Goal: Obtain resource: Download file/media

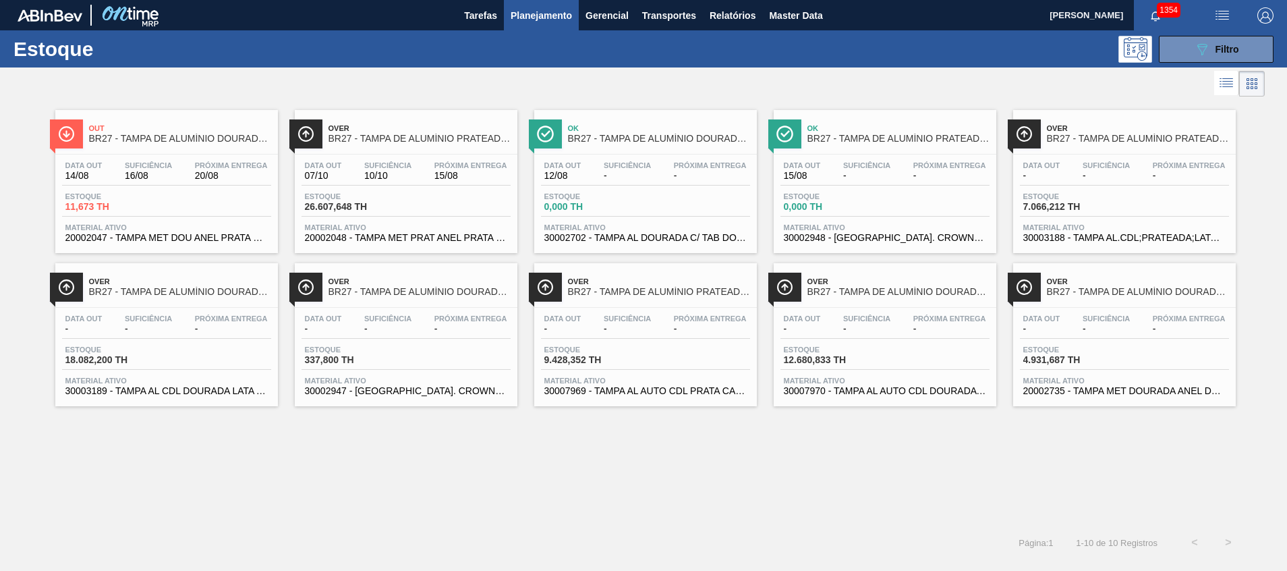
click at [1081, 142] on span "BR27 - TAMPA DE ALUMÍNIO PRATEADA BALL CDL" at bounding box center [1138, 139] width 182 height 10
click at [442, 163] on span "Próxima Entrega" at bounding box center [470, 165] width 73 height 8
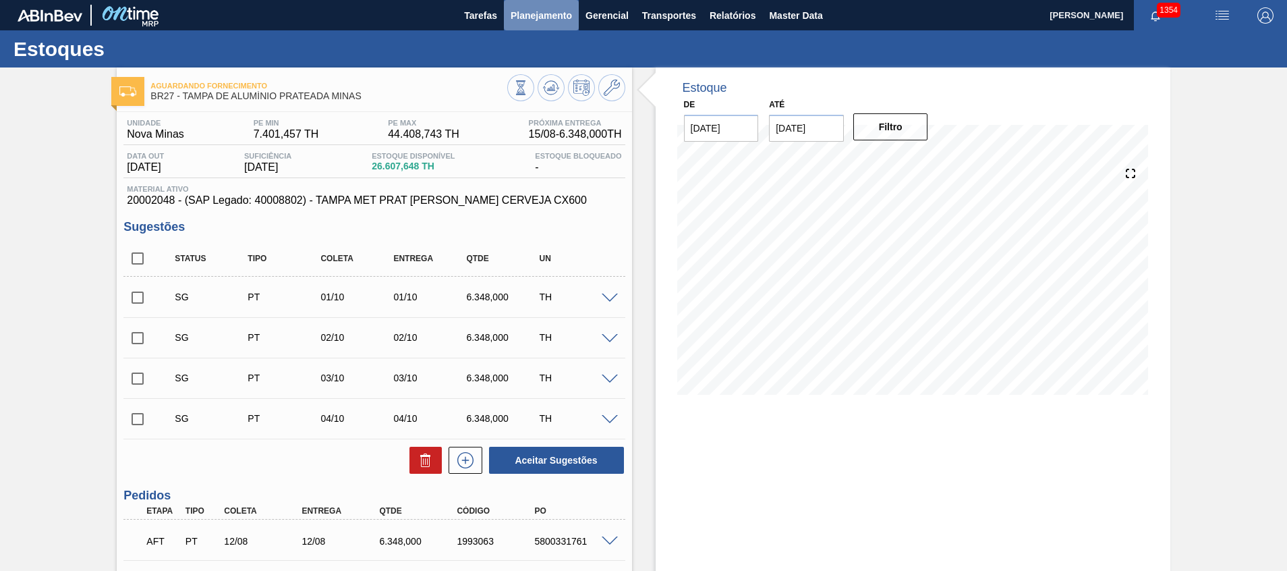
click at [540, 14] on span "Planejamento" at bounding box center [540, 15] width 61 height 16
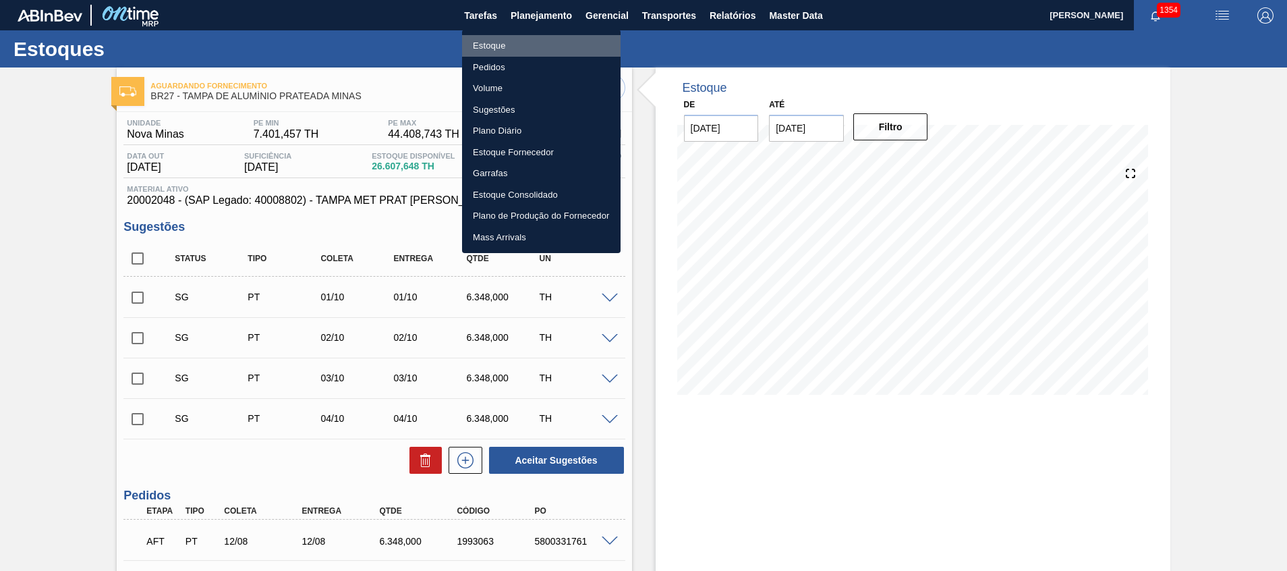
click at [556, 40] on li "Estoque" at bounding box center [541, 46] width 158 height 22
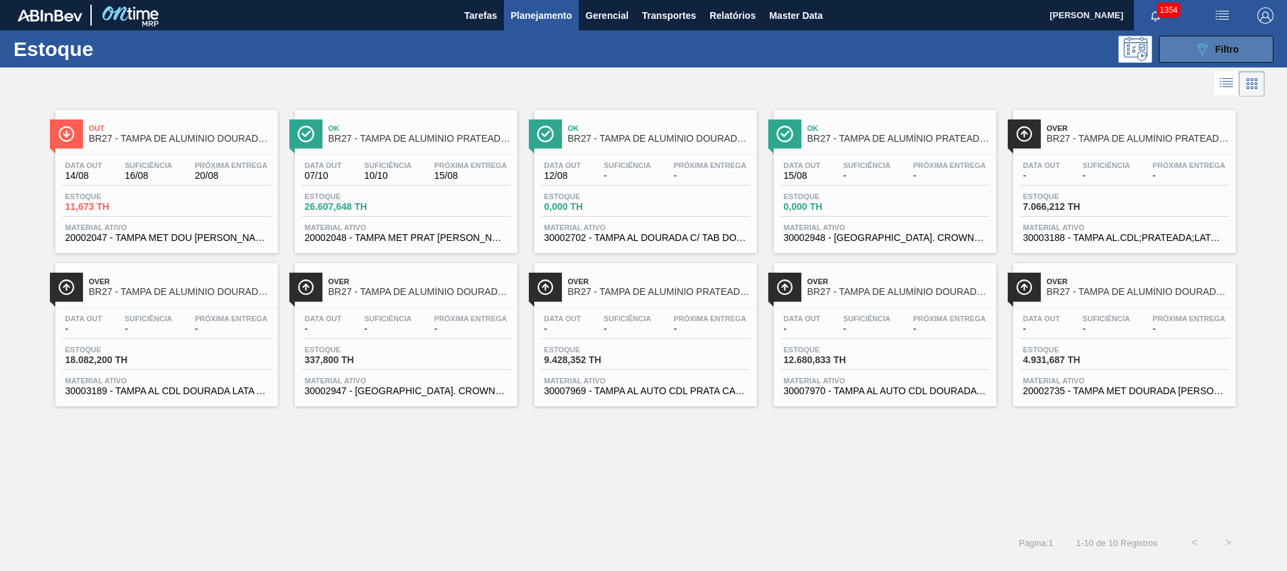
click at [1209, 52] on icon "089F7B8B-B2A5-4AFE-B5C0-19BA573D28AC" at bounding box center [1202, 49] width 16 height 16
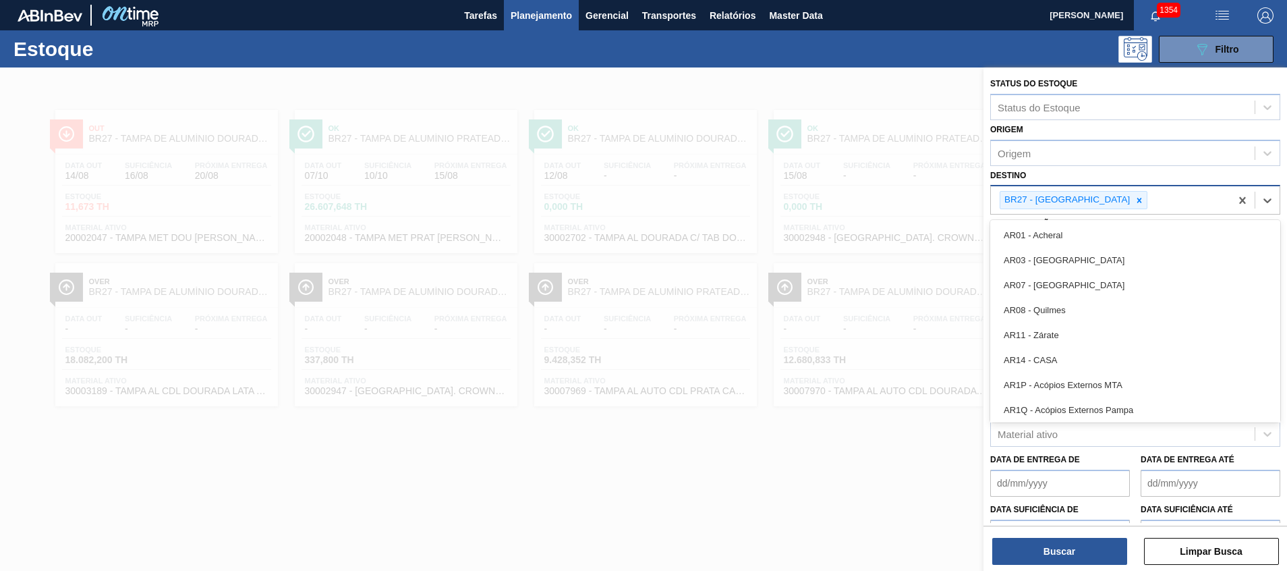
click at [1134, 207] on div "BR27 - Nova Minas" at bounding box center [1110, 200] width 239 height 28
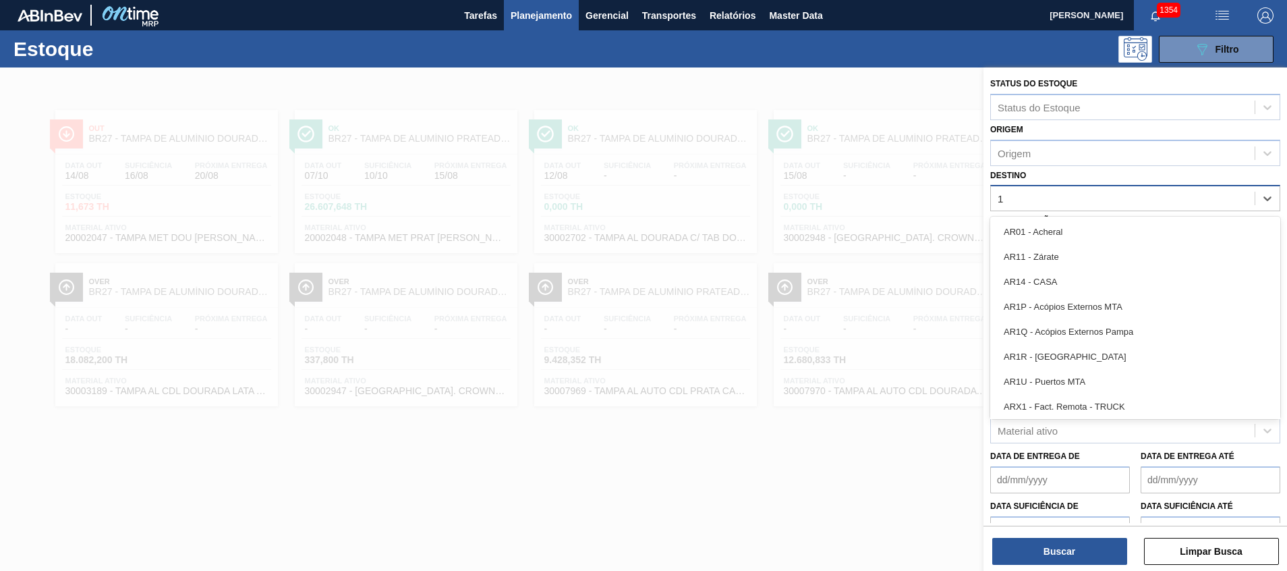
type input "11"
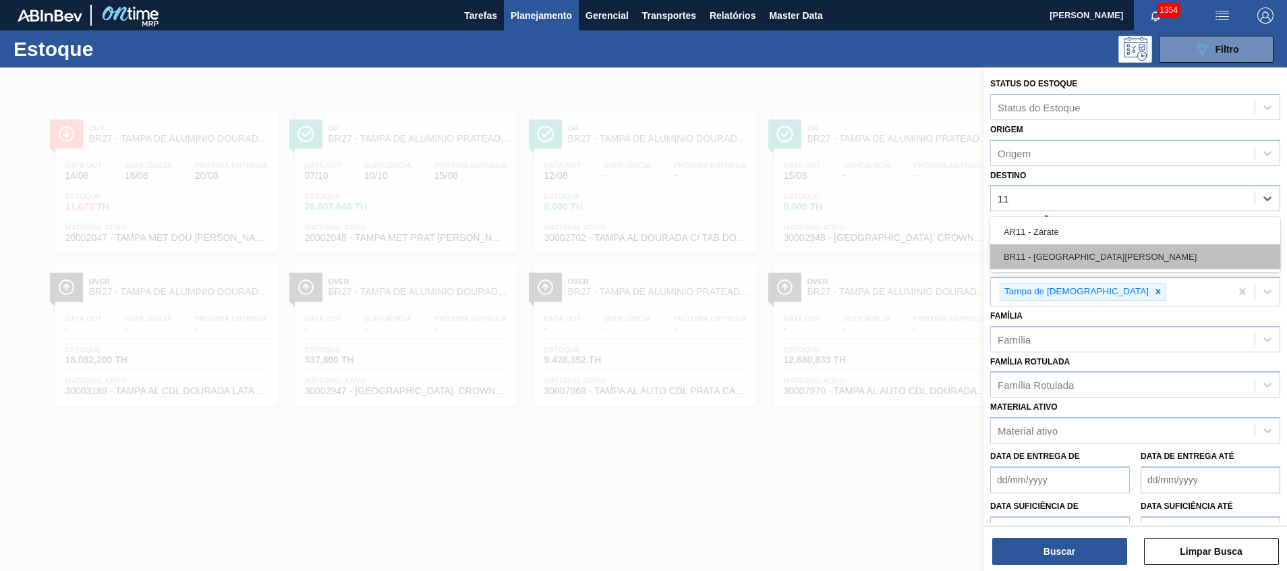
click at [1121, 264] on div "BR11 - São Luís" at bounding box center [1135, 256] width 290 height 25
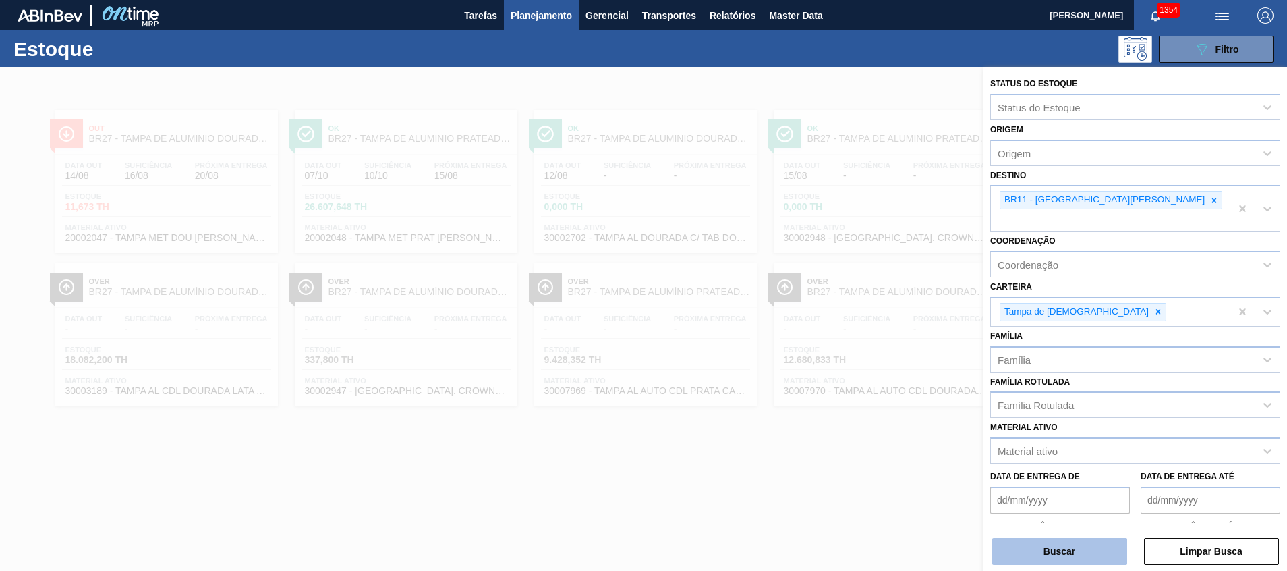
click at [1030, 538] on button "Buscar" at bounding box center [1059, 550] width 135 height 27
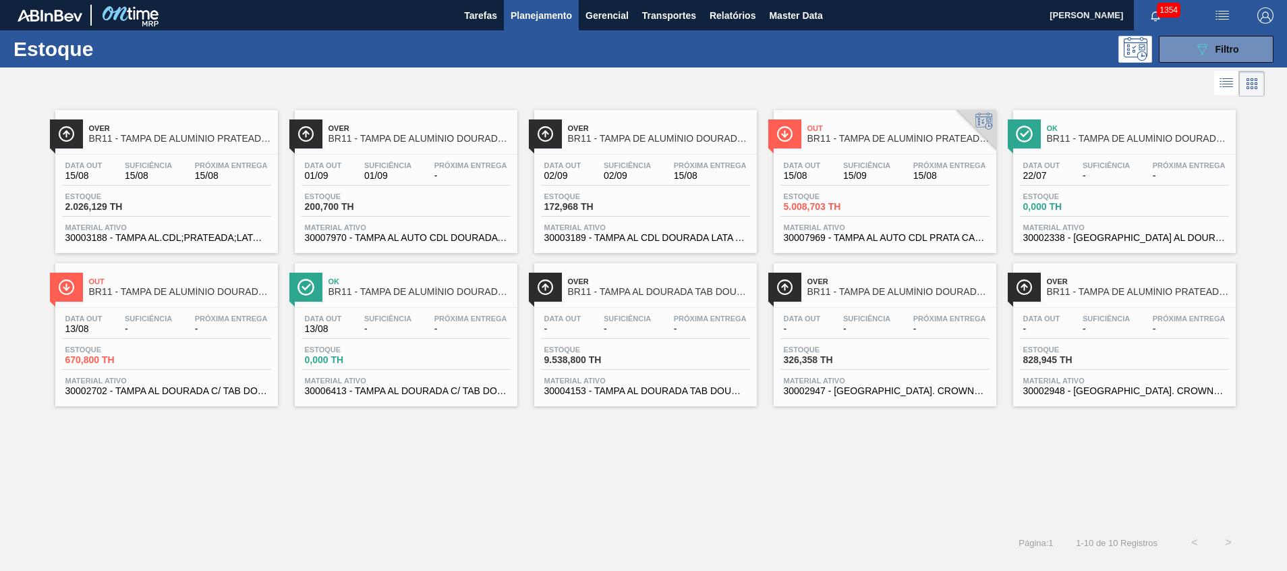
click at [132, 125] on span "Over" at bounding box center [180, 128] width 182 height 8
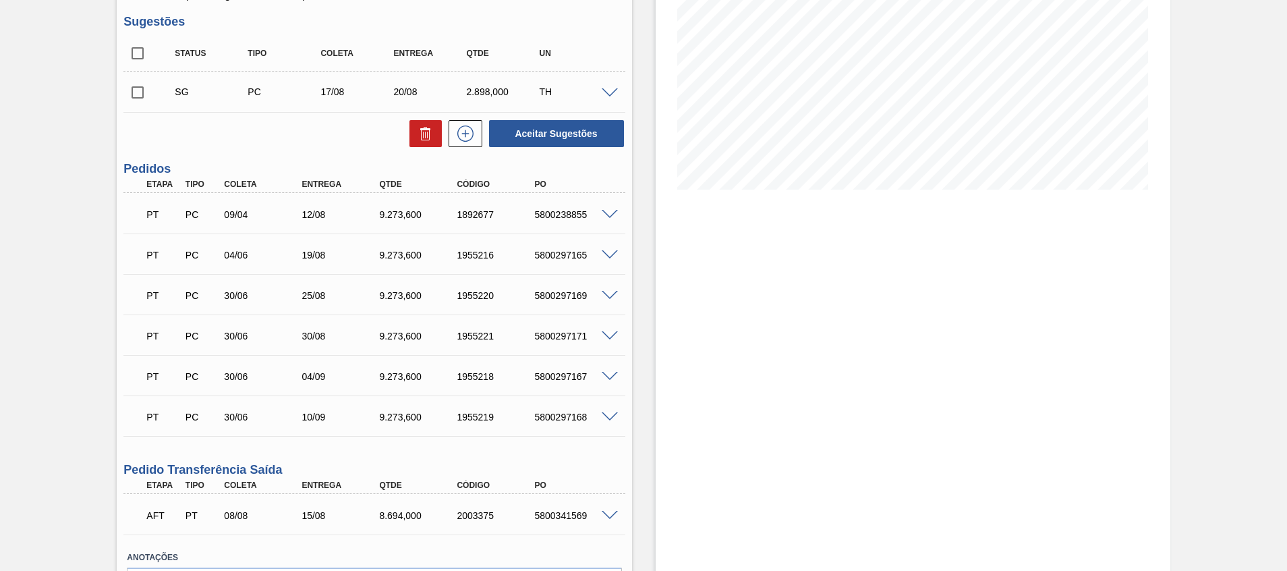
scroll to position [204, 0]
click at [605, 415] on span at bounding box center [610, 418] width 16 height 10
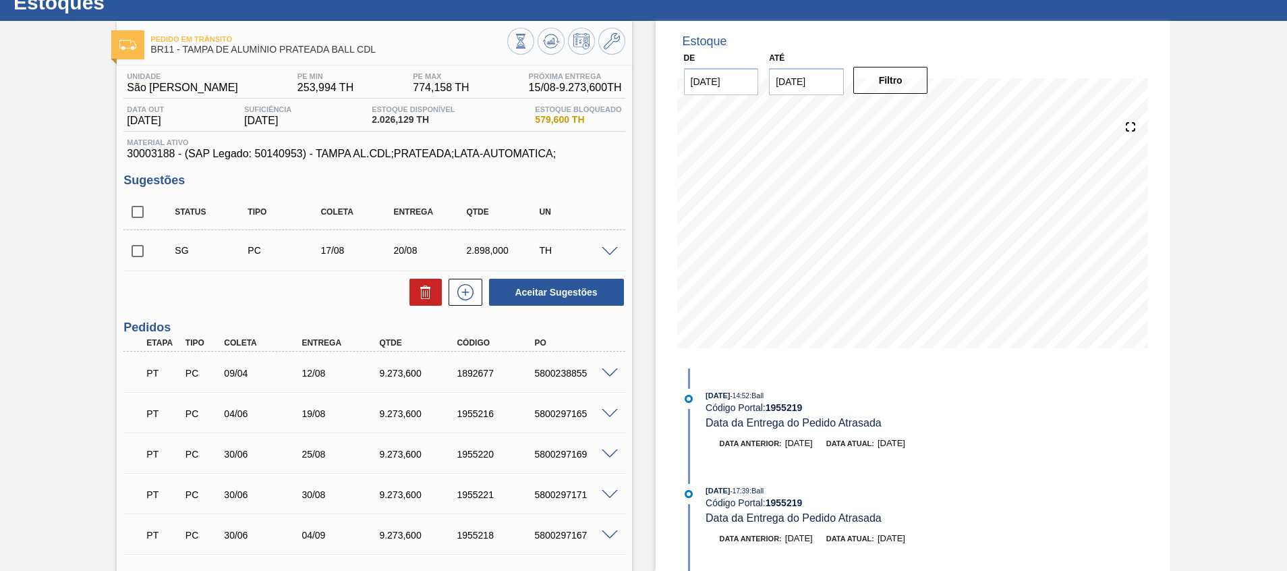
scroll to position [45, 0]
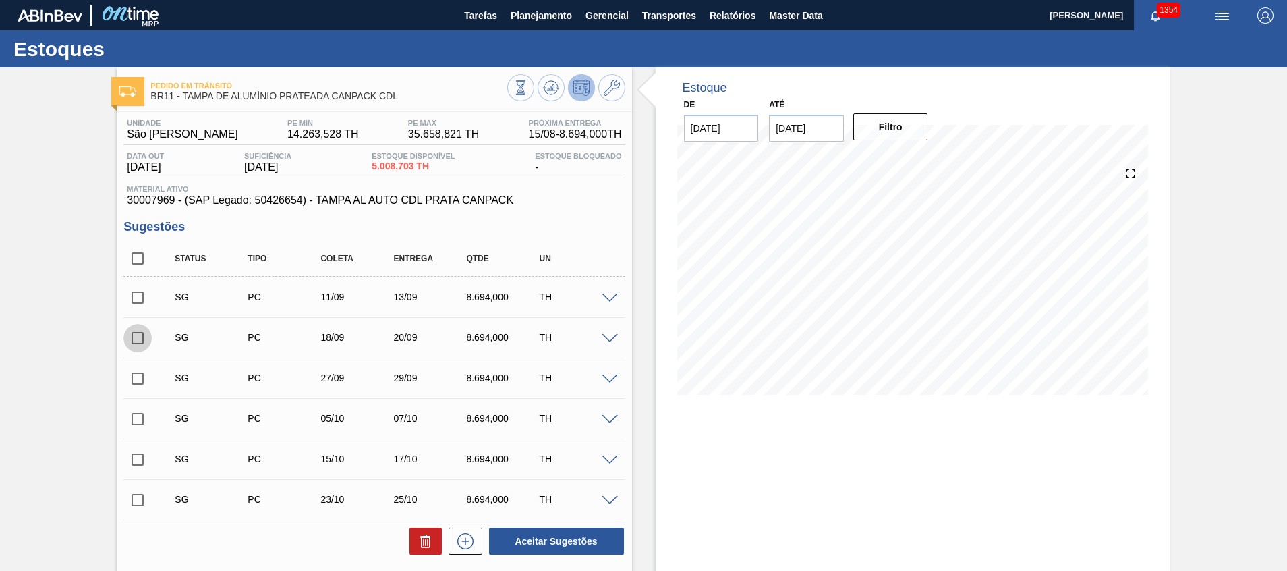
click at [138, 342] on input "checkbox" at bounding box center [137, 338] width 28 height 28
checkbox input "true"
click at [137, 382] on input "checkbox" at bounding box center [137, 378] width 28 height 28
checkbox input "true"
click at [137, 297] on input "checkbox" at bounding box center [137, 297] width 28 height 28
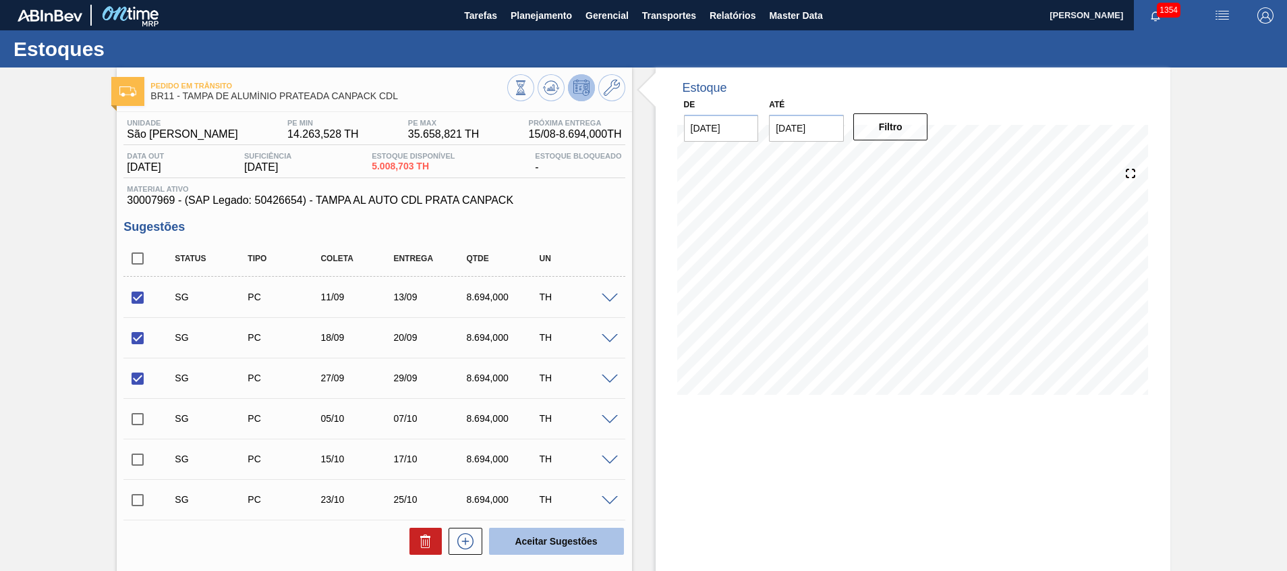
click at [542, 542] on button "Aceitar Sugestões" at bounding box center [556, 540] width 135 height 27
checkbox input "false"
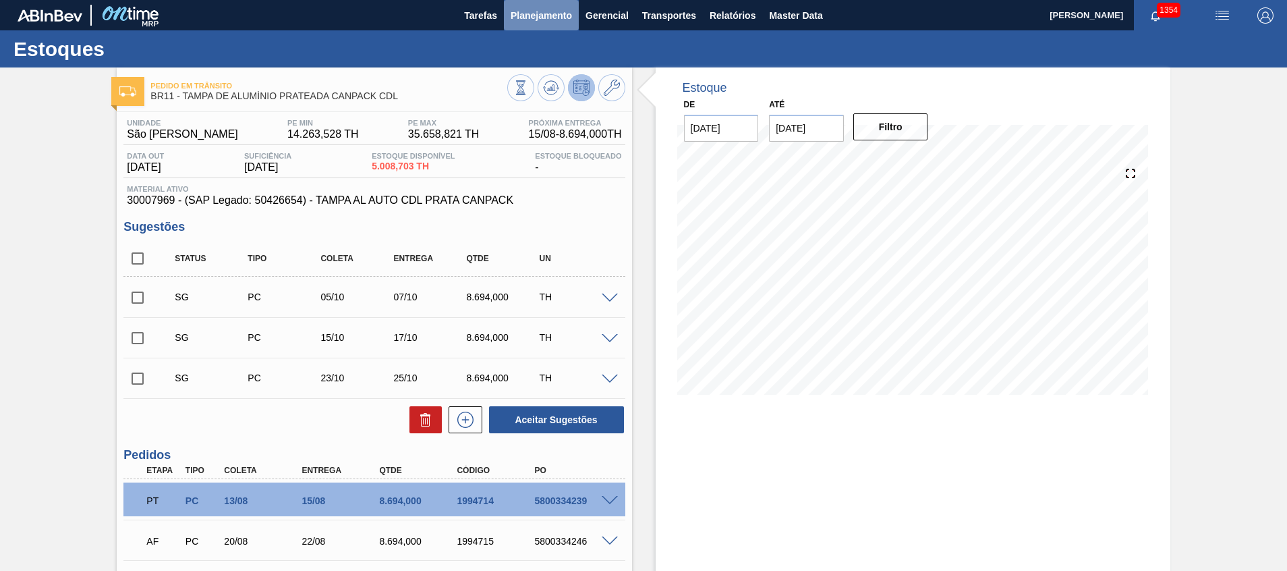
click at [554, 8] on span "Planejamento" at bounding box center [540, 15] width 61 height 16
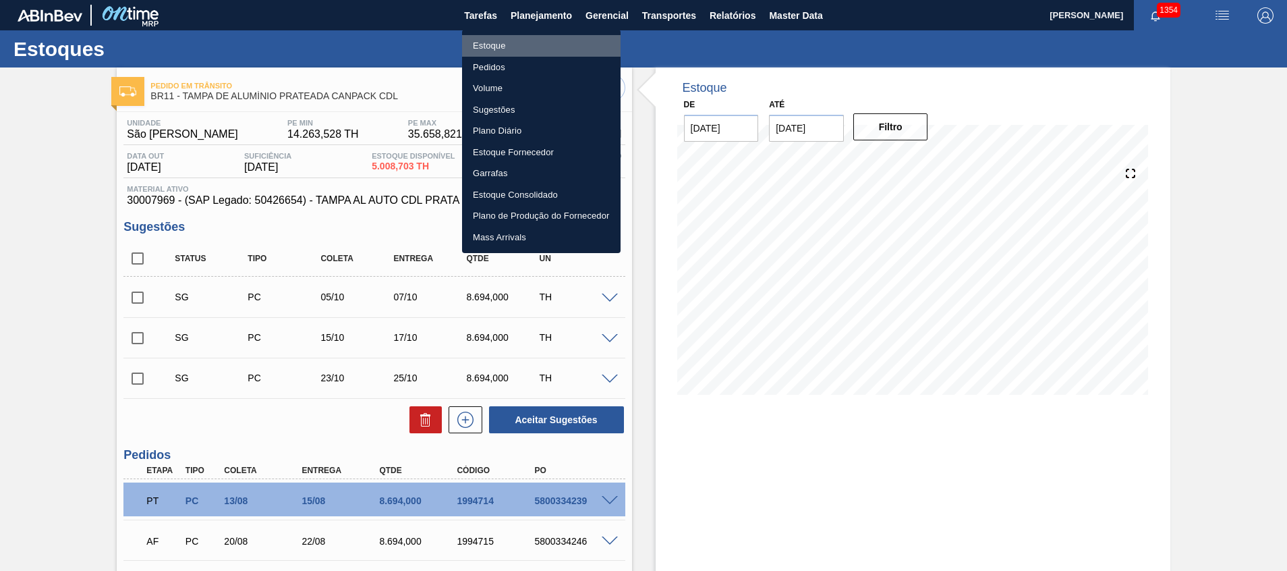
click at [564, 40] on li "Estoque" at bounding box center [541, 46] width 158 height 22
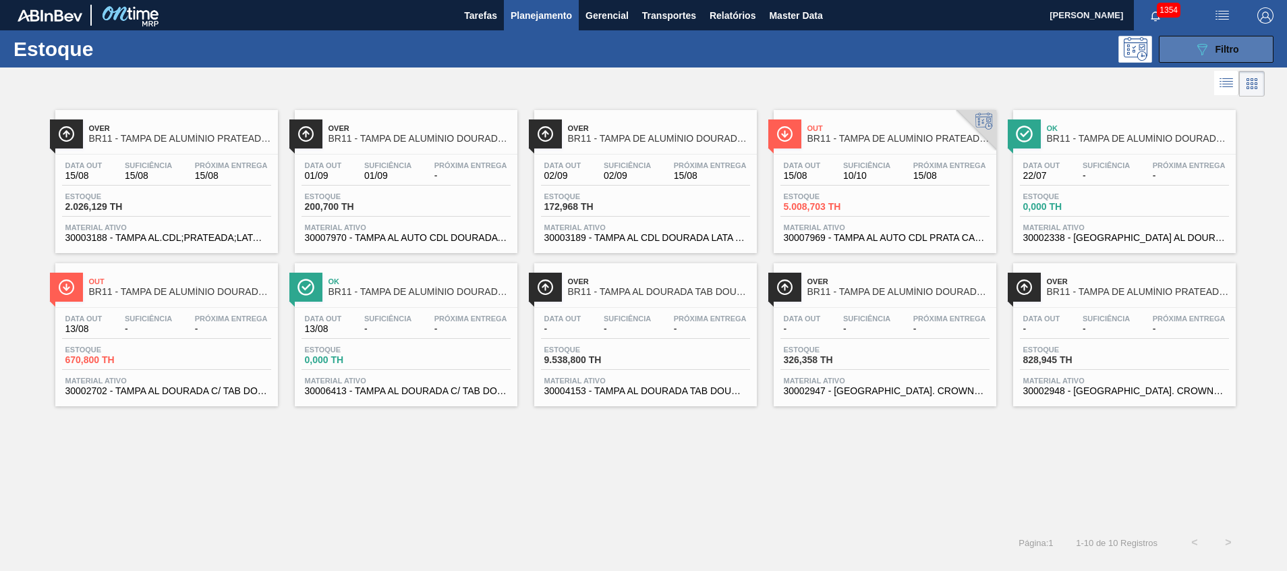
click at [1179, 53] on button "089F7B8B-B2A5-4AFE-B5C0-19BA573D28AC Filtro" at bounding box center [1216, 49] width 115 height 27
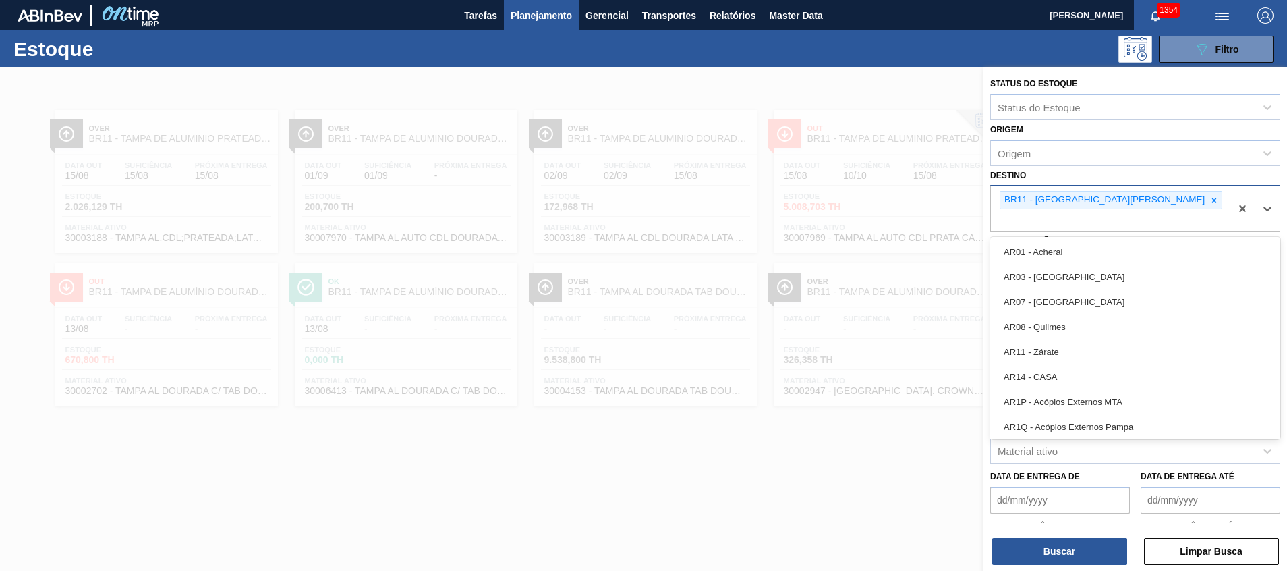
click at [1119, 203] on div "BR11 - São Luís" at bounding box center [1110, 208] width 239 height 45
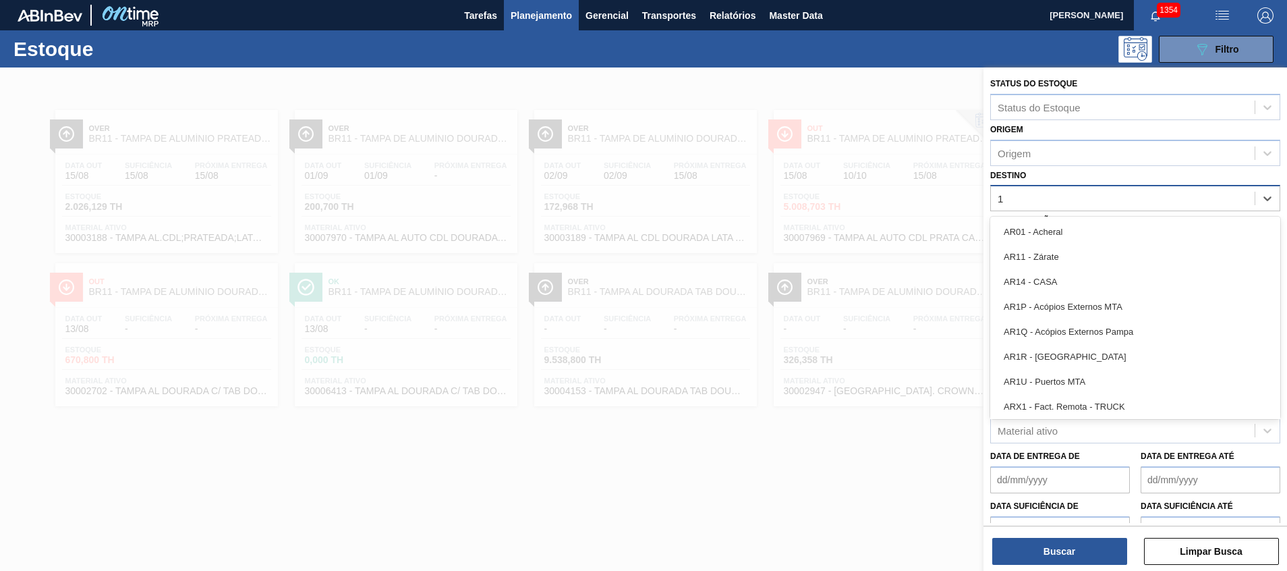
type input "16"
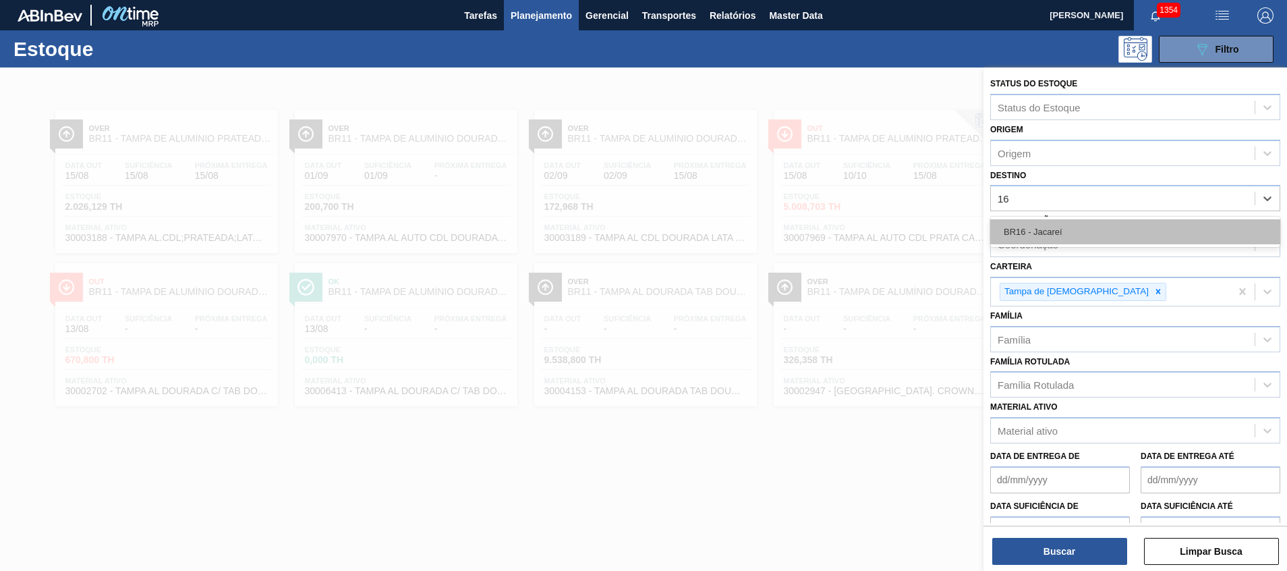
click at [1140, 221] on div "BR16 - Jacareí" at bounding box center [1135, 231] width 290 height 25
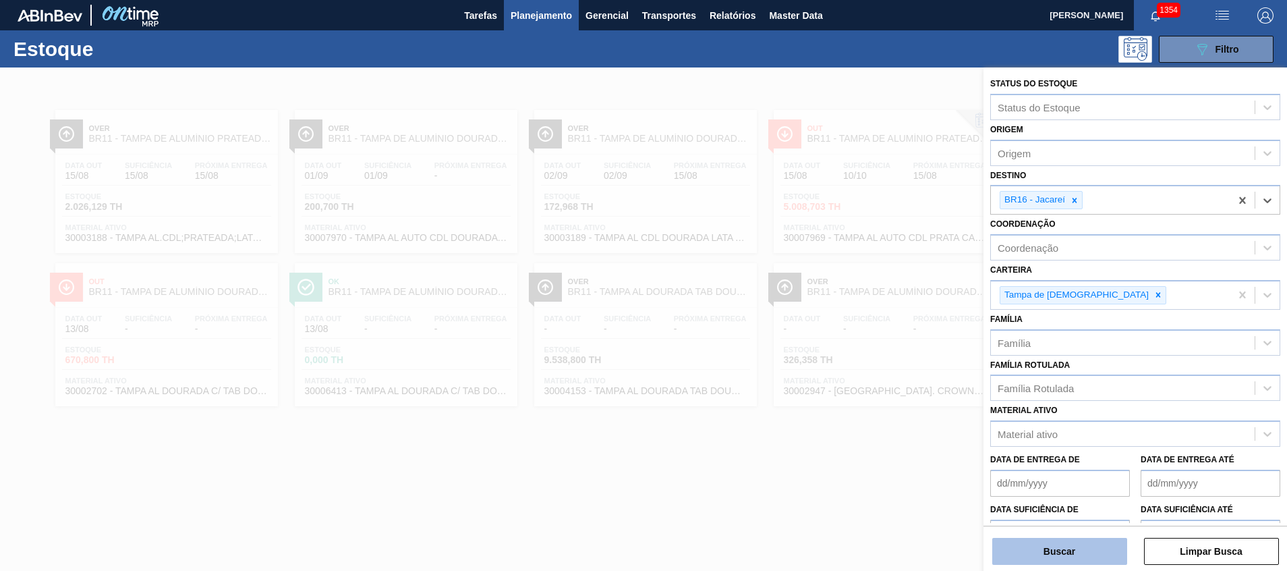
click at [1002, 558] on button "Buscar" at bounding box center [1059, 550] width 135 height 27
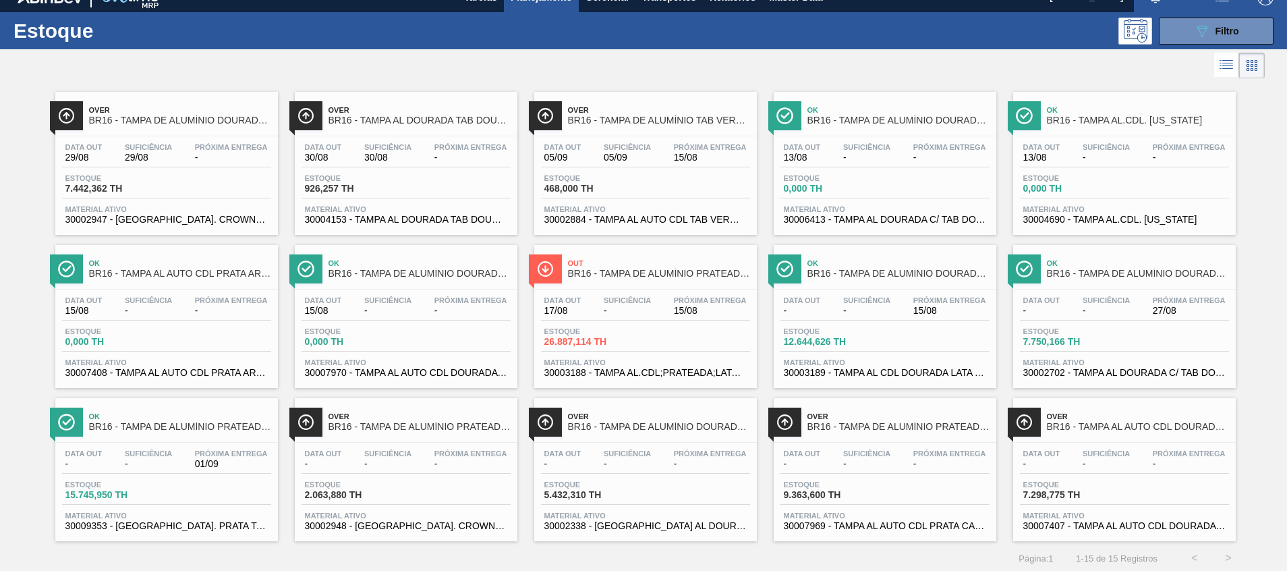
scroll to position [22, 0]
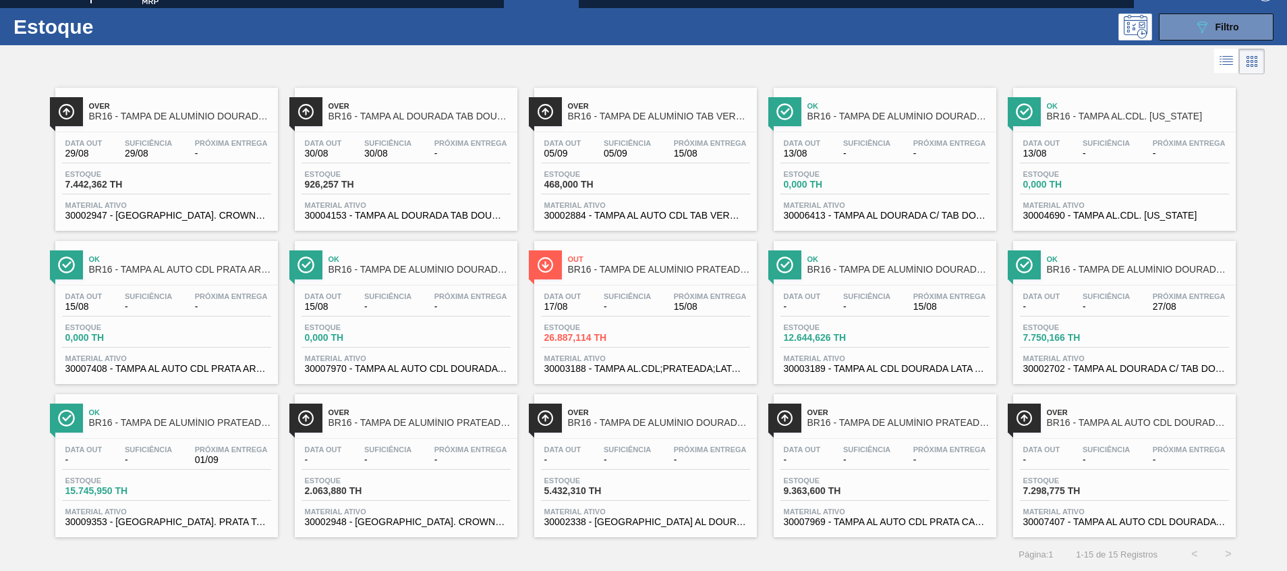
click at [694, 256] on span "Out" at bounding box center [659, 259] width 182 height 8
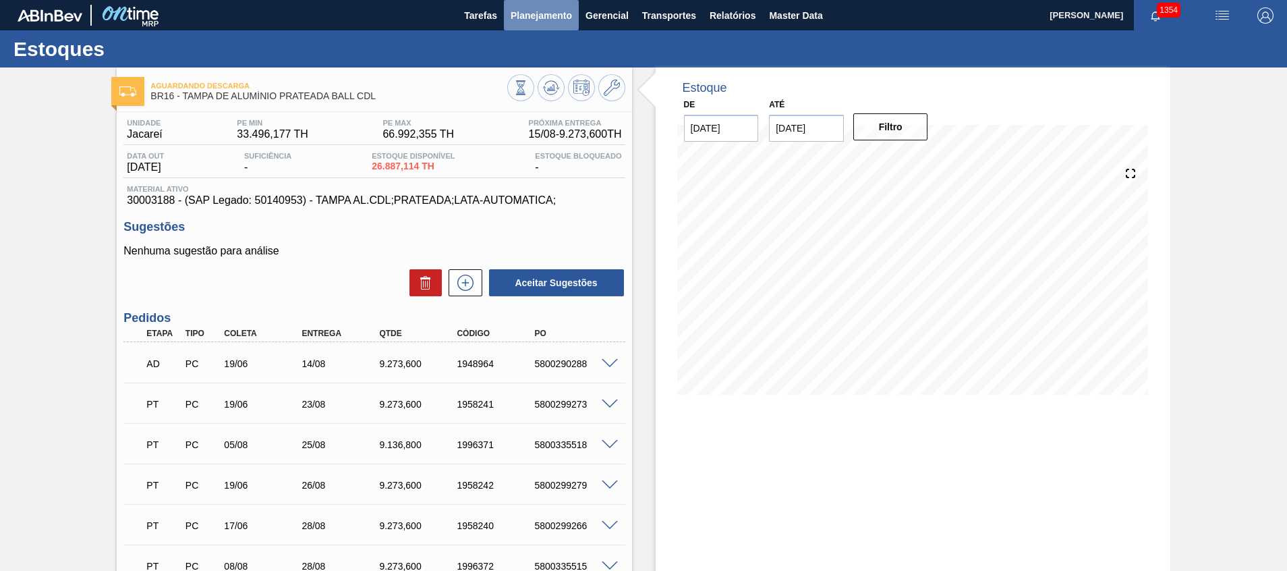
click at [527, 23] on span "Planejamento" at bounding box center [540, 15] width 61 height 16
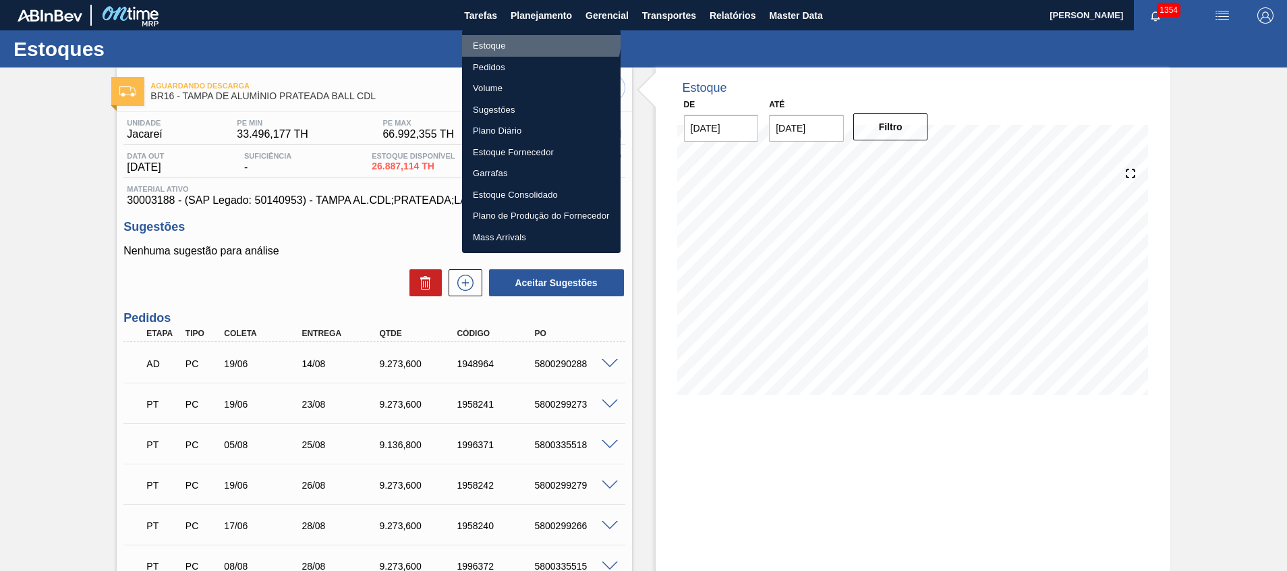
click at [532, 37] on li "Estoque" at bounding box center [541, 46] width 158 height 22
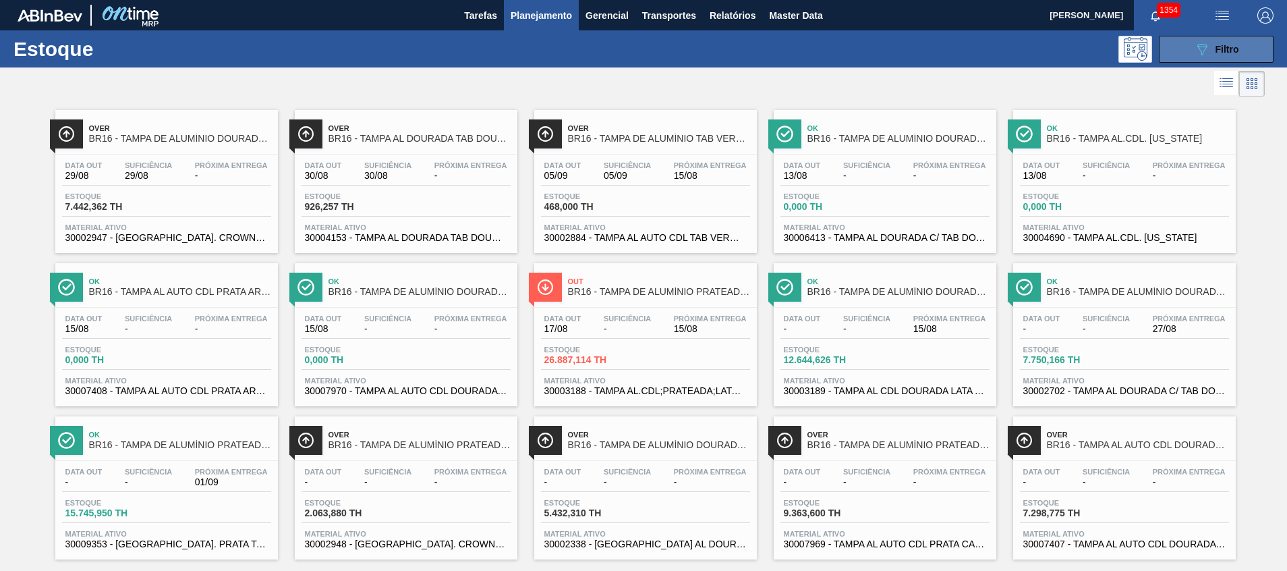
click at [1240, 51] on button "089F7B8B-B2A5-4AFE-B5C0-19BA573D28AC Filtro" at bounding box center [1216, 49] width 115 height 27
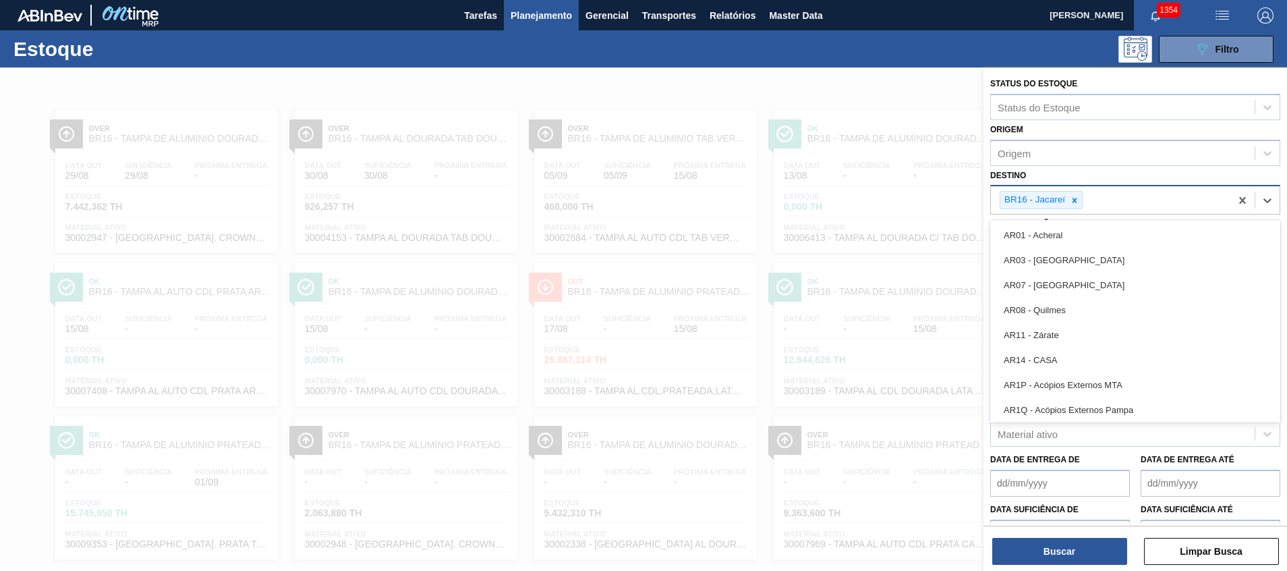
click at [1117, 194] on div "BR16 - Jacareí" at bounding box center [1110, 200] width 239 height 28
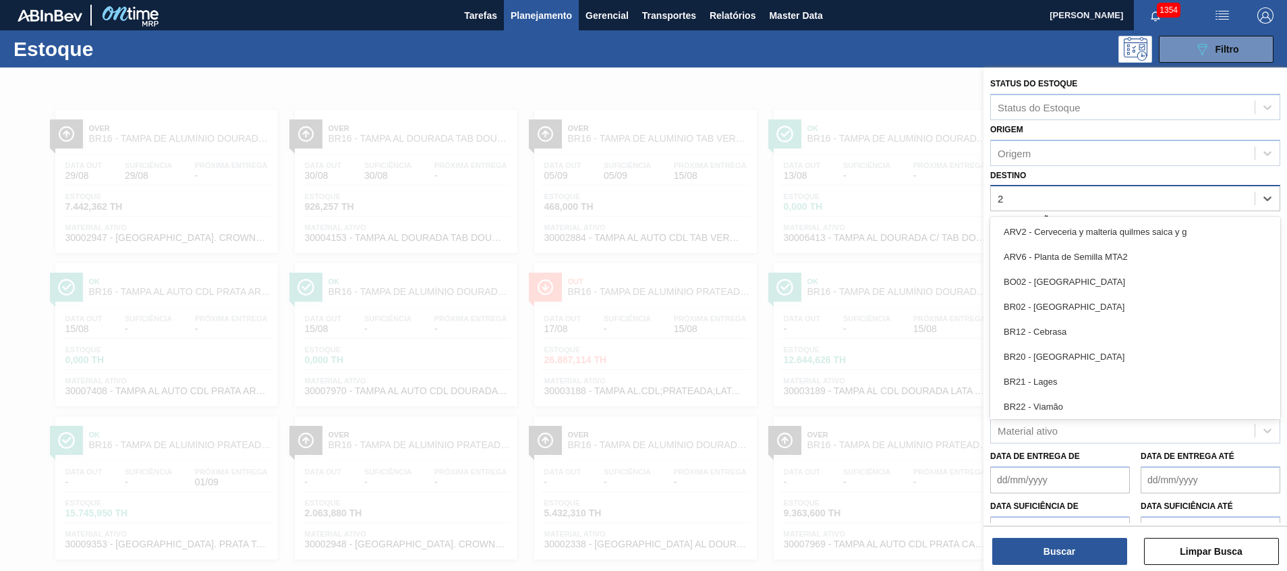
type input "27"
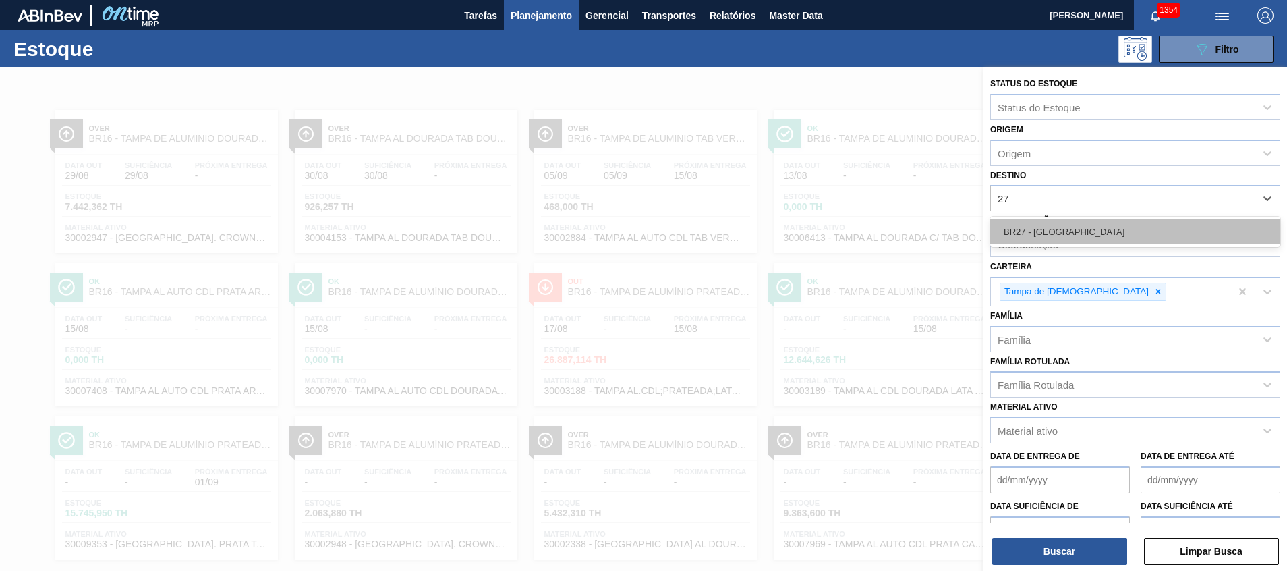
click at [1097, 225] on div "BR27 - Nova Minas" at bounding box center [1135, 231] width 290 height 25
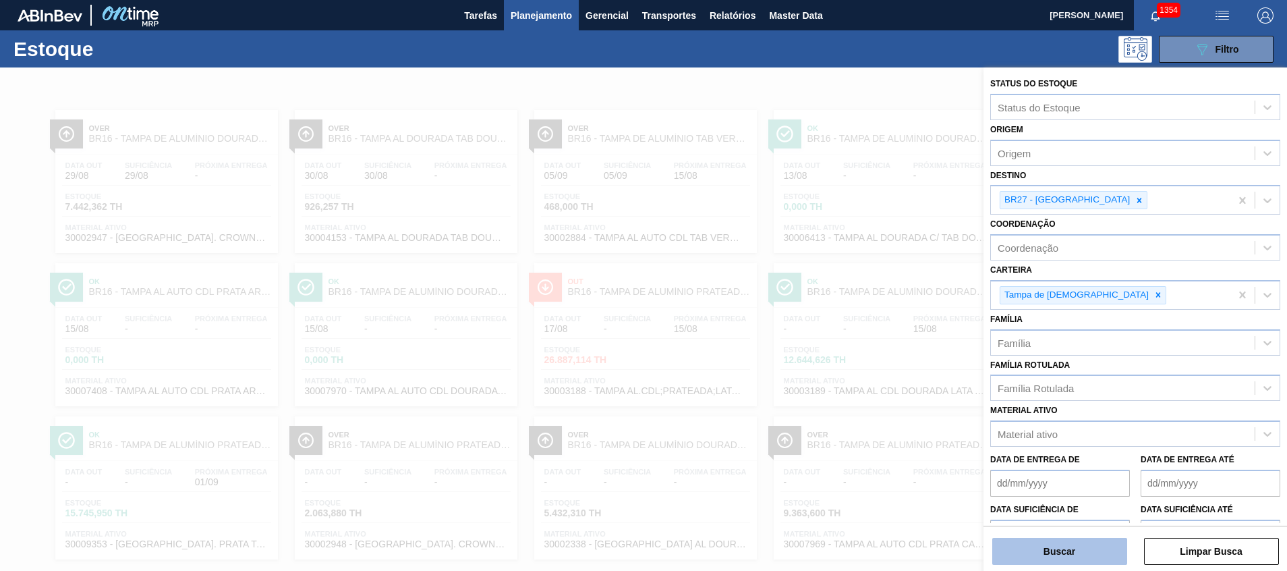
click at [1027, 560] on button "Buscar" at bounding box center [1059, 550] width 135 height 27
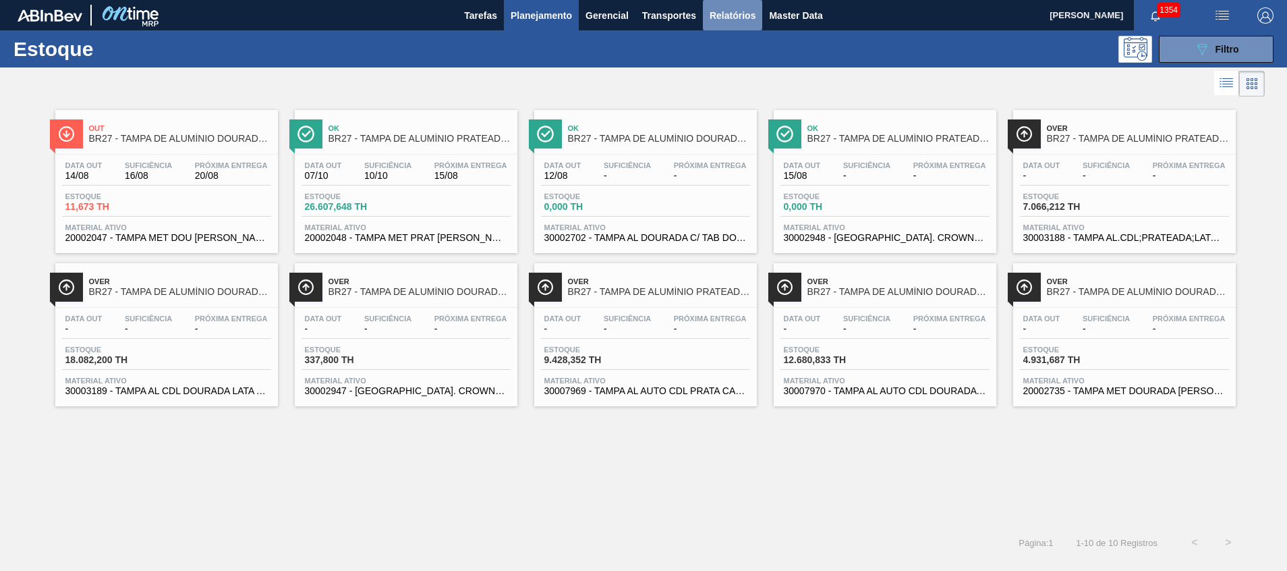
click at [726, 11] on span "Relatórios" at bounding box center [732, 15] width 46 height 16
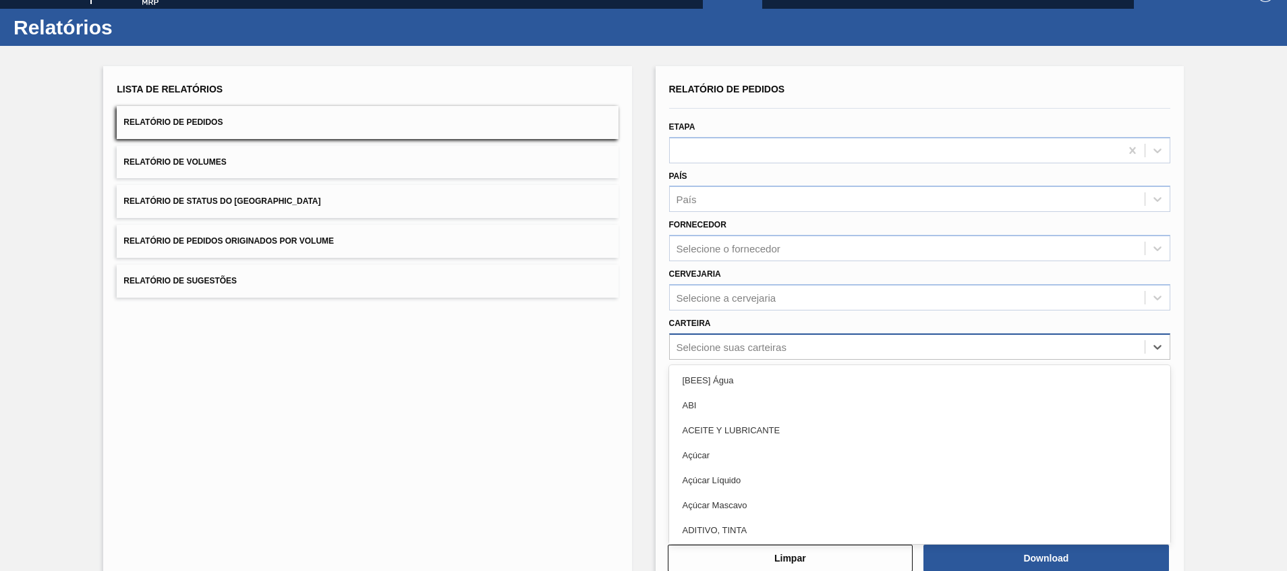
click at [736, 359] on div "option [BEES] Água focused, 1 of 101. 101 results available. Use Up and Down to…" at bounding box center [919, 346] width 501 height 26
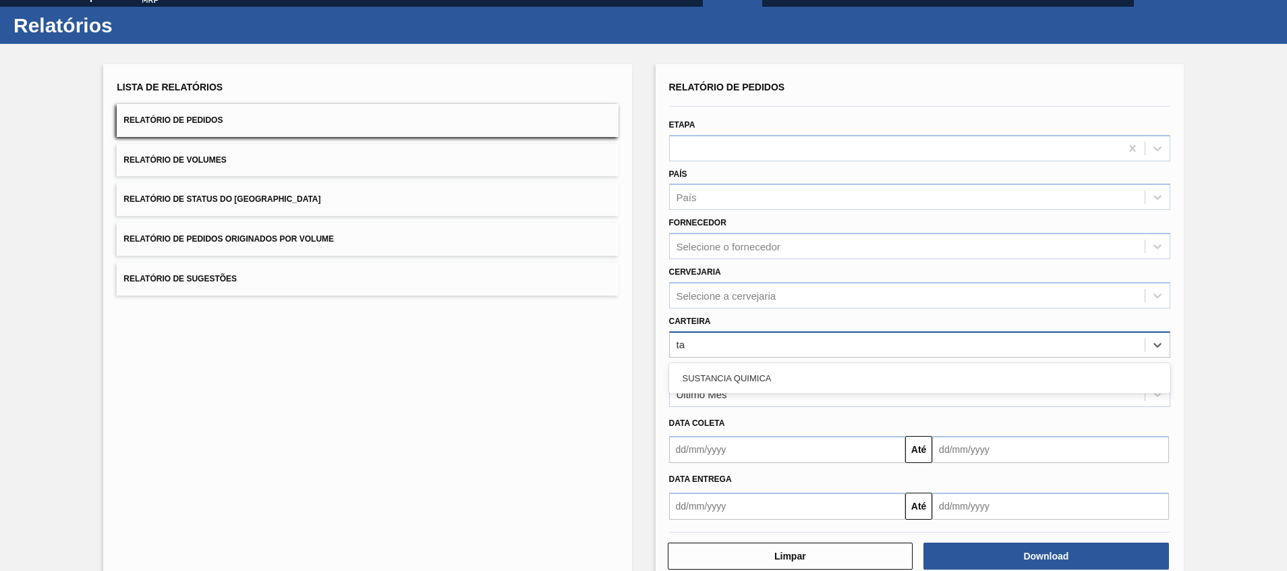
type input "t"
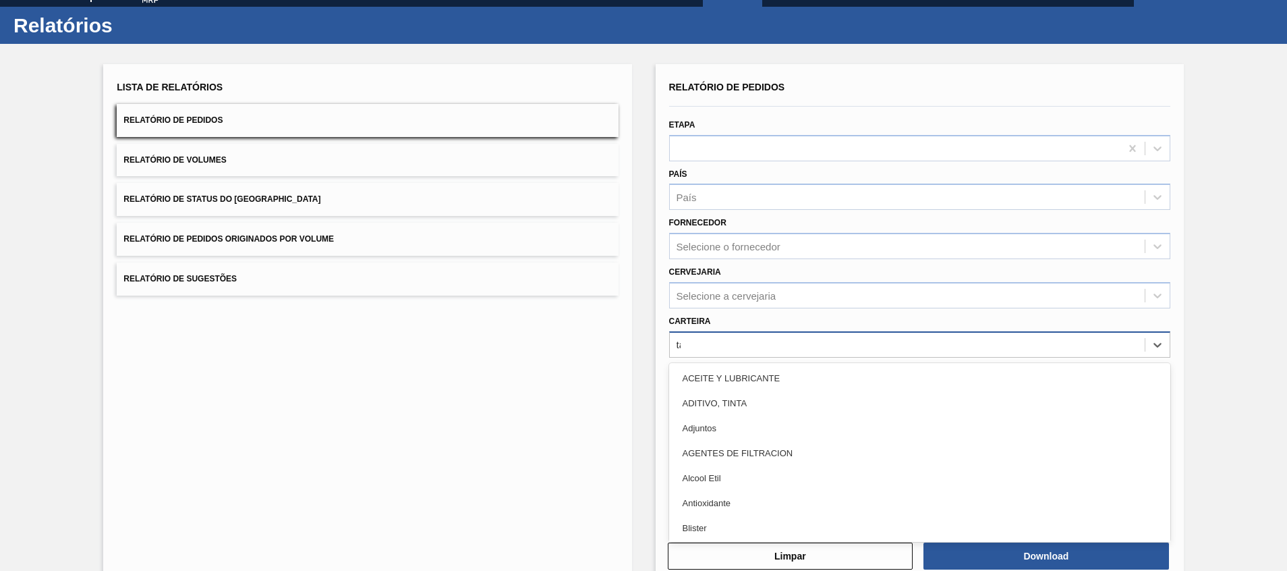
type input "tampa"
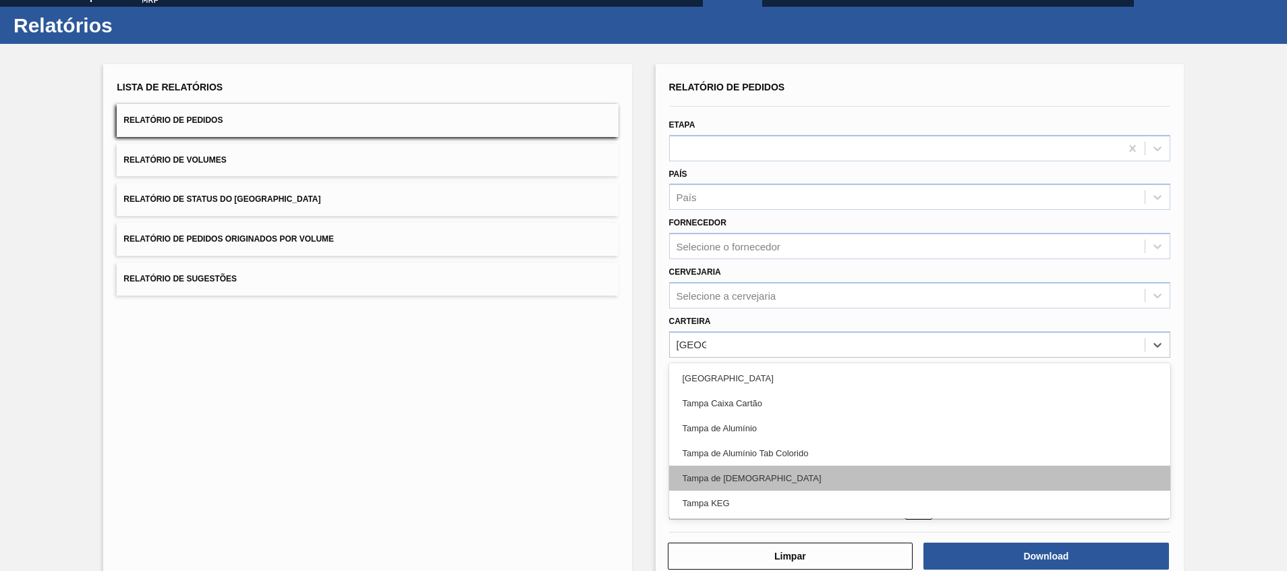
click at [972, 479] on div "Tampa de Lata" at bounding box center [919, 477] width 501 height 25
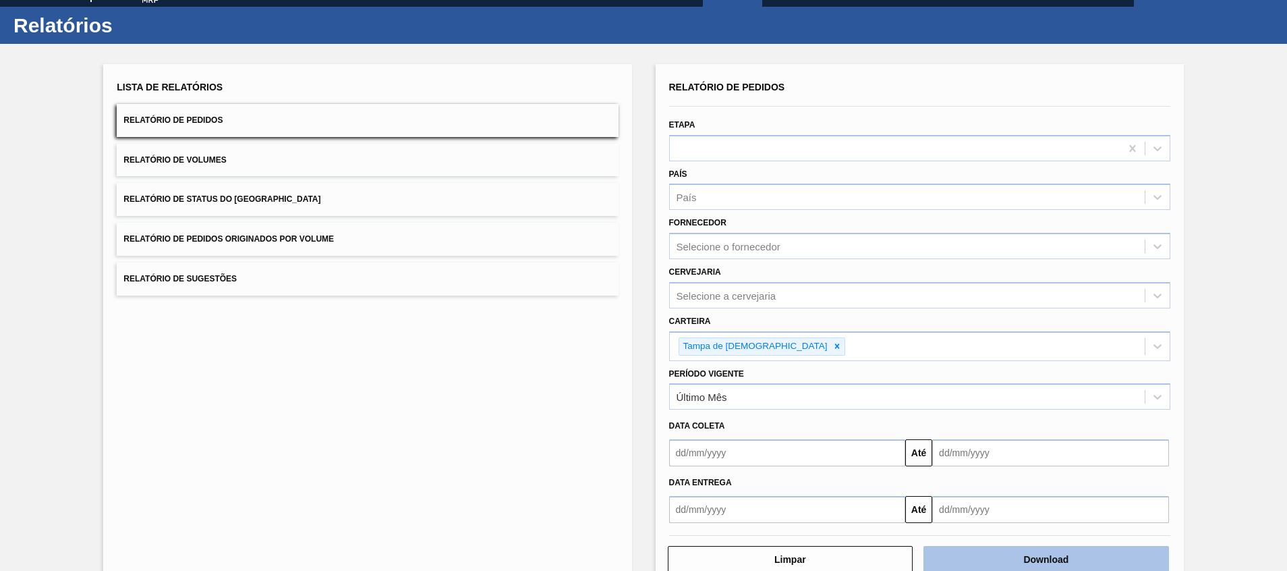
click at [993, 552] on button "Download" at bounding box center [1045, 559] width 245 height 27
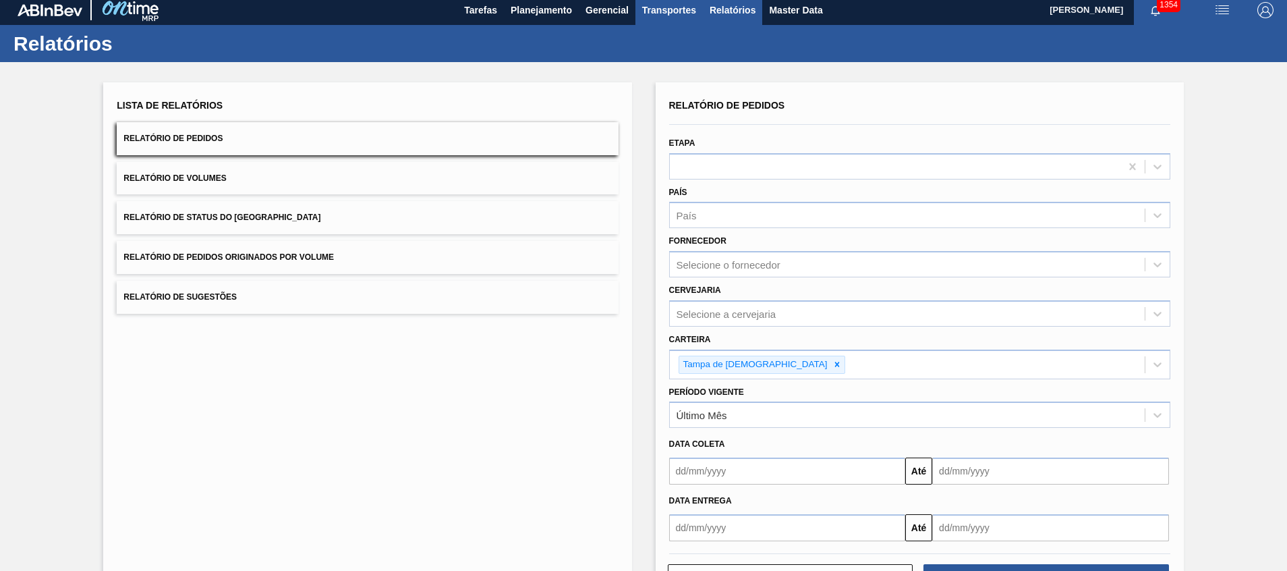
scroll to position [0, 0]
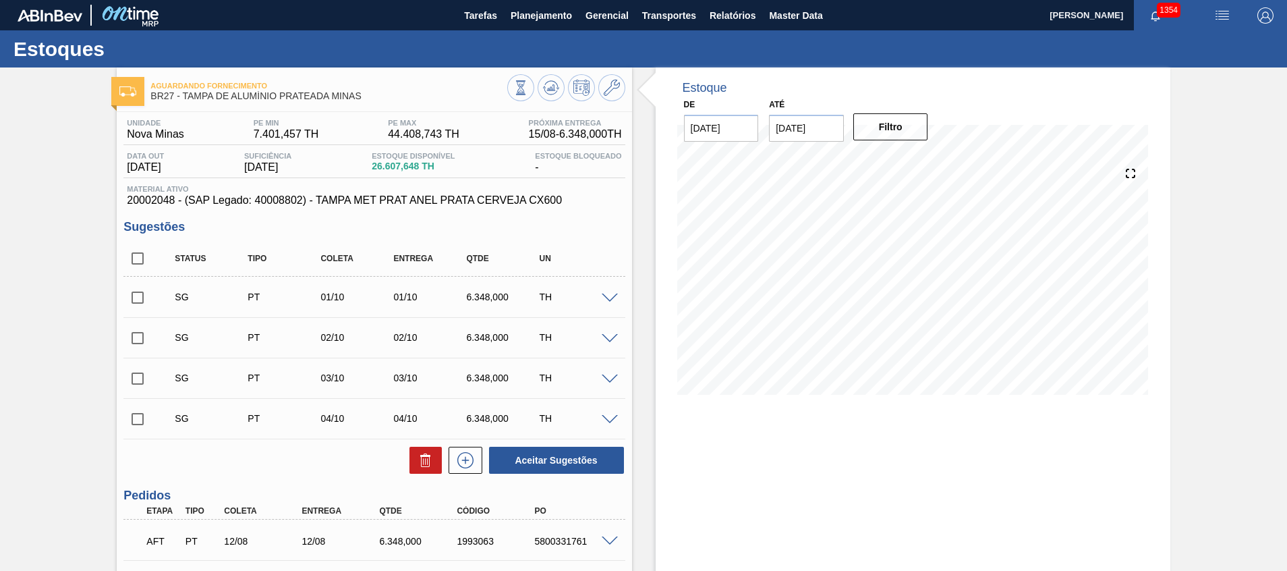
click at [821, 119] on input "[DATE]" at bounding box center [806, 128] width 75 height 27
click at [917, 161] on button "Next Month" at bounding box center [919, 160] width 9 height 9
click at [808, 202] on div "1" at bounding box center [807, 203] width 18 height 18
type input "[DATE]"
click at [732, 140] on input "[DATE]" at bounding box center [721, 128] width 75 height 27
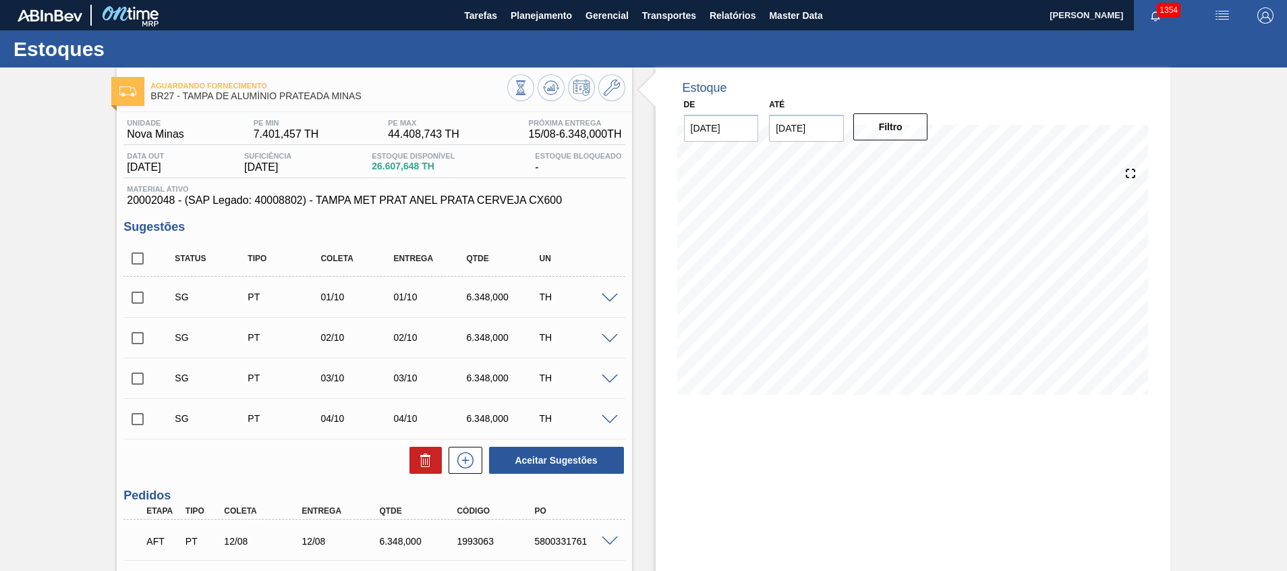
click at [707, 412] on div "20/08 Projeção de Estoque 36,627.344 Nec.SAP 634.248 Política Objetiva 22,204.3…" at bounding box center [912, 280] width 471 height 270
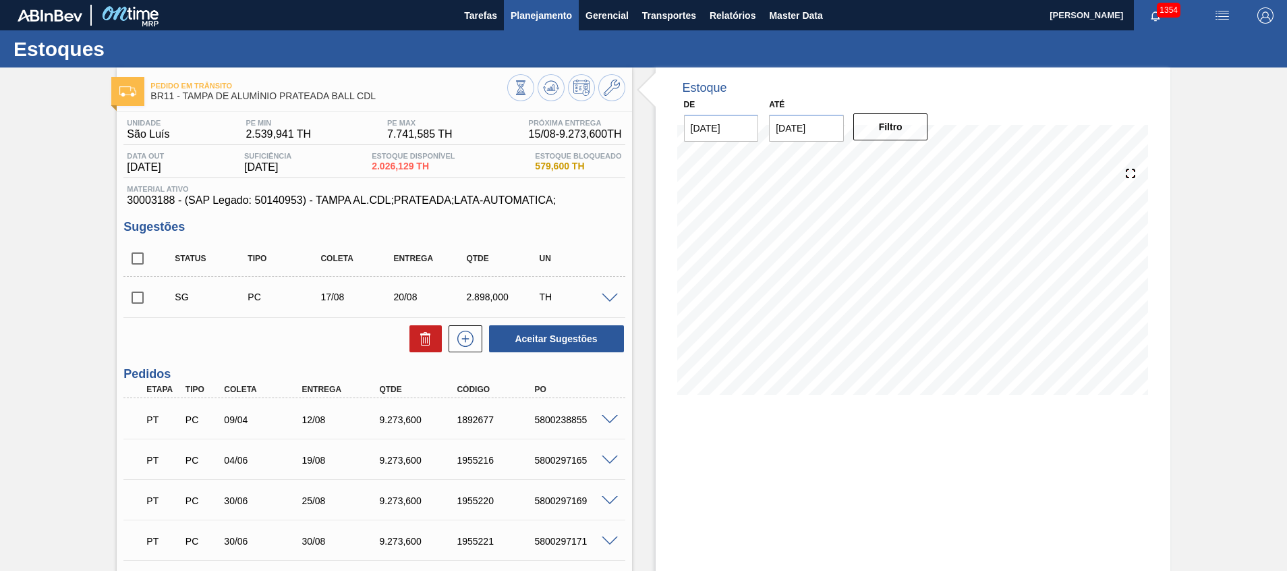
click at [551, 19] on span "Planejamento" at bounding box center [540, 15] width 61 height 16
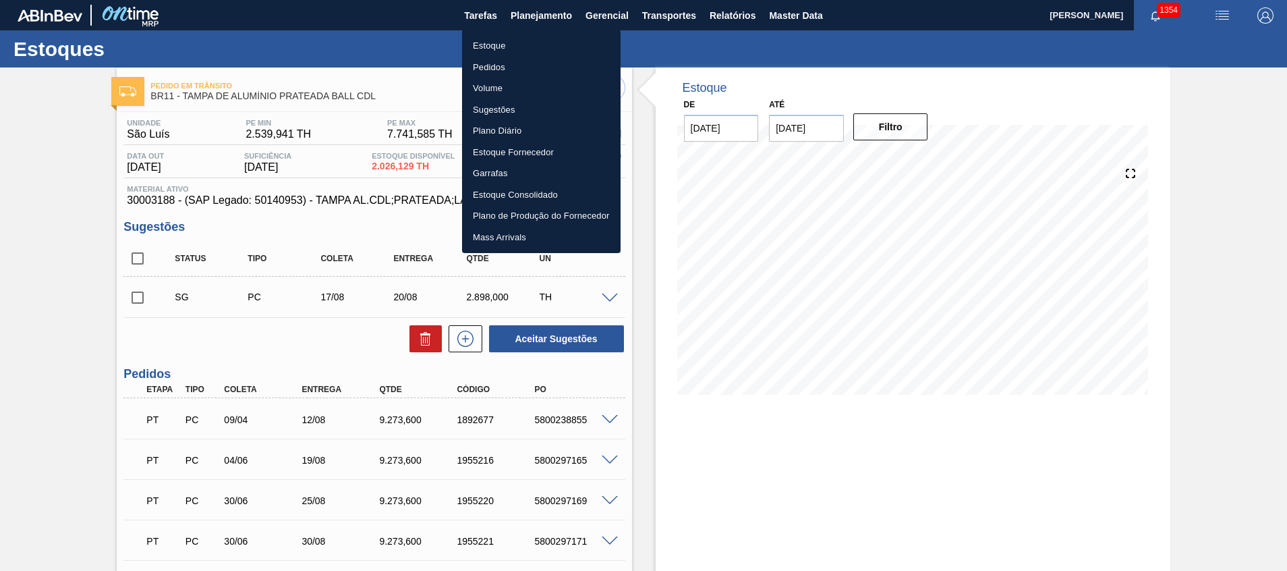
click at [581, 41] on li "Estoque" at bounding box center [541, 46] width 158 height 22
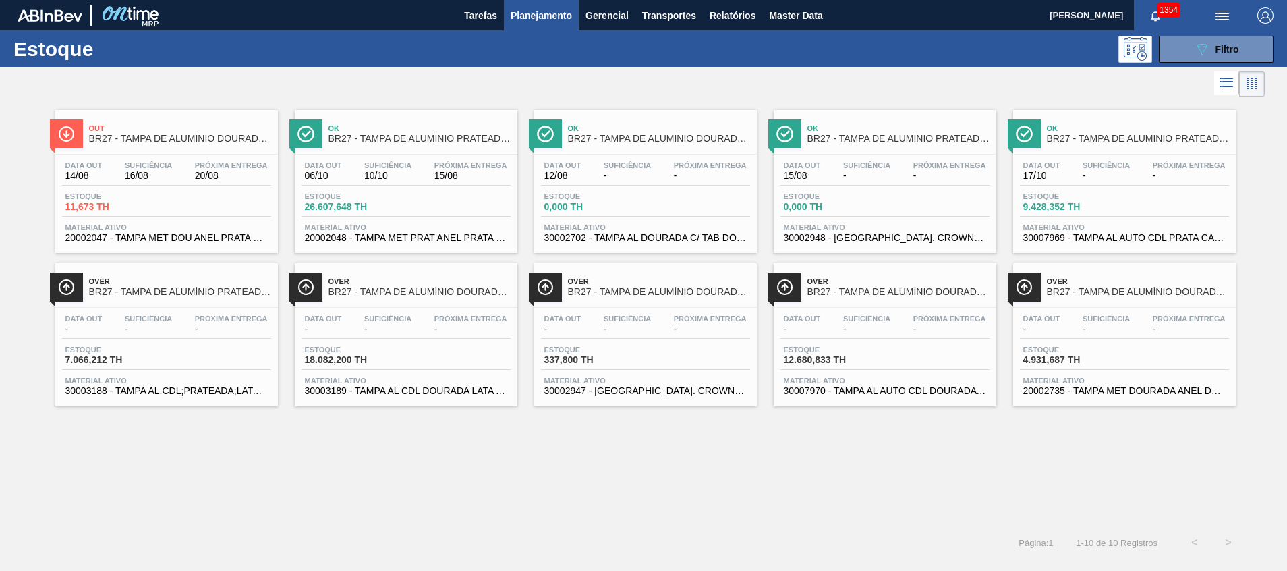
click at [1184, 29] on div "1354" at bounding box center [1167, 15] width 67 height 30
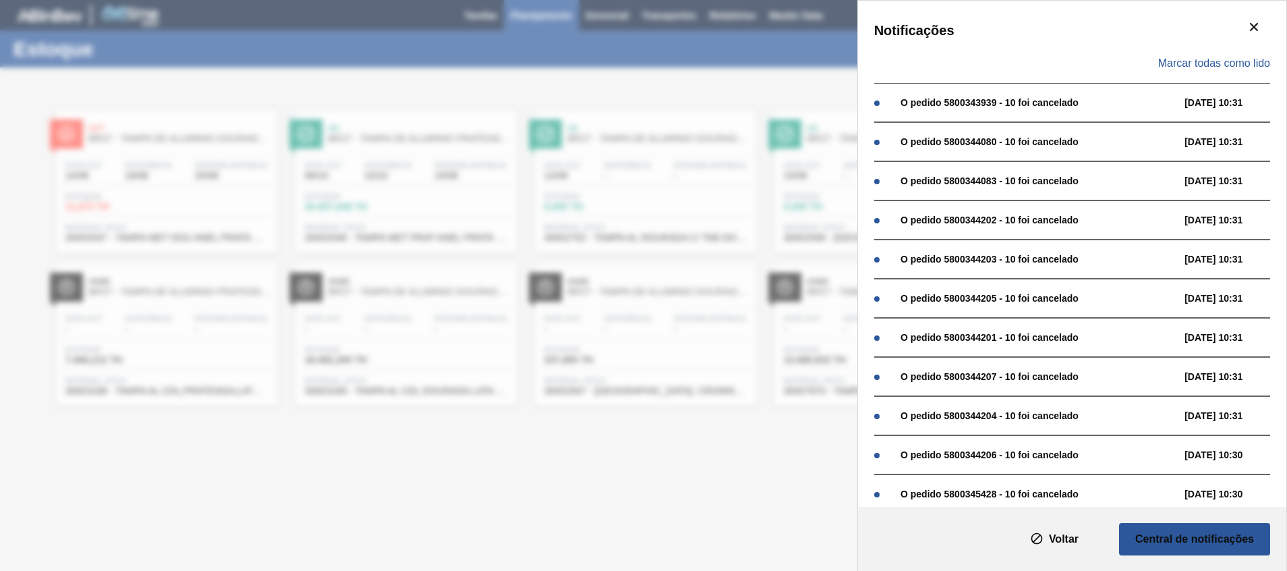
click at [682, 180] on div "Notificações Marcar todas como lido O pedido 5800343939 - 10 foi cancelado 14/0…" at bounding box center [643, 285] width 1287 height 571
click at [1246, 22] on icon "botão de ícone" at bounding box center [1254, 27] width 16 height 16
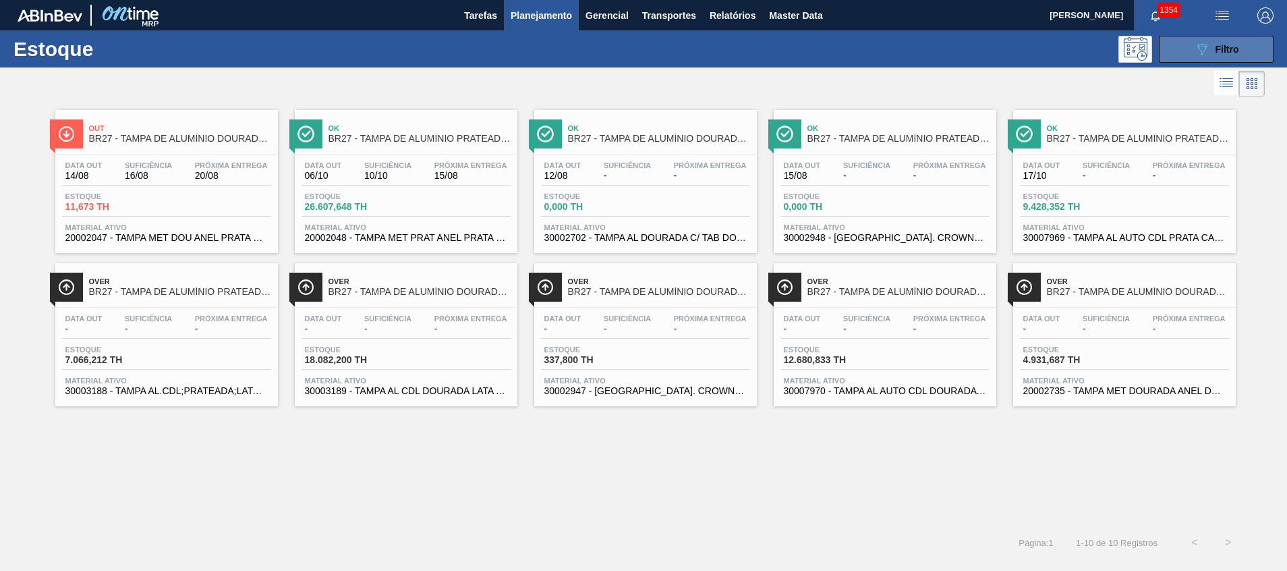
click at [1187, 47] on button "089F7B8B-B2A5-4AFE-B5C0-19BA573D28AC Filtro" at bounding box center [1216, 49] width 115 height 27
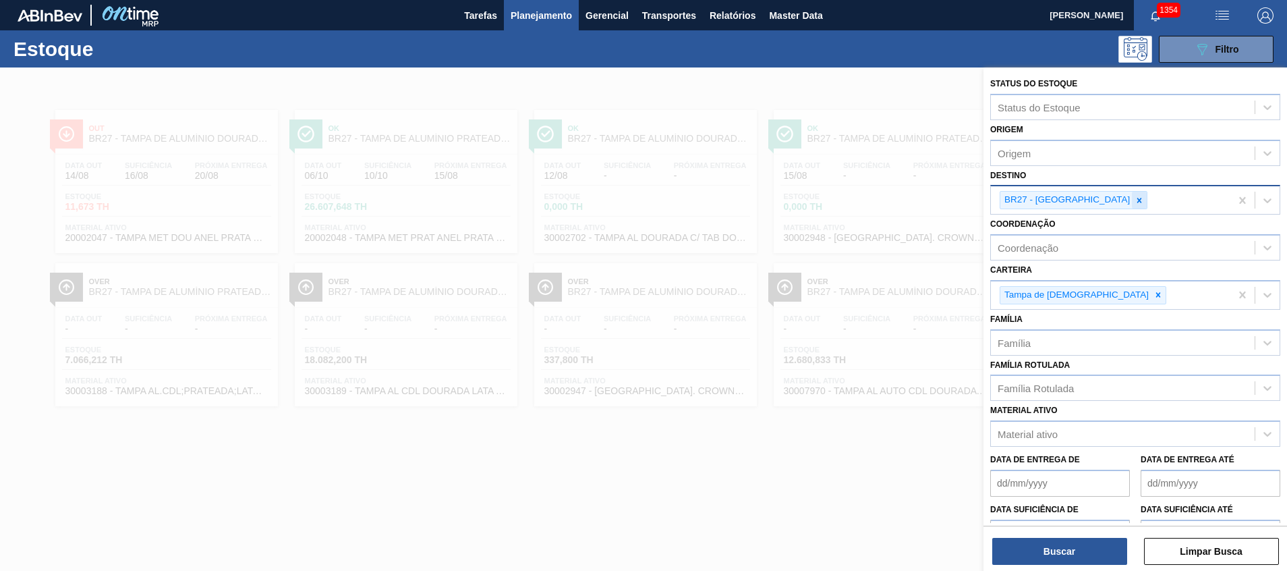
click at [1137, 199] on icon at bounding box center [1139, 200] width 5 height 5
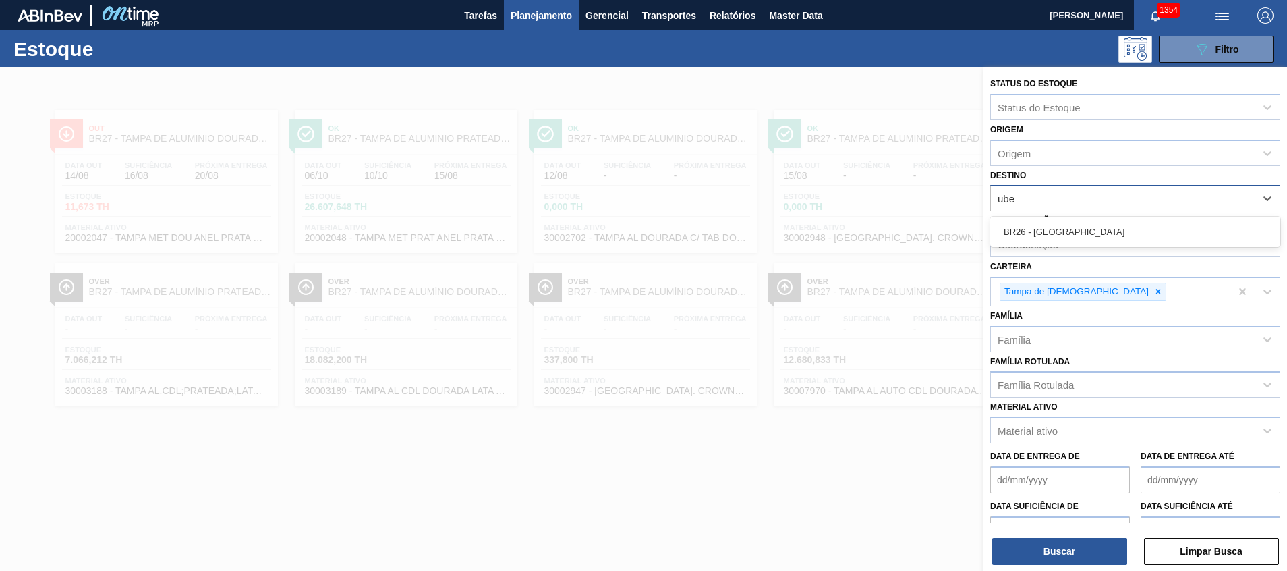
type input "uber"
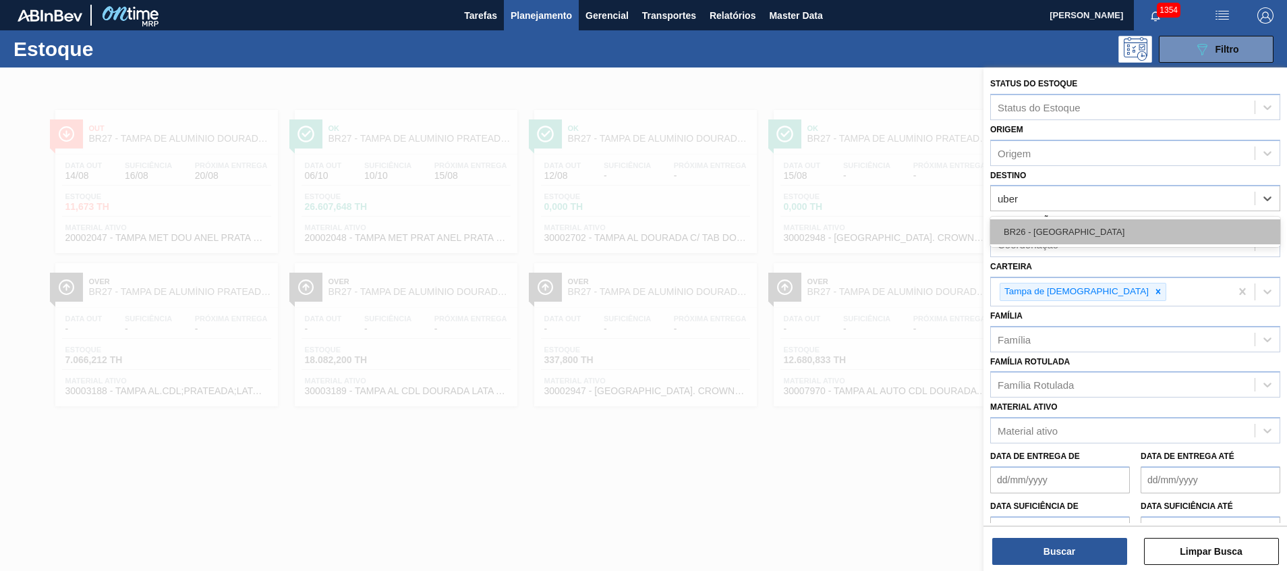
click at [1070, 227] on div "BR26 - Uberlândia" at bounding box center [1135, 231] width 290 height 25
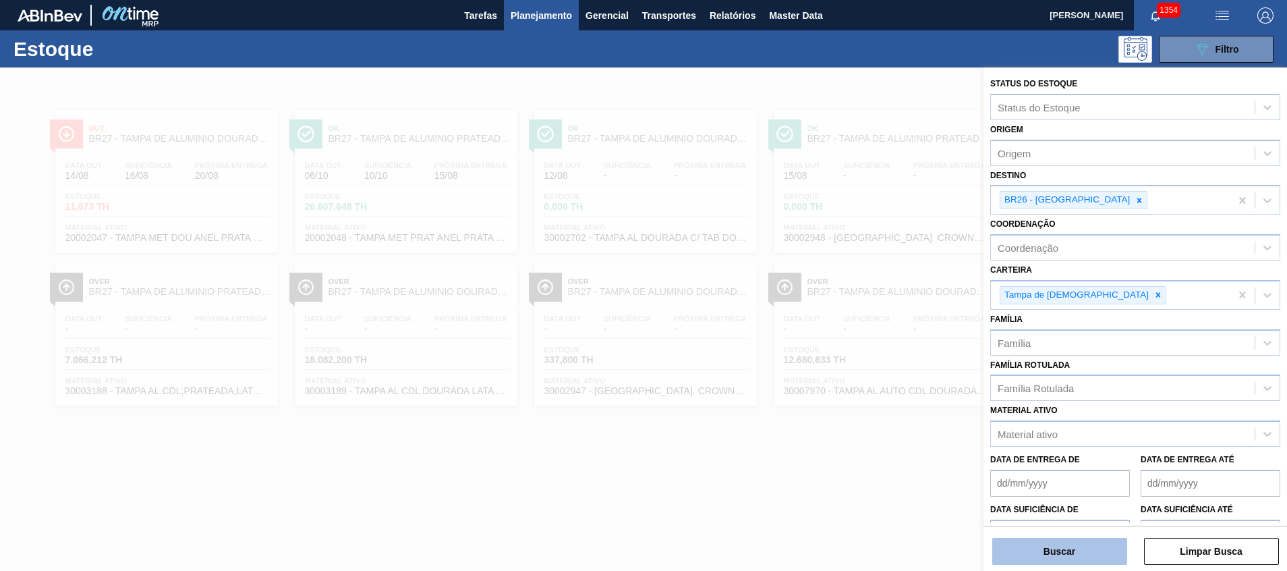
click at [1019, 554] on button "Buscar" at bounding box center [1059, 550] width 135 height 27
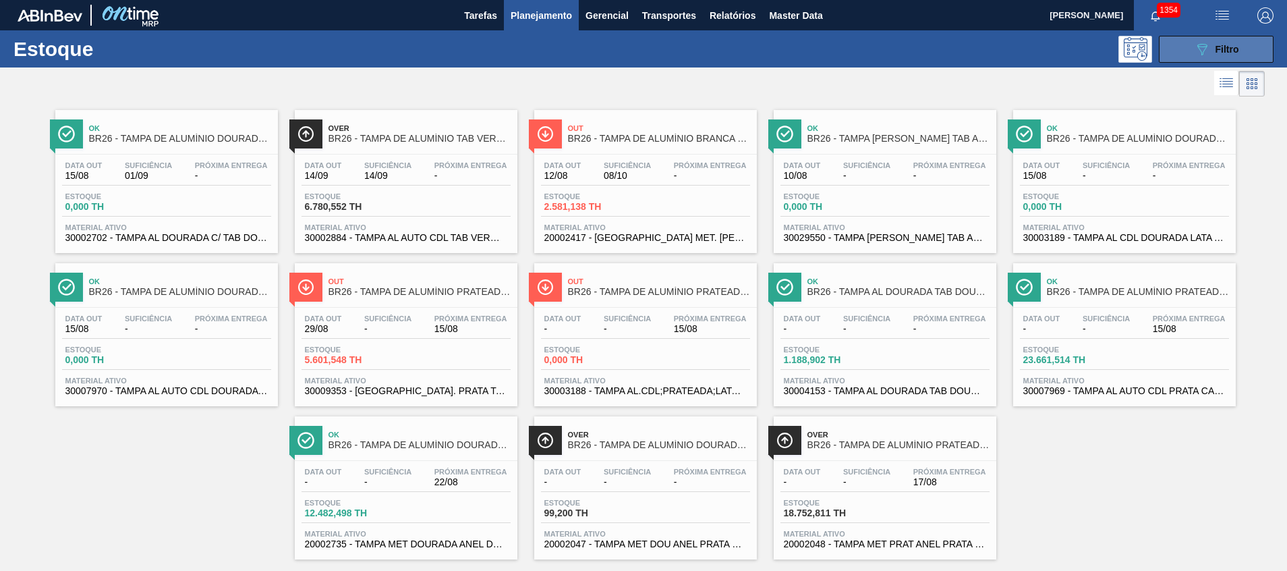
click at [1187, 48] on button "089F7B8B-B2A5-4AFE-B5C0-19BA573D28AC Filtro" at bounding box center [1216, 49] width 115 height 27
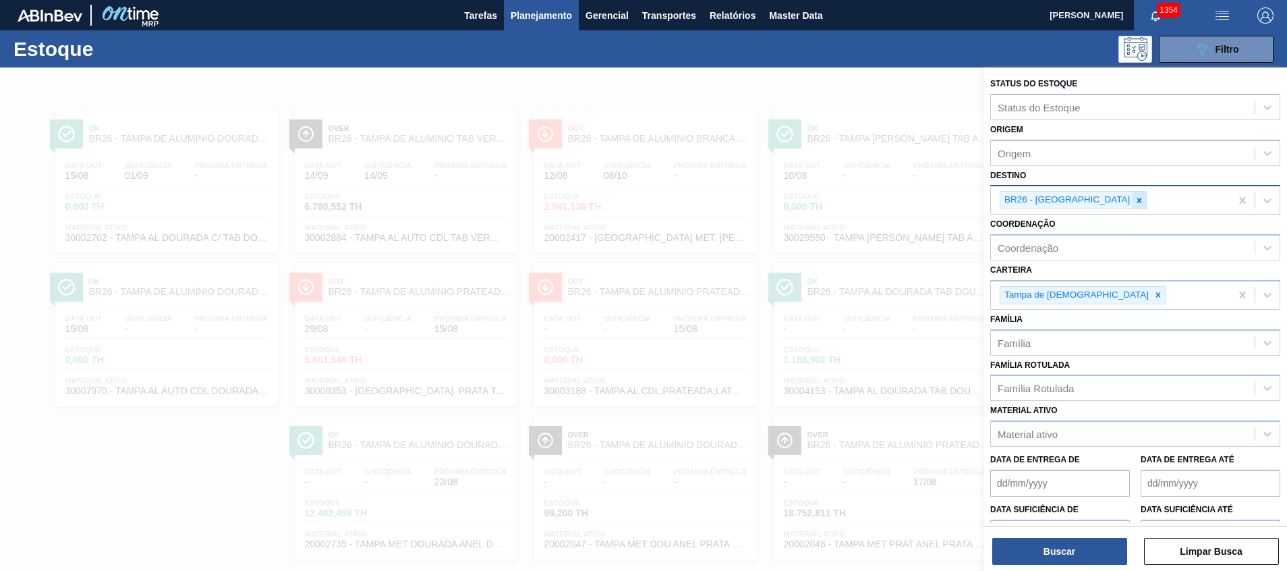
click at [1134, 200] on icon at bounding box center [1138, 200] width 9 height 9
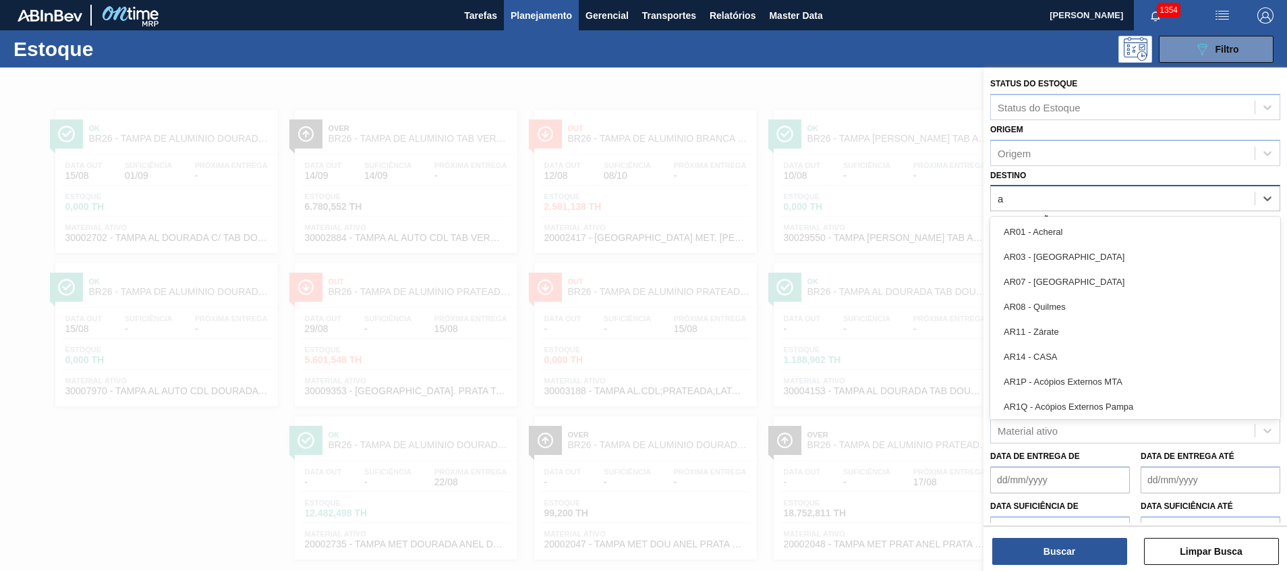
type input "aq"
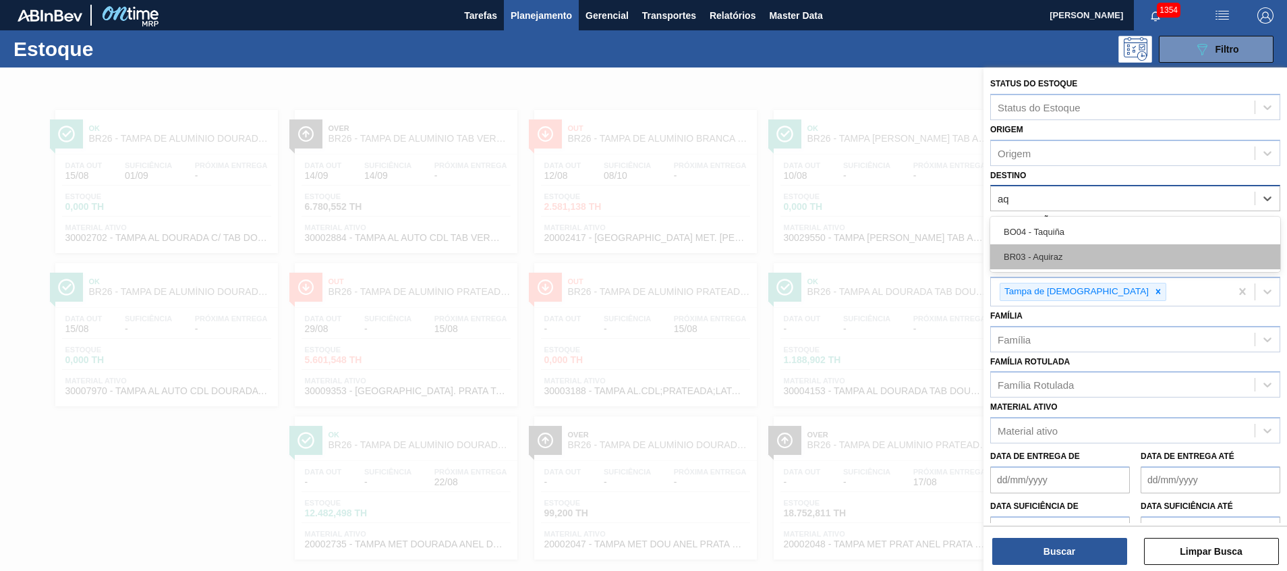
click at [1044, 246] on div "BR03 - Aquiraz" at bounding box center [1135, 256] width 290 height 25
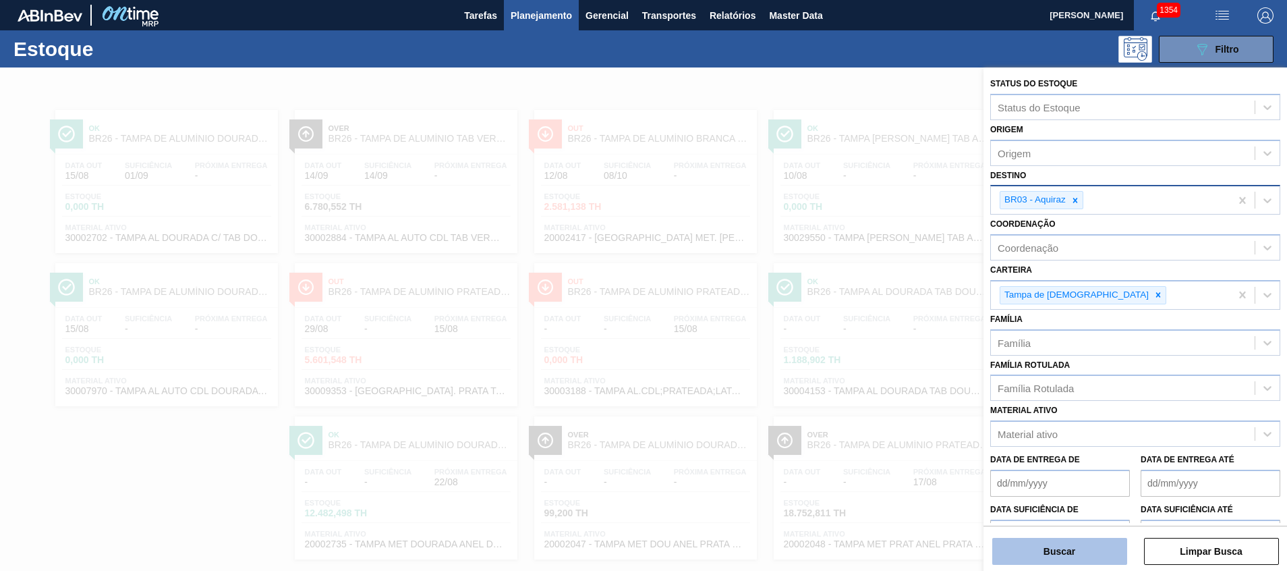
click at [1072, 541] on button "Buscar" at bounding box center [1059, 550] width 135 height 27
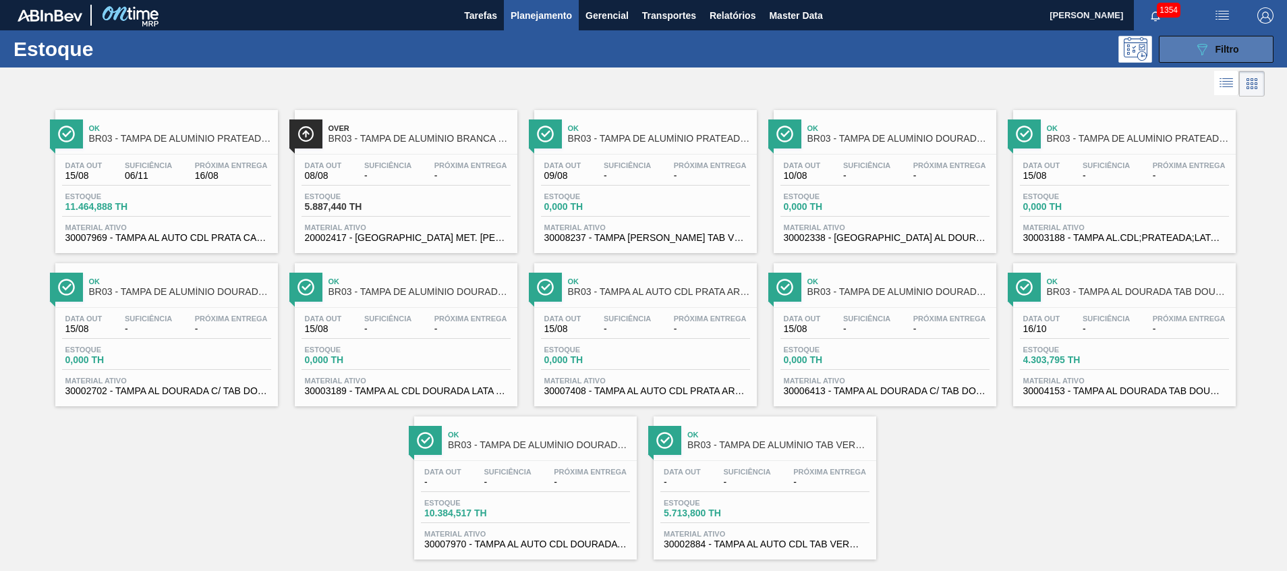
click at [1181, 49] on button "089F7B8B-B2A5-4AFE-B5C0-19BA573D28AC Filtro" at bounding box center [1216, 49] width 115 height 27
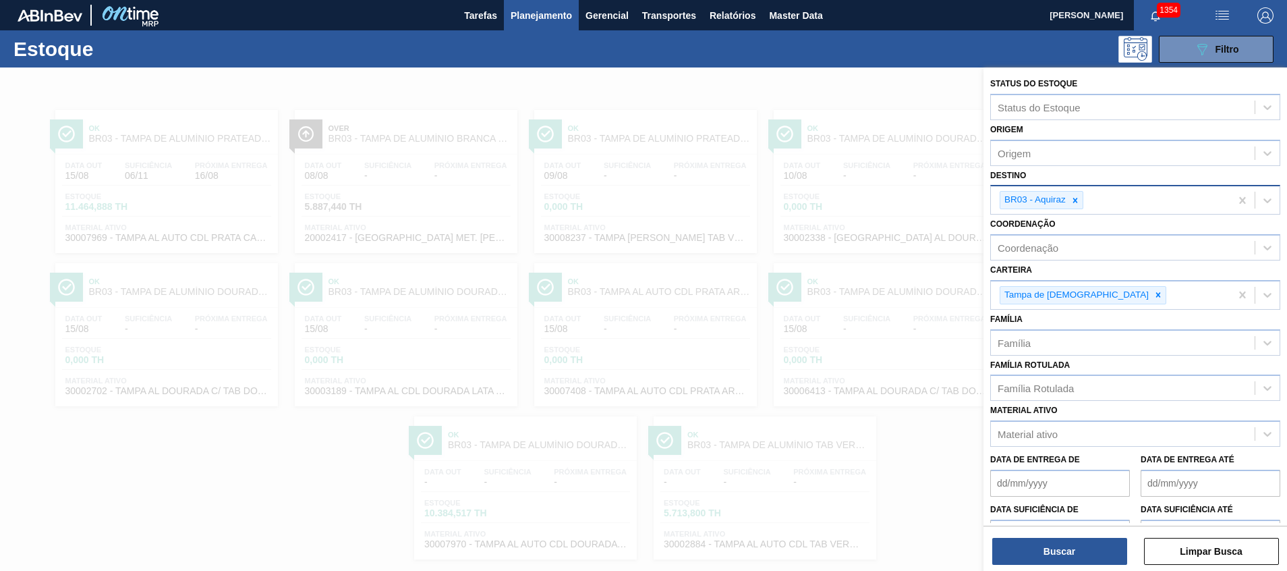
click at [1064, 198] on div "BR03 - Aquiraz" at bounding box center [1033, 200] width 67 height 17
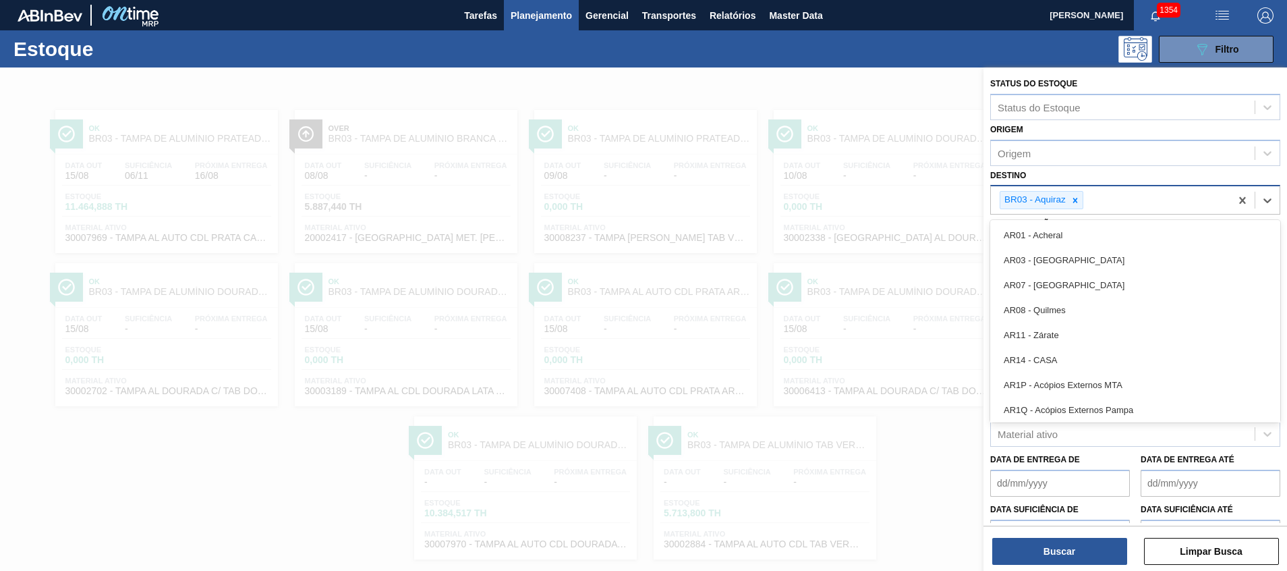
click at [1074, 198] on icon at bounding box center [1074, 200] width 9 height 9
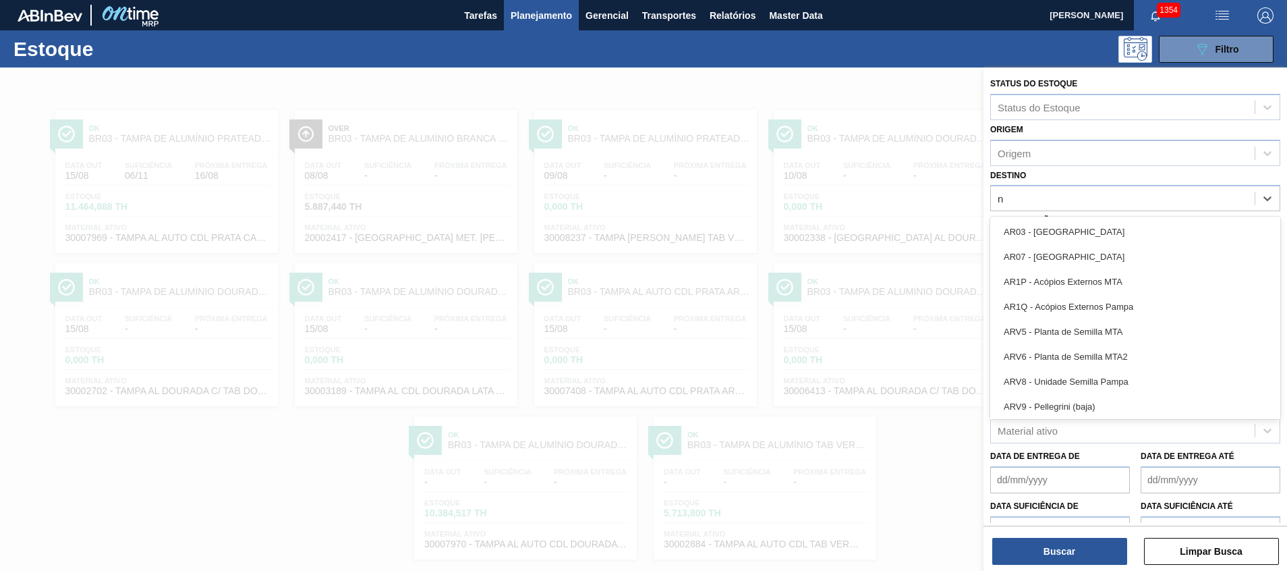
type input "n"
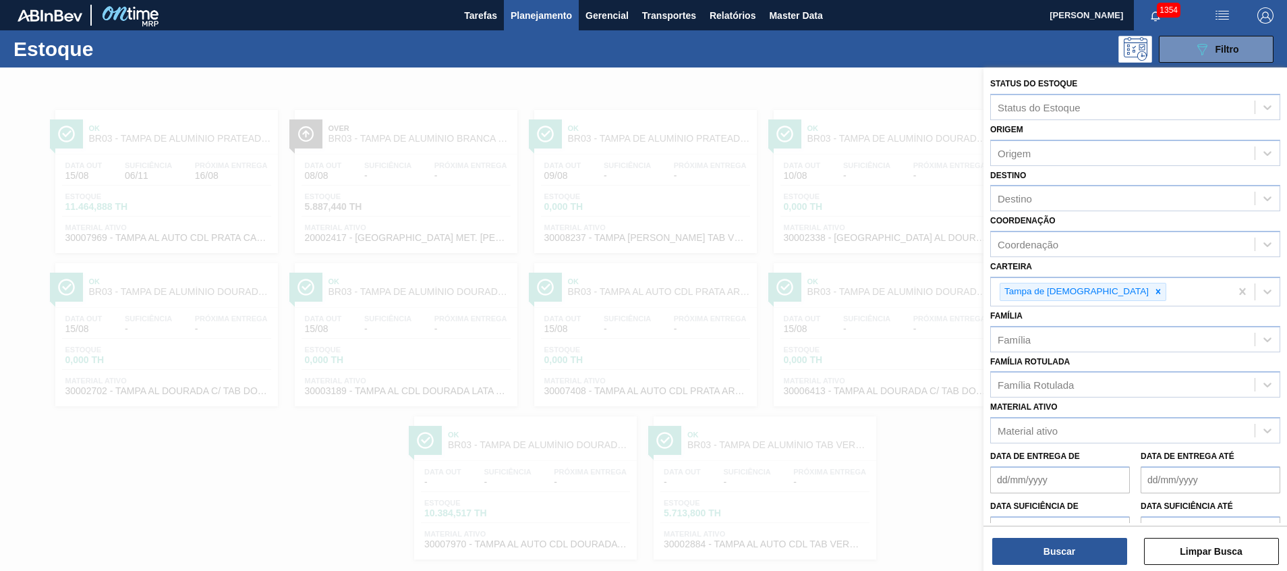
click at [98, 365] on div at bounding box center [643, 352] width 1287 height 571
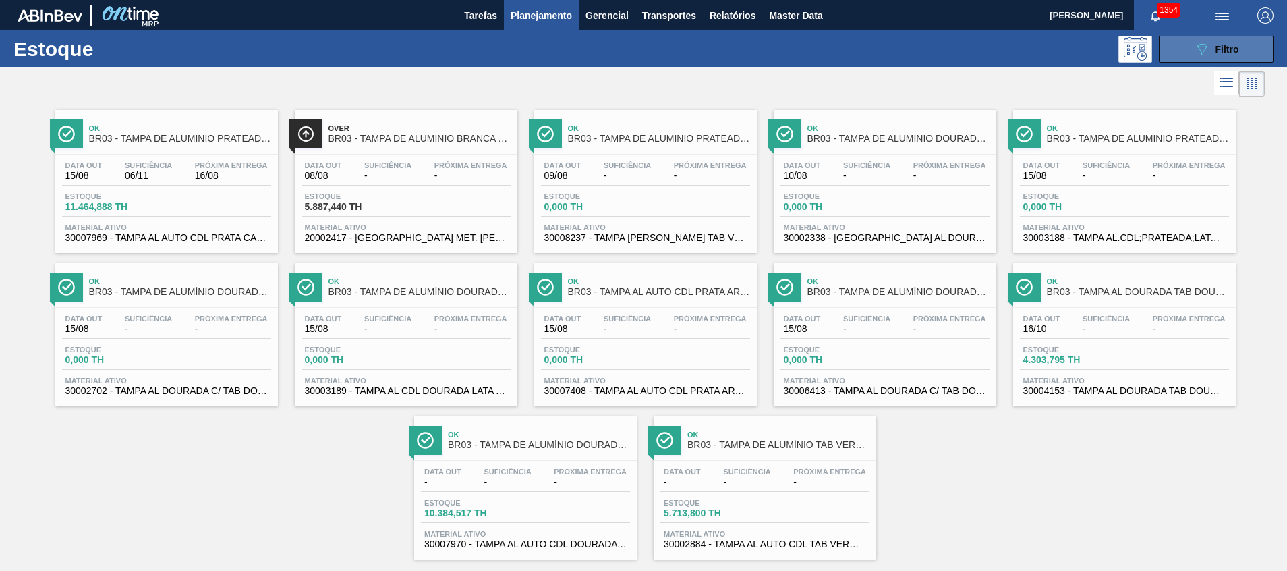
click at [1189, 48] on button "089F7B8B-B2A5-4AFE-B5C0-19BA573D28AC Filtro" at bounding box center [1216, 49] width 115 height 27
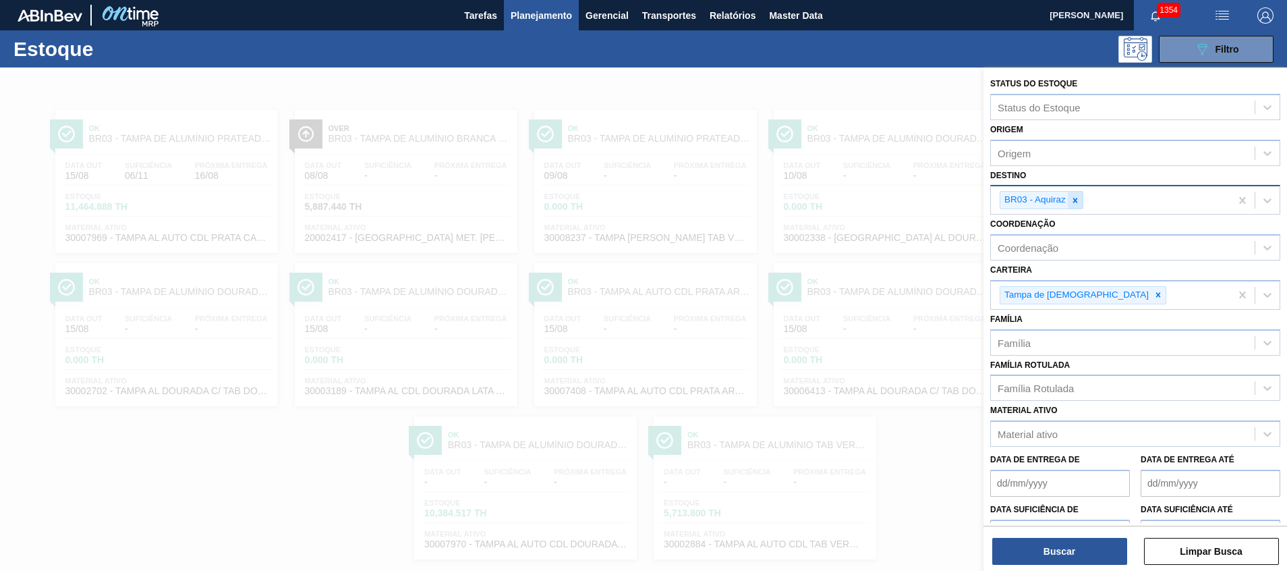
click at [1076, 198] on icon at bounding box center [1075, 200] width 5 height 5
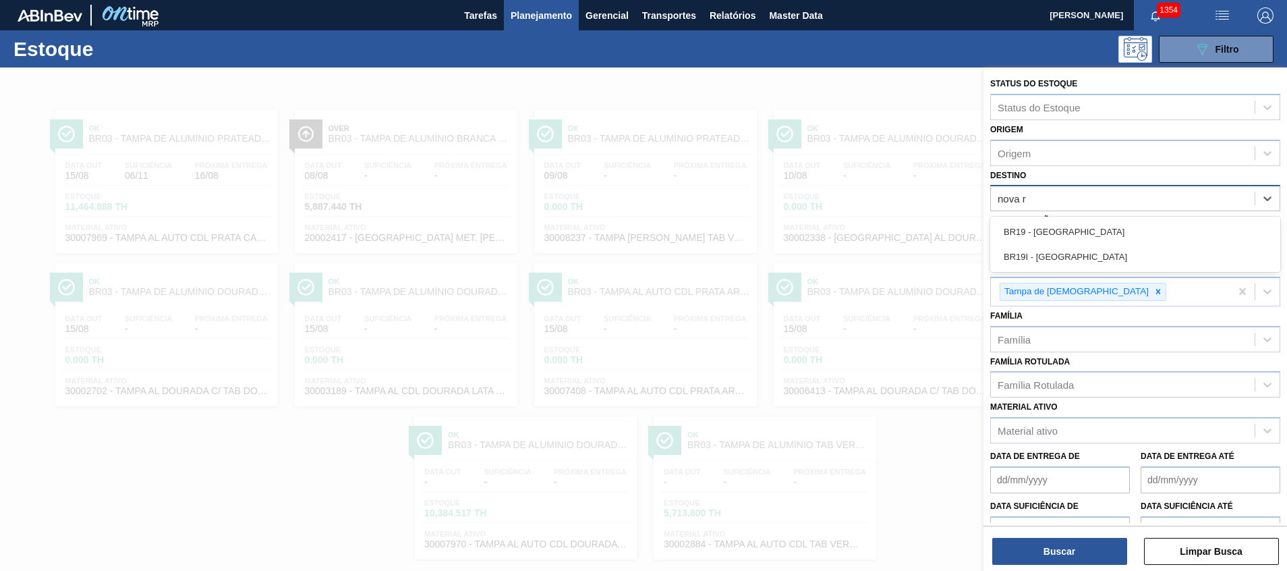
type input "nova ri"
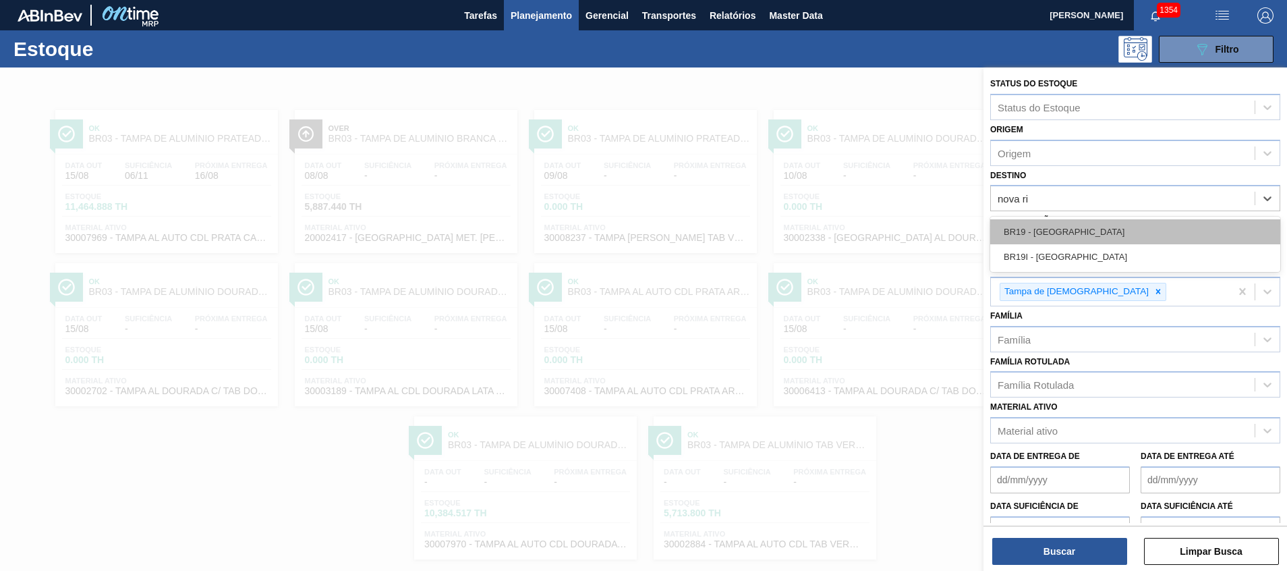
click at [1054, 241] on div "BR19 - Nova Rio" at bounding box center [1135, 231] width 290 height 25
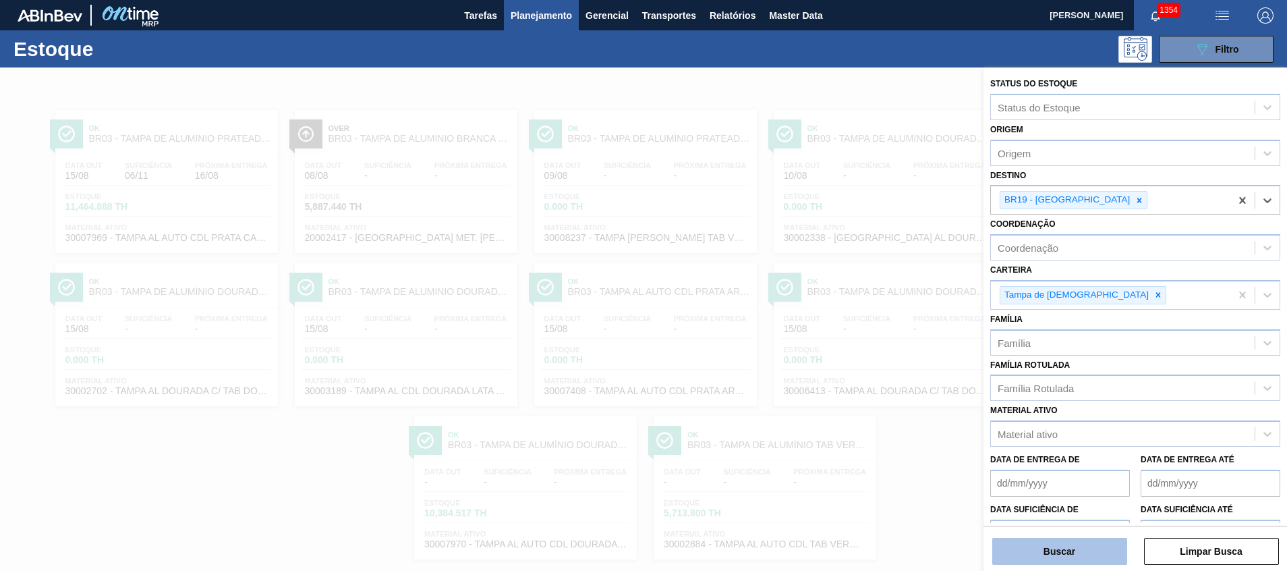
click at [1041, 537] on button "Buscar" at bounding box center [1059, 550] width 135 height 27
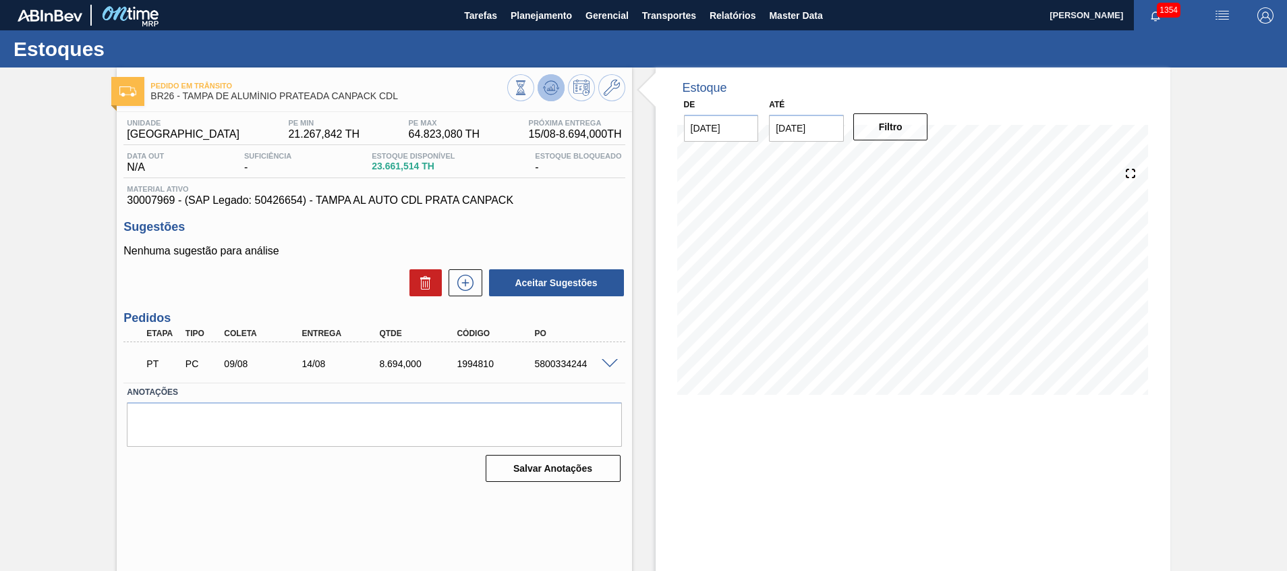
click at [528, 84] on icon at bounding box center [520, 87] width 15 height 15
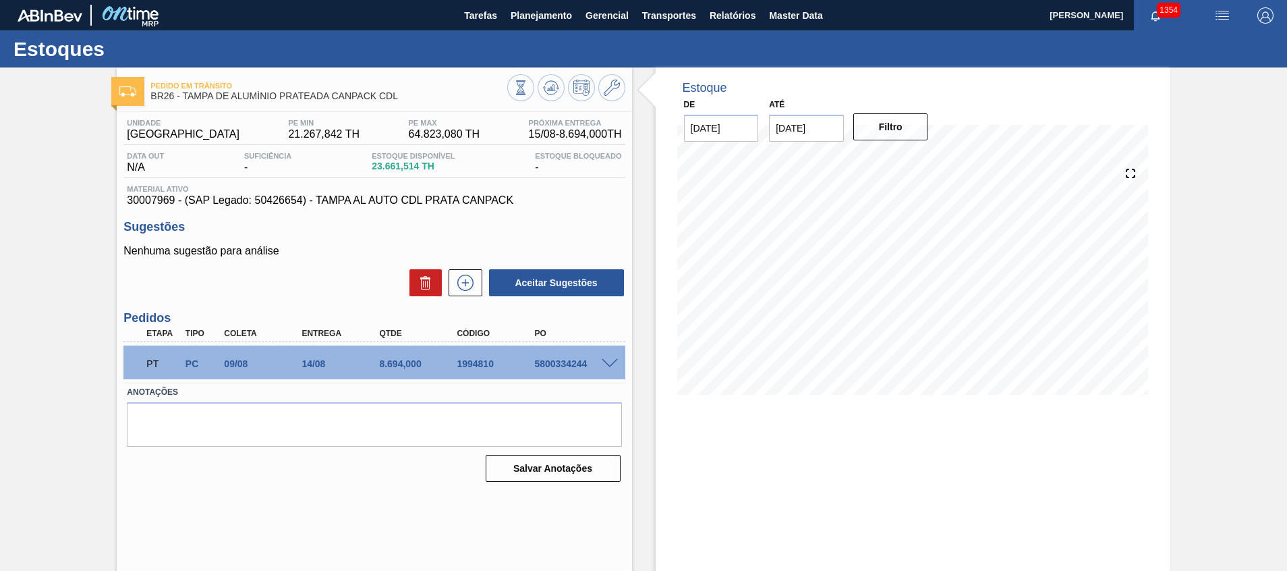
click at [807, 123] on input "[DATE]" at bounding box center [806, 128] width 75 height 27
click at [915, 164] on button "Next Month" at bounding box center [919, 160] width 9 height 9
click at [807, 200] on div "1" at bounding box center [807, 203] width 18 height 18
type input "[DATE]"
click at [694, 127] on input "[DATE]" at bounding box center [721, 128] width 75 height 27
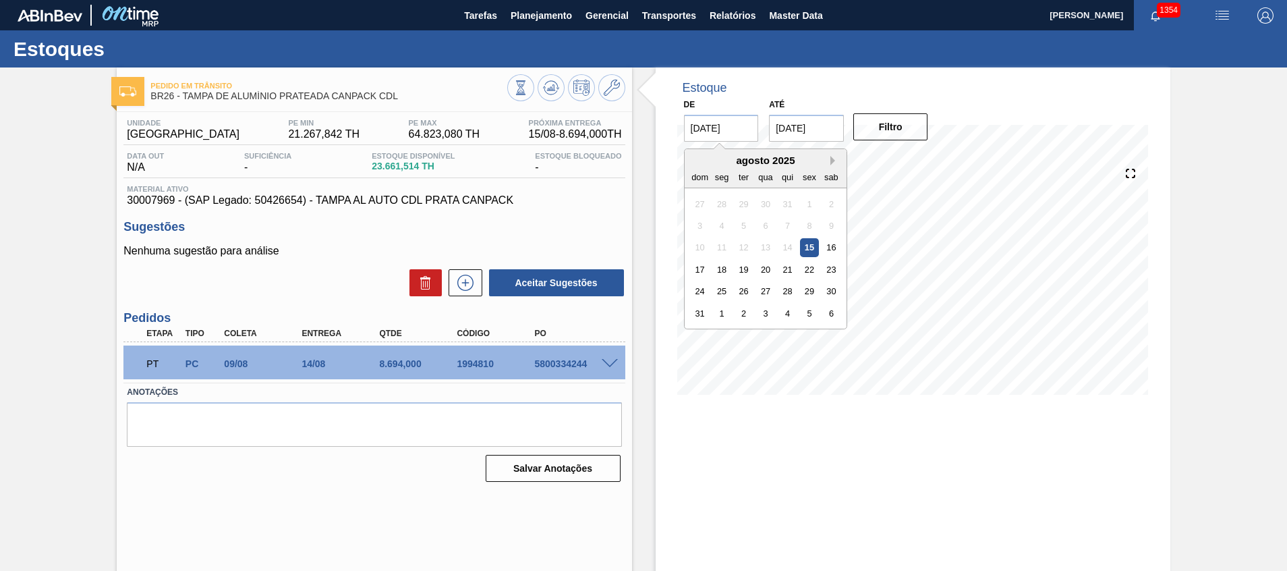
drag, startPoint x: 827, startPoint y: 158, endPoint x: 835, endPoint y: 158, distance: 8.1
click at [828, 158] on div "agosto 2025" at bounding box center [765, 159] width 162 height 11
click at [838, 158] on button "Next Month" at bounding box center [834, 160] width 9 height 9
click at [724, 197] on div "1" at bounding box center [721, 203] width 18 height 18
type input "[DATE]"
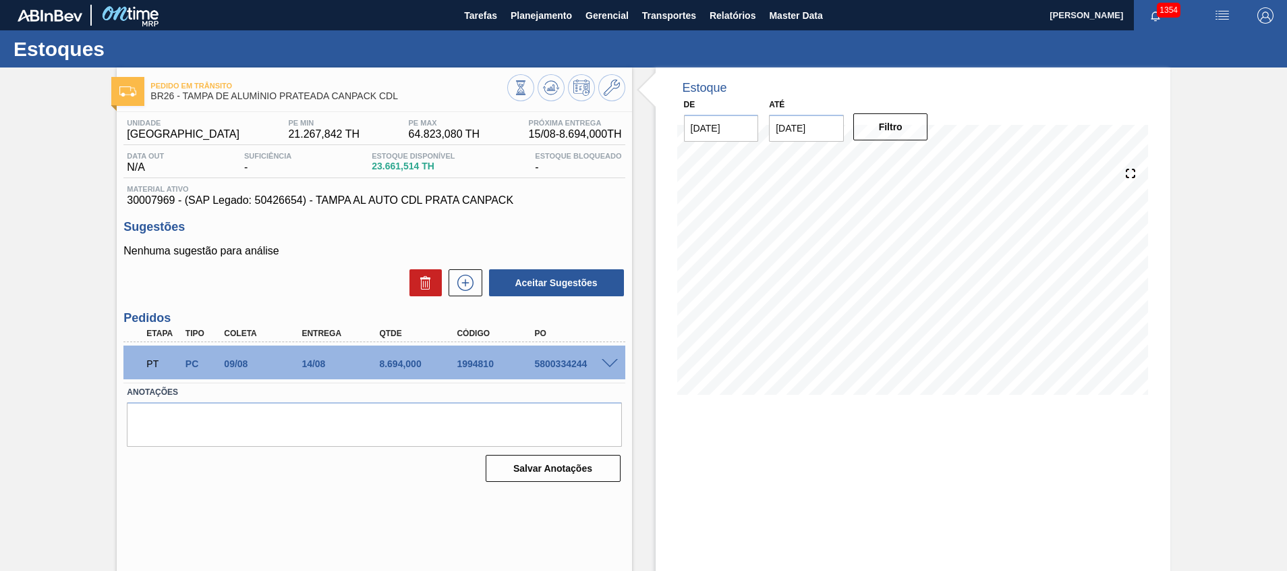
click at [815, 126] on input "[DATE]" at bounding box center [806, 128] width 75 height 27
click at [832, 292] on div "30" at bounding box center [828, 291] width 18 height 18
type input "30/09/2025"
click at [867, 135] on button "Filtro" at bounding box center [890, 126] width 75 height 27
click at [528, 93] on icon at bounding box center [520, 87] width 15 height 15
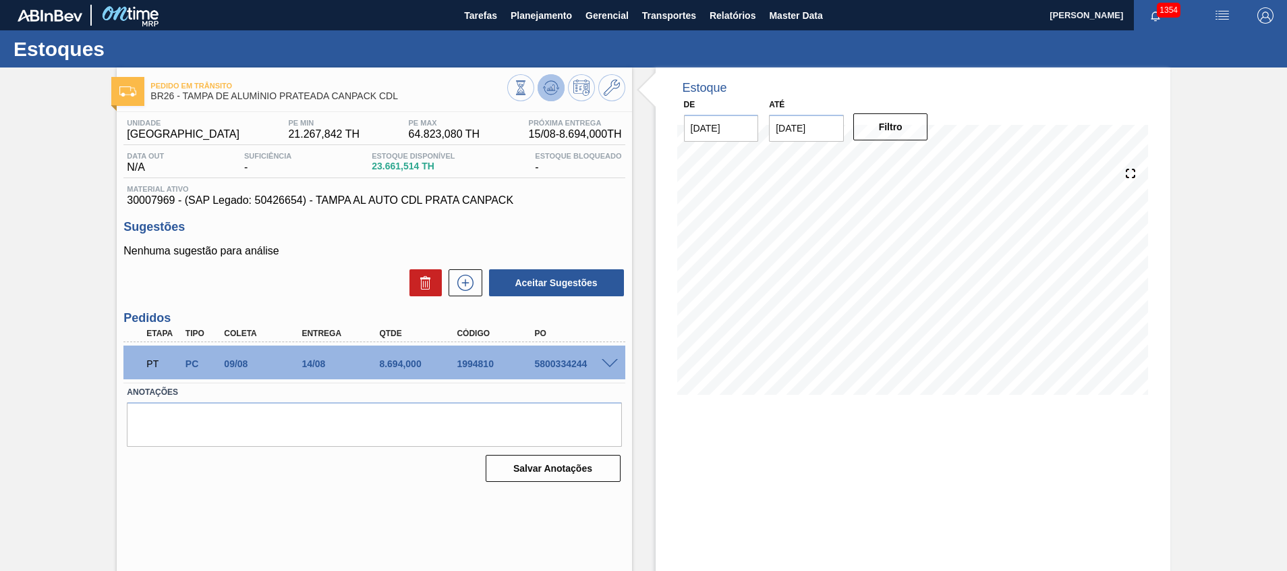
click at [528, 85] on icon at bounding box center [520, 87] width 15 height 15
click at [528, 84] on icon at bounding box center [520, 87] width 15 height 15
click at [873, 121] on button "Filtro" at bounding box center [890, 126] width 75 height 27
click at [528, 83] on icon at bounding box center [520, 87] width 15 height 15
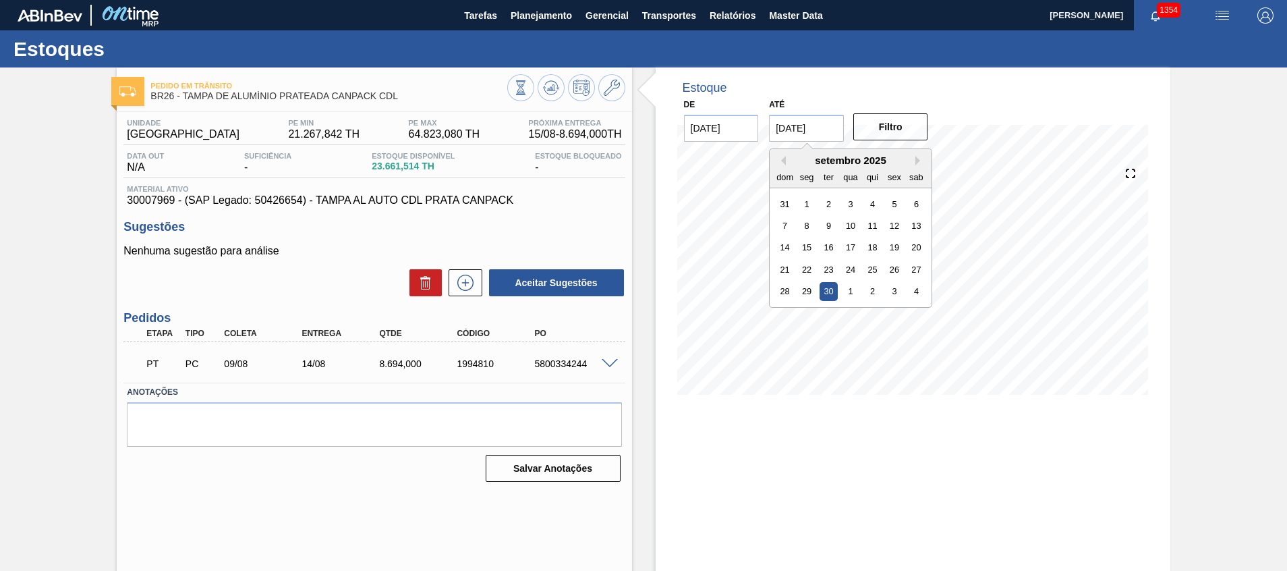
click at [791, 120] on input "[DATE]" at bounding box center [806, 128] width 75 height 27
click at [813, 287] on div "29" at bounding box center [807, 291] width 18 height 18
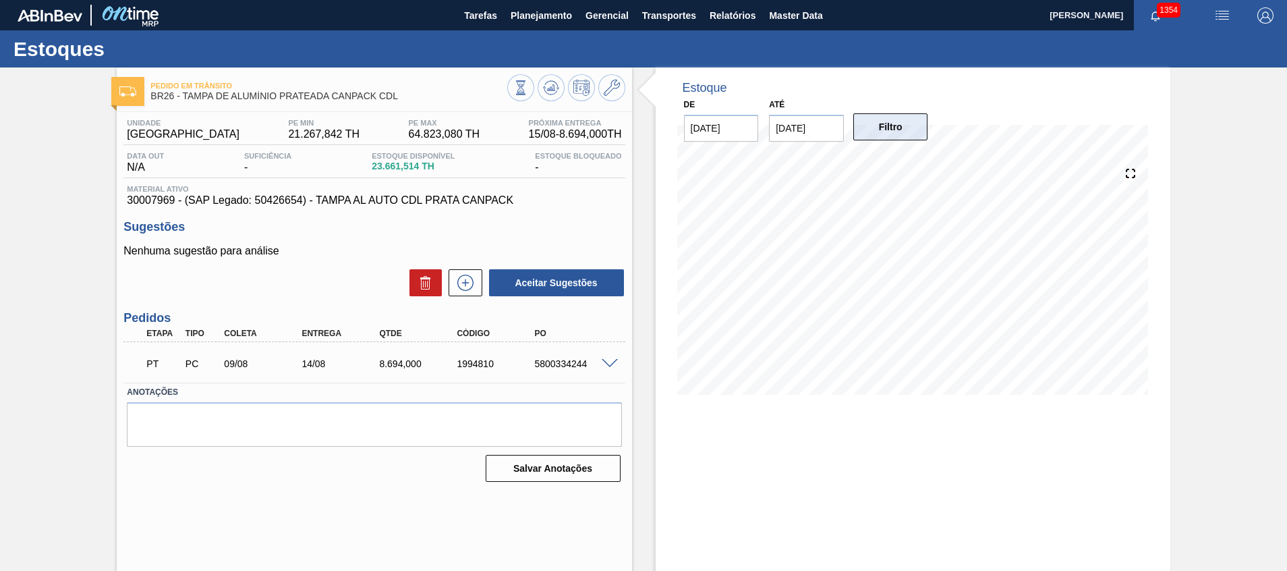
click at [890, 129] on button "Filtro" at bounding box center [890, 126] width 75 height 27
click at [815, 132] on input "[DATE]" at bounding box center [806, 128] width 75 height 27
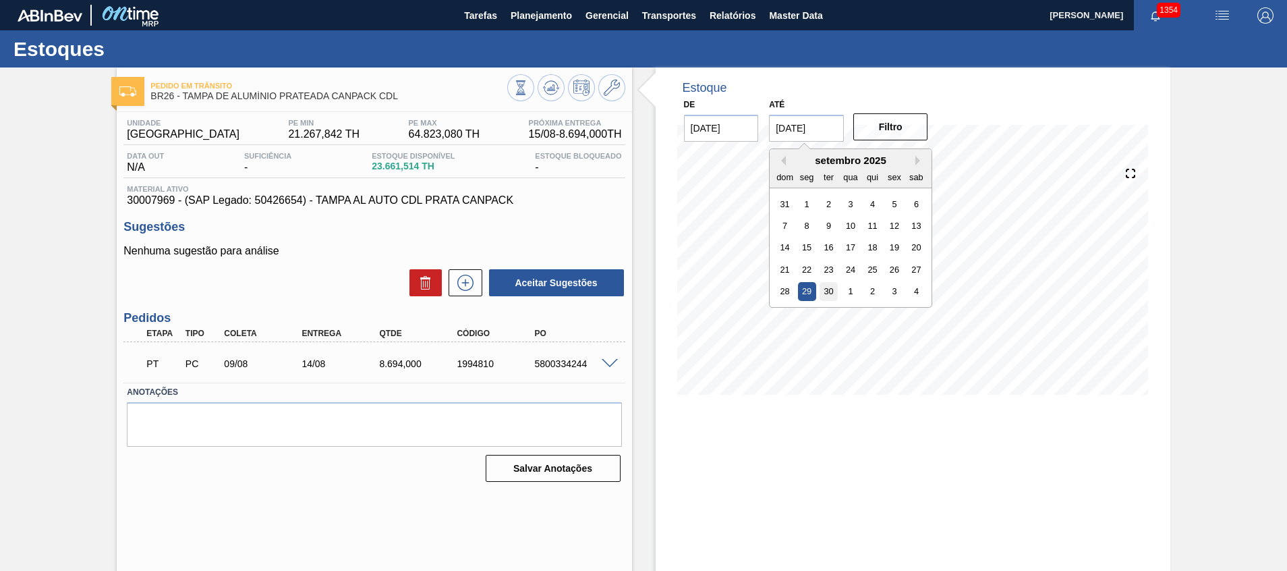
click at [823, 294] on div "30" at bounding box center [828, 291] width 18 height 18
type input "[DATE]"
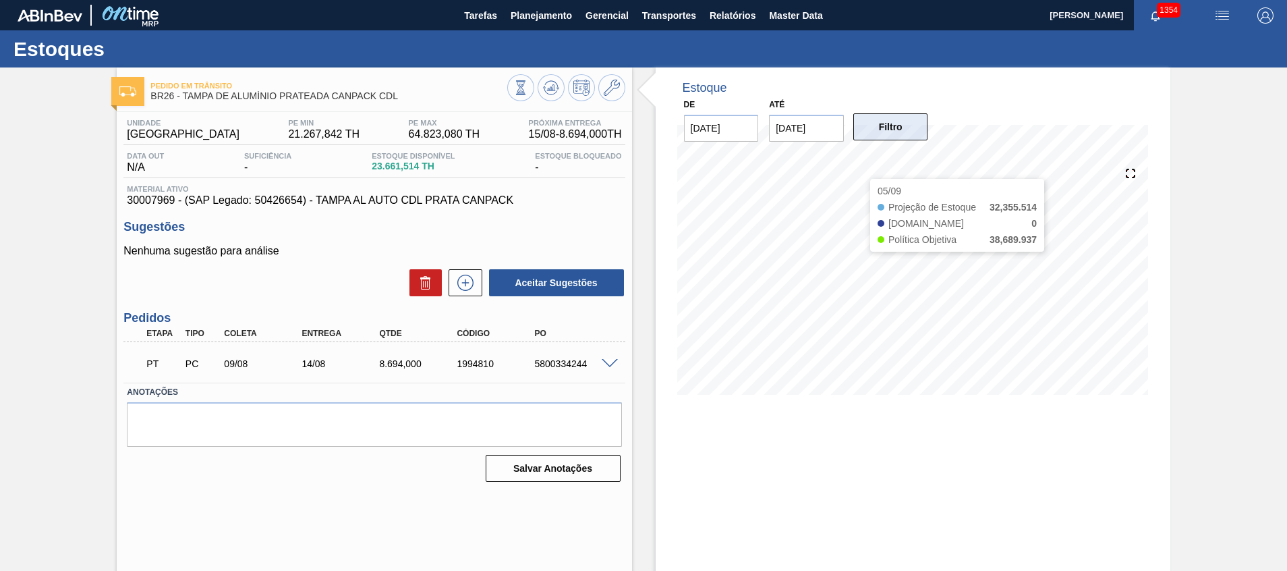
click at [876, 132] on button "Filtro" at bounding box center [890, 126] width 75 height 27
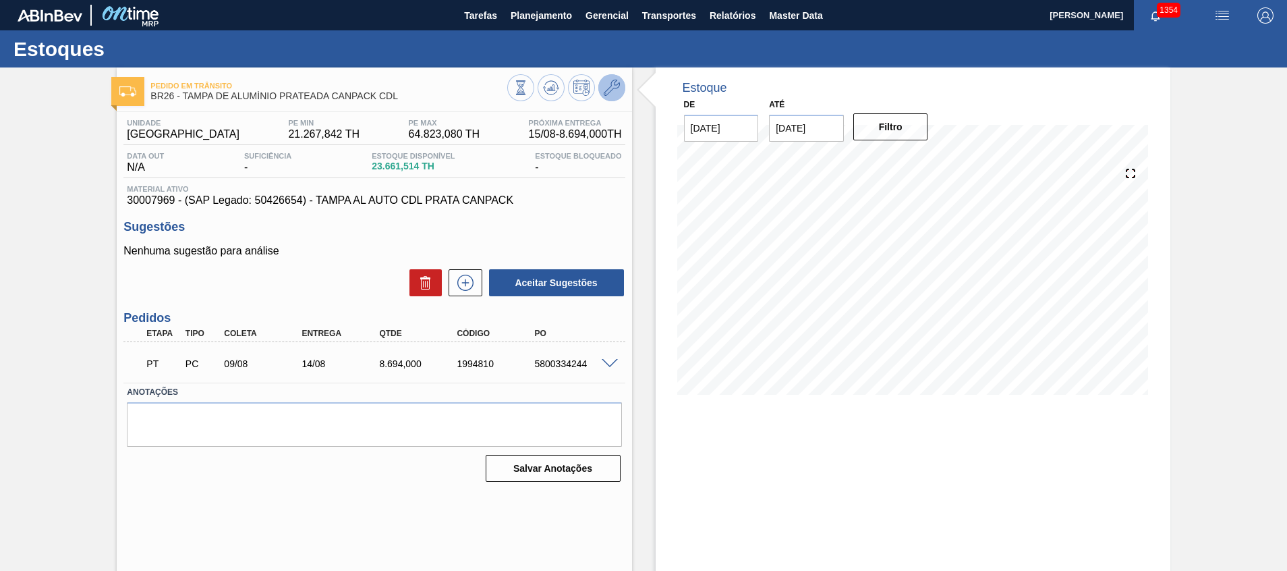
click at [622, 94] on button at bounding box center [611, 87] width 27 height 27
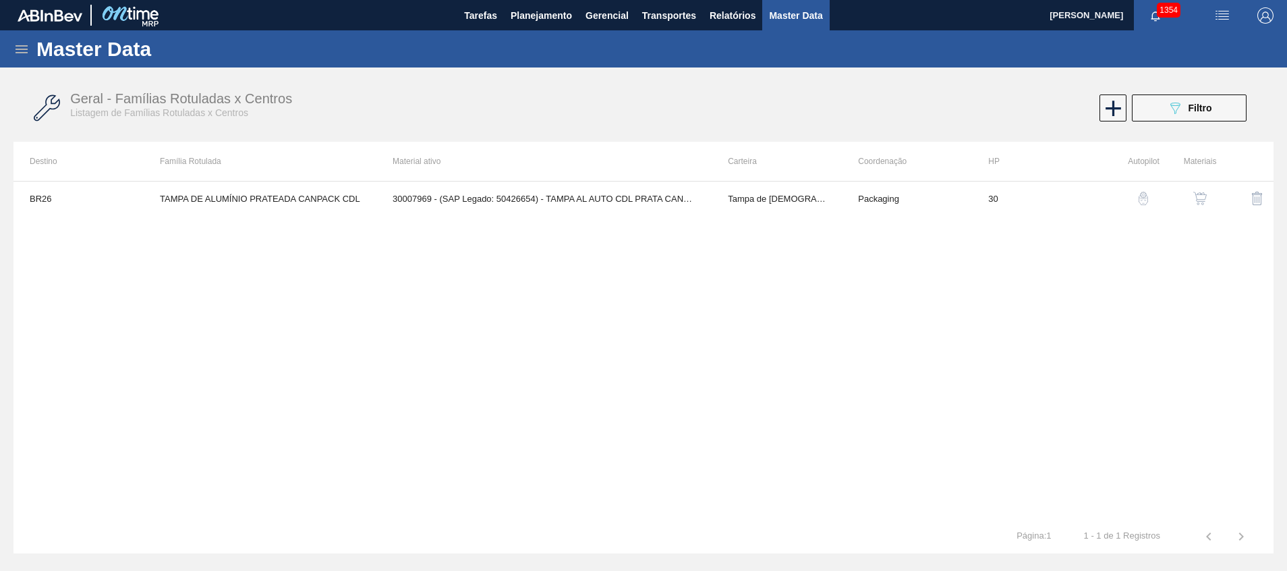
click at [1195, 198] on img "button" at bounding box center [1199, 198] width 13 height 13
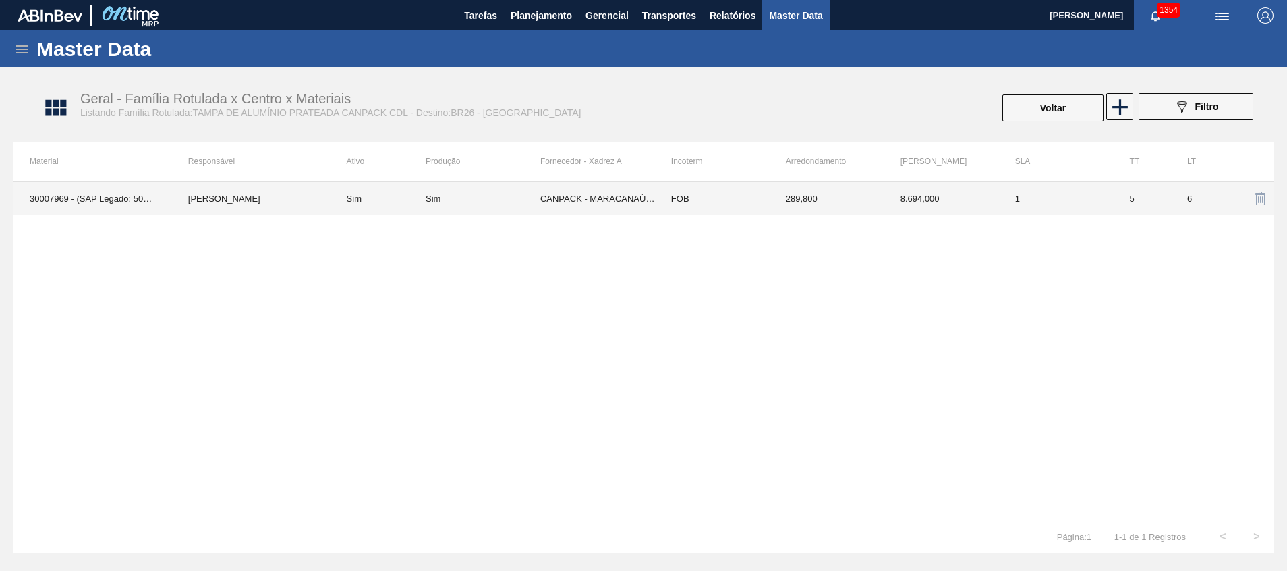
click at [997, 190] on td "8.694,000" at bounding box center [941, 198] width 115 height 34
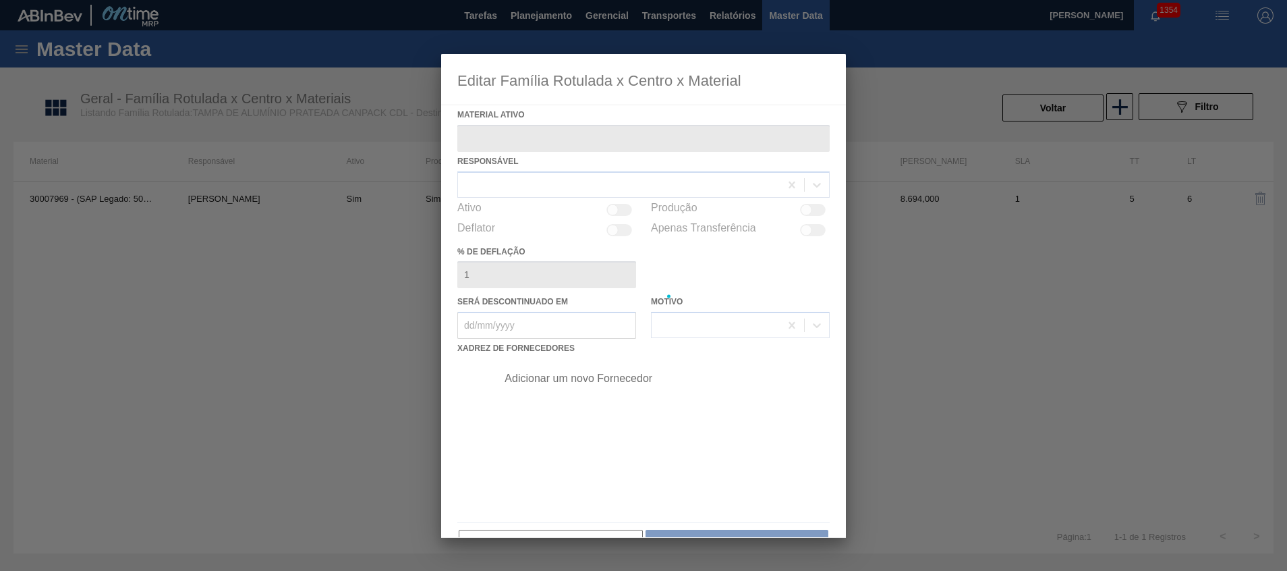
type ativo "30007969 - (SAP Legado: 50426654) - TAMPA AL AUTO CDL PRATA CANPACK"
checkbox input "true"
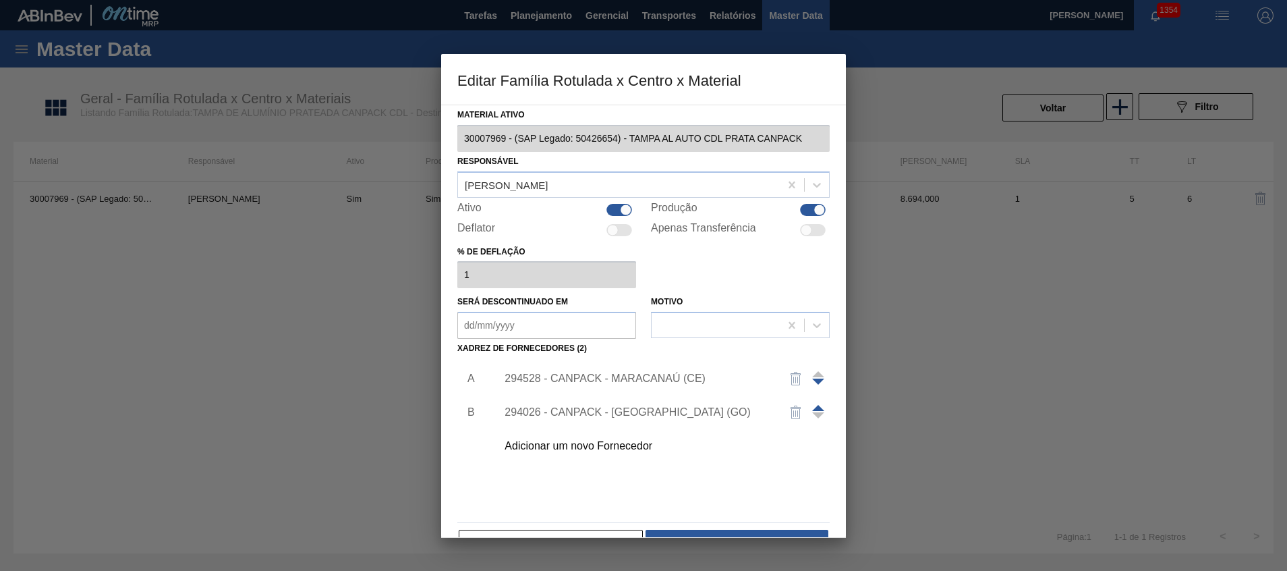
click at [683, 364] on div "294528 - CANPACK - MARACANAÚ (CE)" at bounding box center [659, 378] width 341 height 34
click at [679, 370] on div "294528 - CANPACK - MARACANAÚ (CE)" at bounding box center [659, 378] width 341 height 34
click at [662, 374] on div "294528 - CANPACK - MARACANAÚ (CE)" at bounding box center [636, 378] width 264 height 12
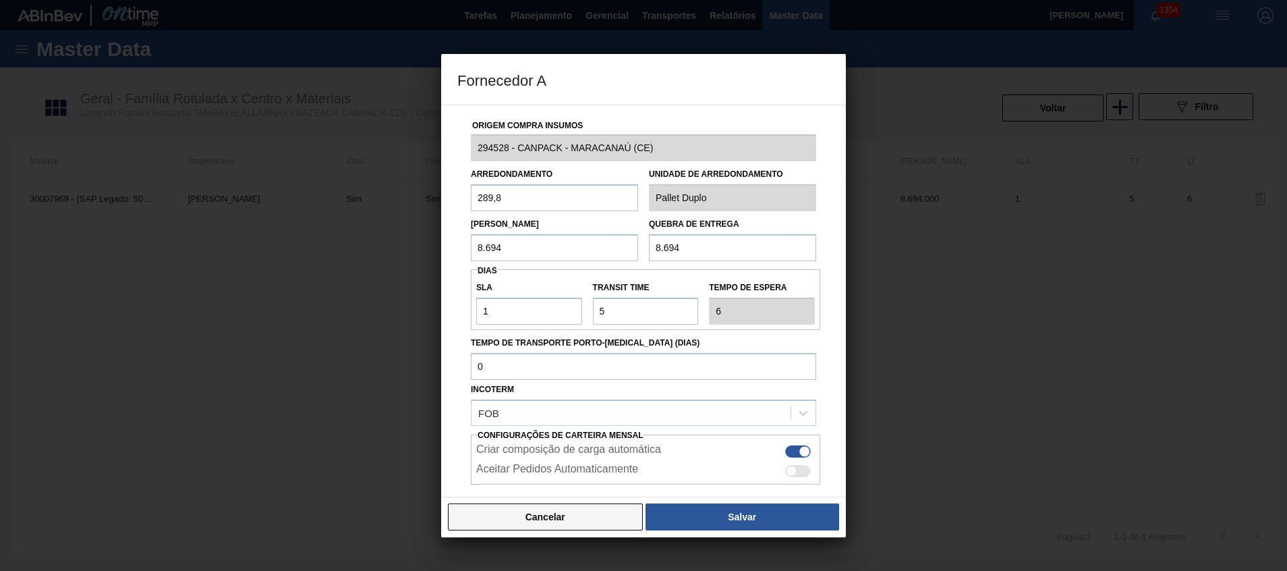
click at [542, 513] on button "Cancelar" at bounding box center [545, 516] width 195 height 27
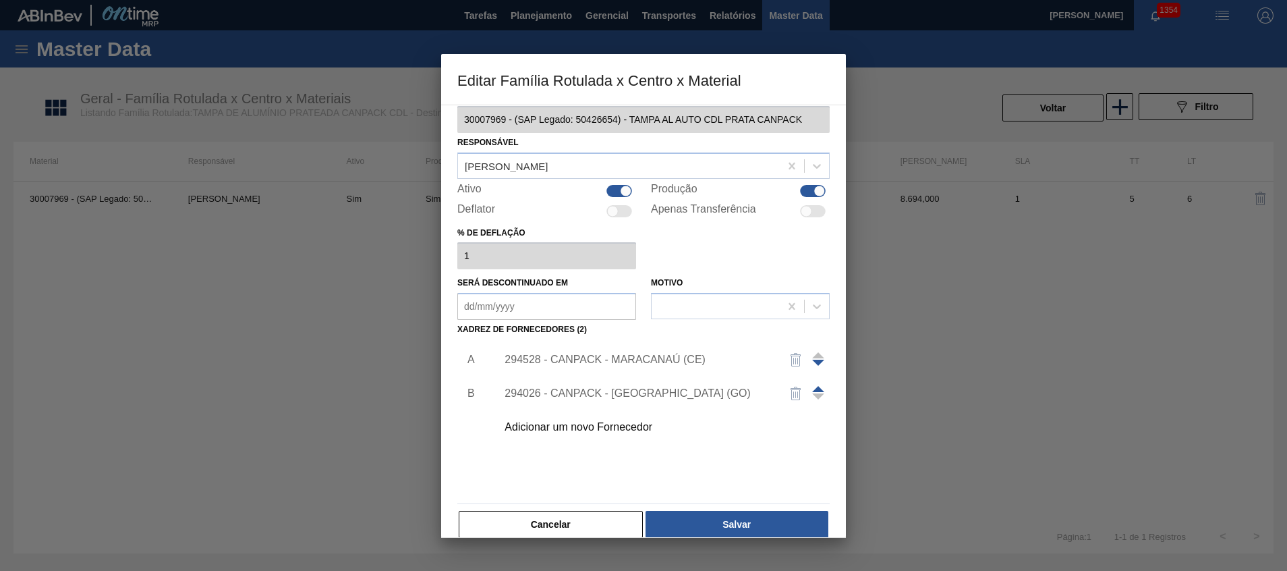
scroll to position [37, 0]
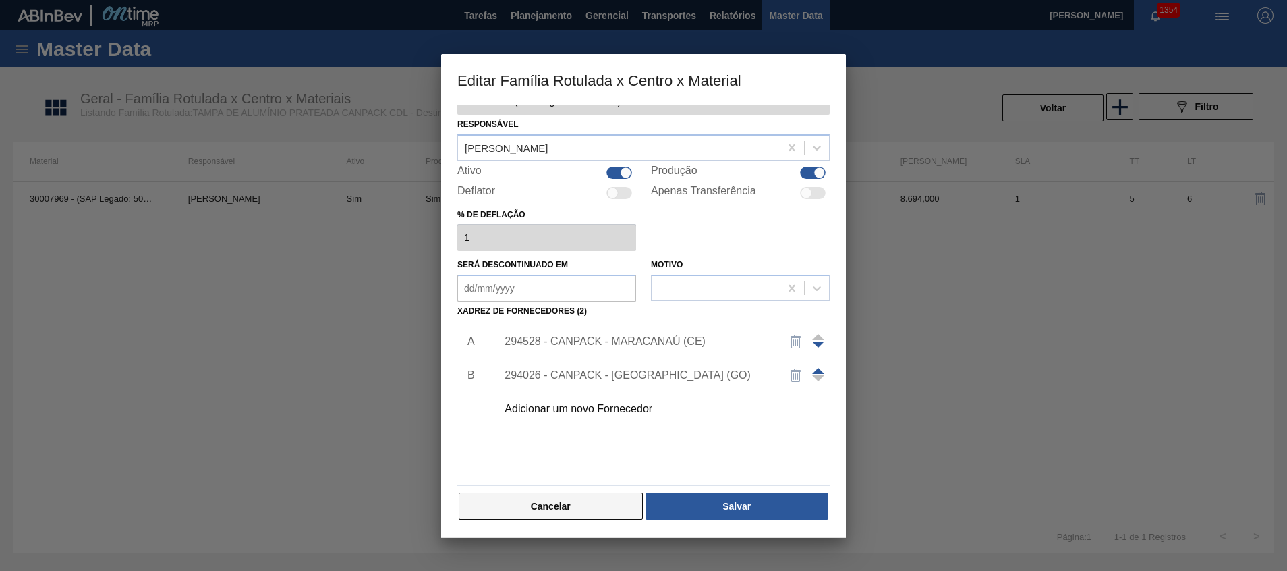
click at [590, 492] on button "Cancelar" at bounding box center [551, 505] width 184 height 27
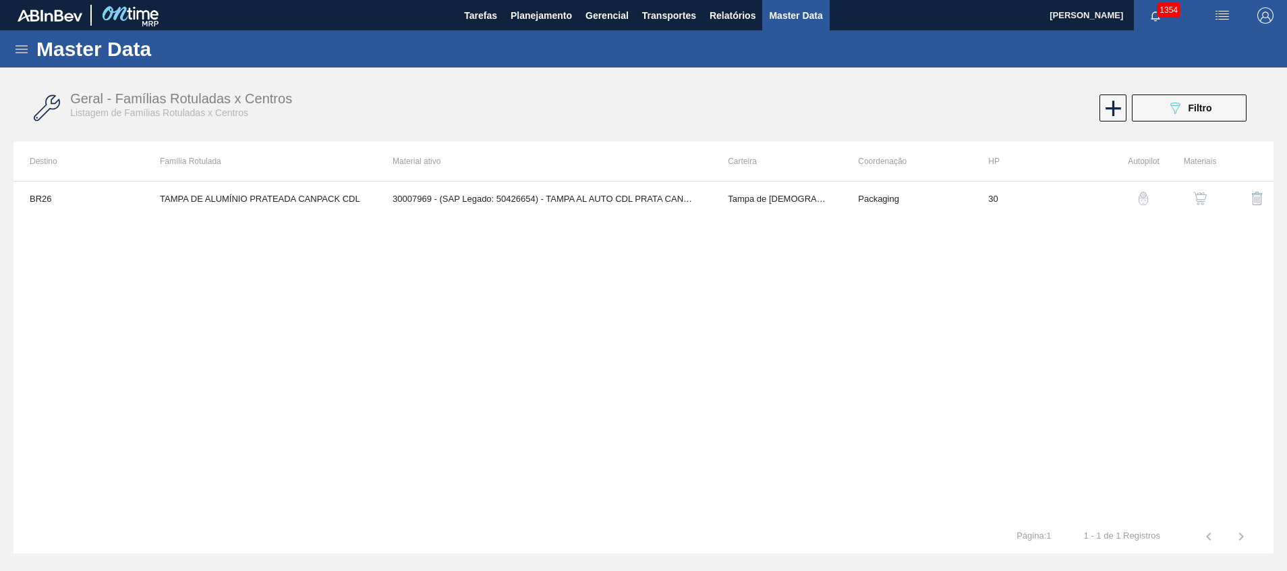
click at [1146, 198] on img "button" at bounding box center [1142, 198] width 13 height 13
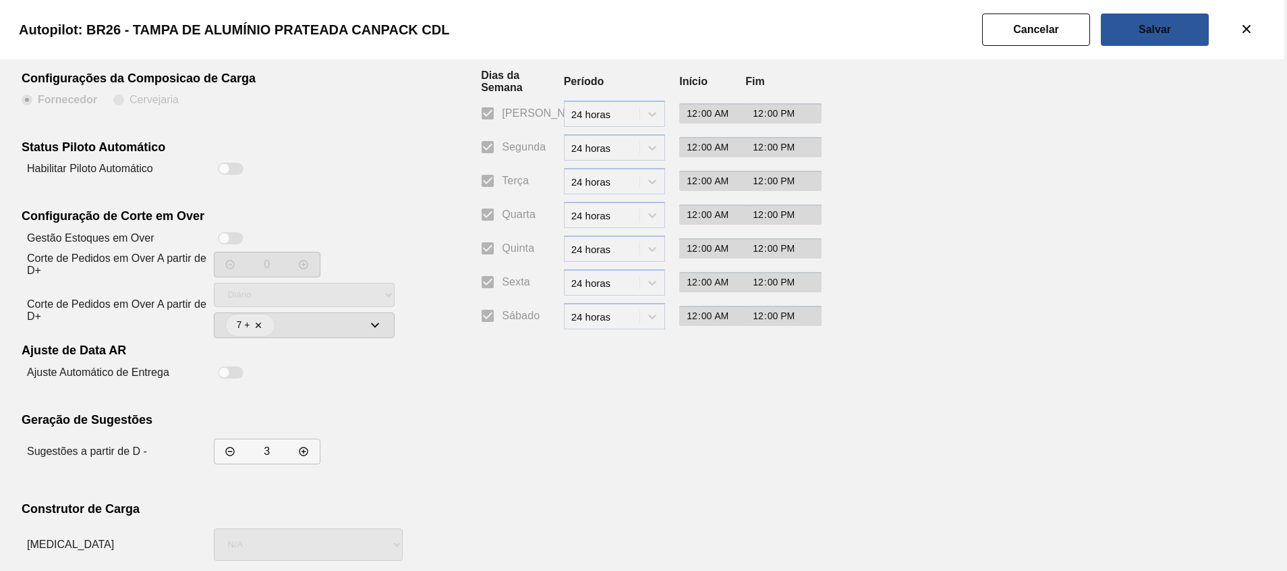
scroll to position [40, 0]
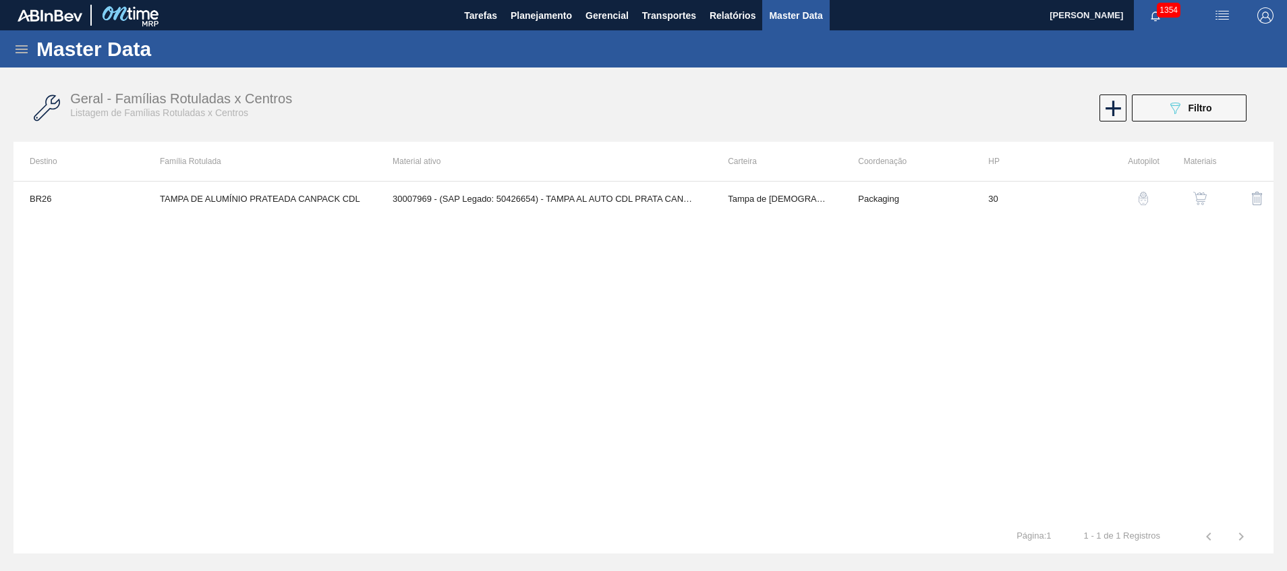
click at [1200, 198] on img "button" at bounding box center [1199, 198] width 13 height 13
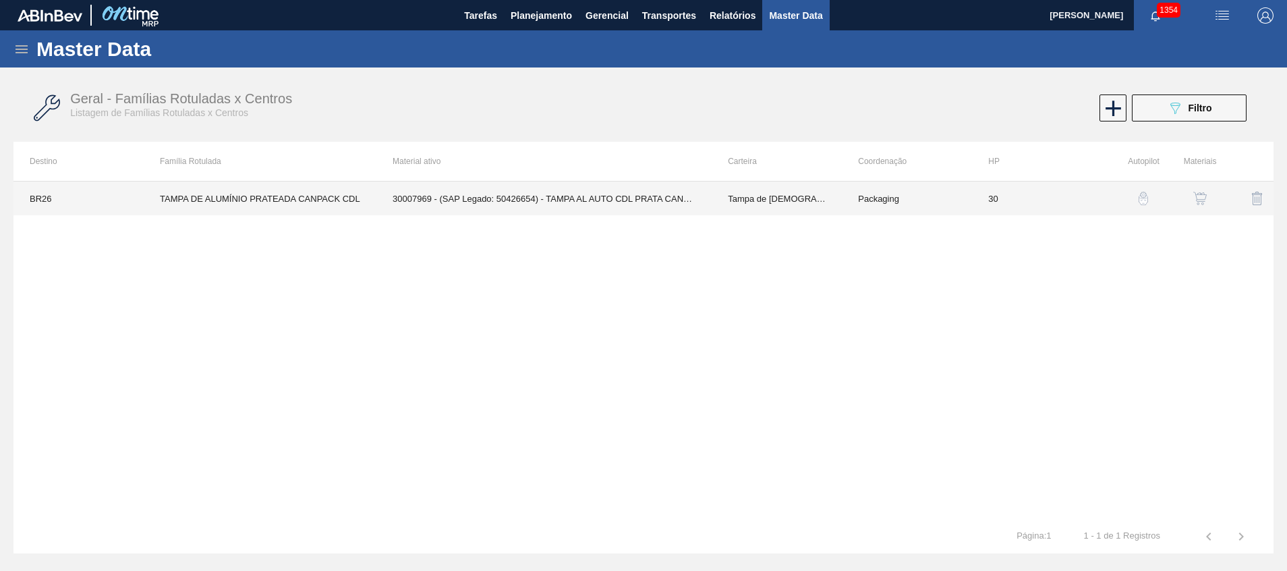
click at [566, 200] on td "30007969 - (SAP Legado: 50426654) - TAMPA AL AUTO CDL PRATA CANPACK" at bounding box center [543, 198] width 335 height 34
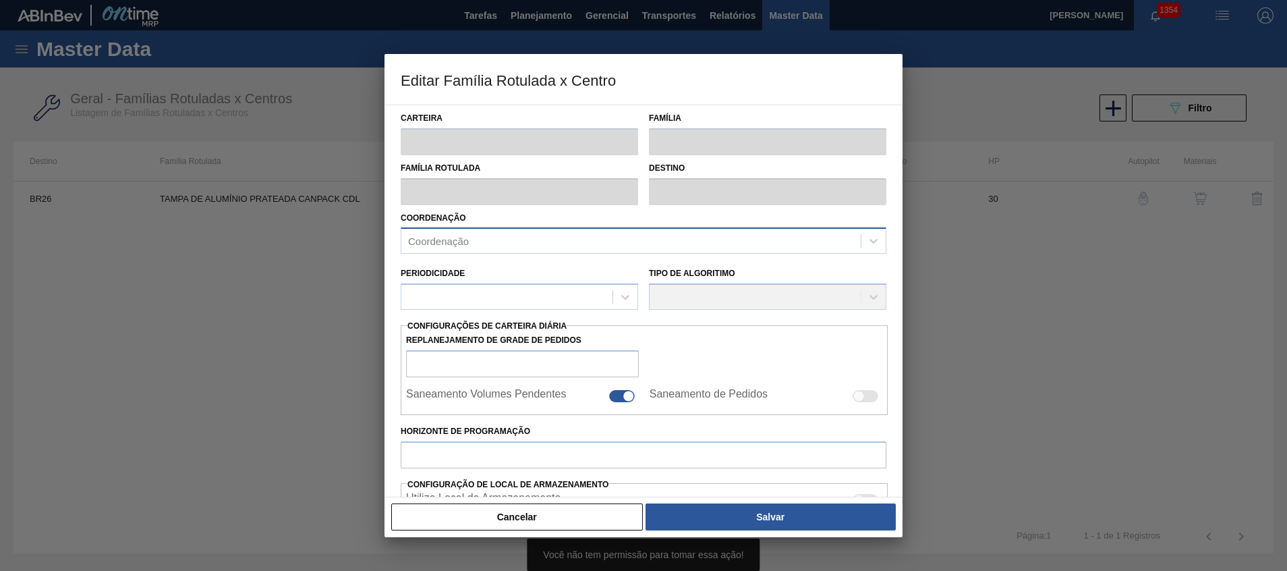
type input "Tampa de Lata"
type input "Tampa de Alumínio"
type input "TAMPA DE ALUMÍNIO PRATEADA CANPACK CDL"
type input "BR26 - Uberlândia"
type input "30"
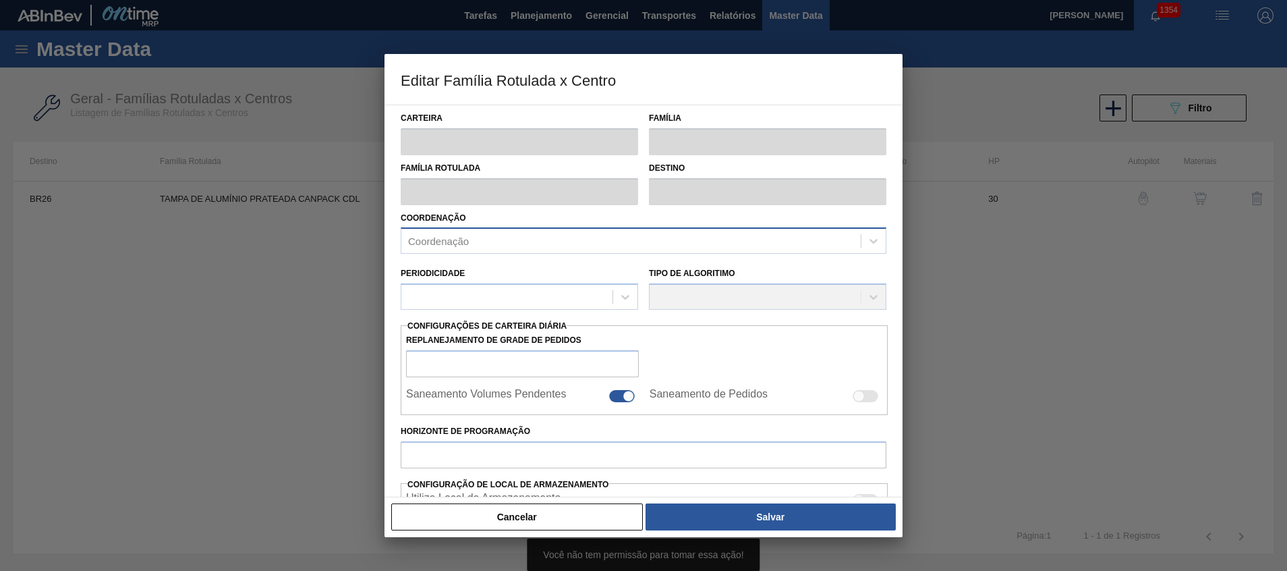
type input "21.267,842"
type input "64.823,08"
type input "40"
type input "38.689,937"
checkbox input "true"
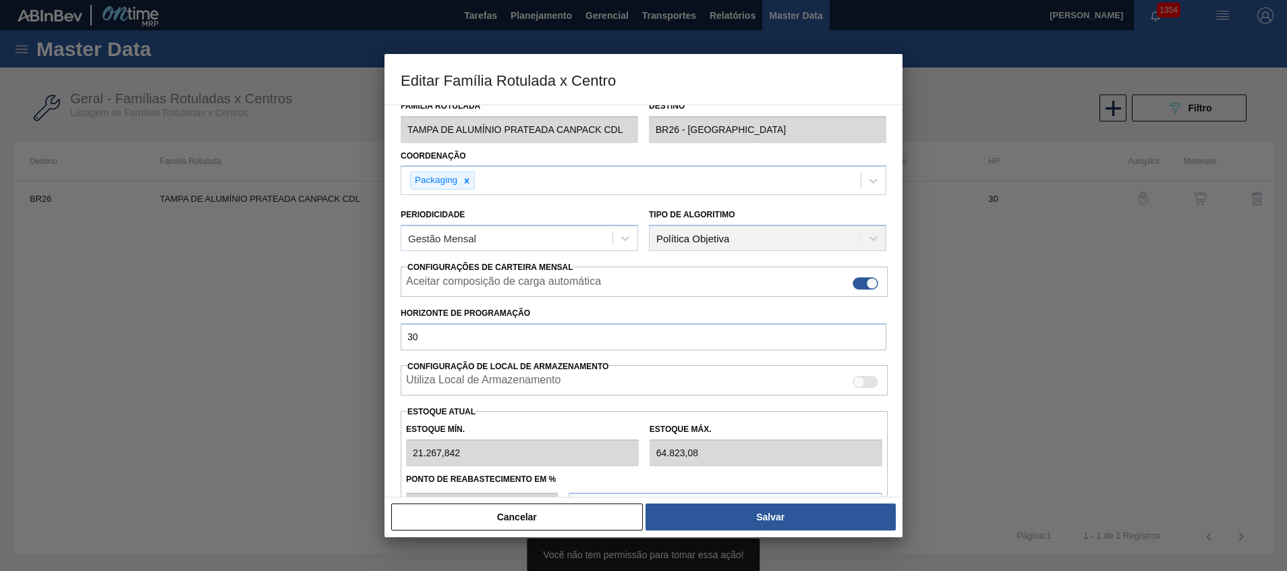
scroll to position [208, 0]
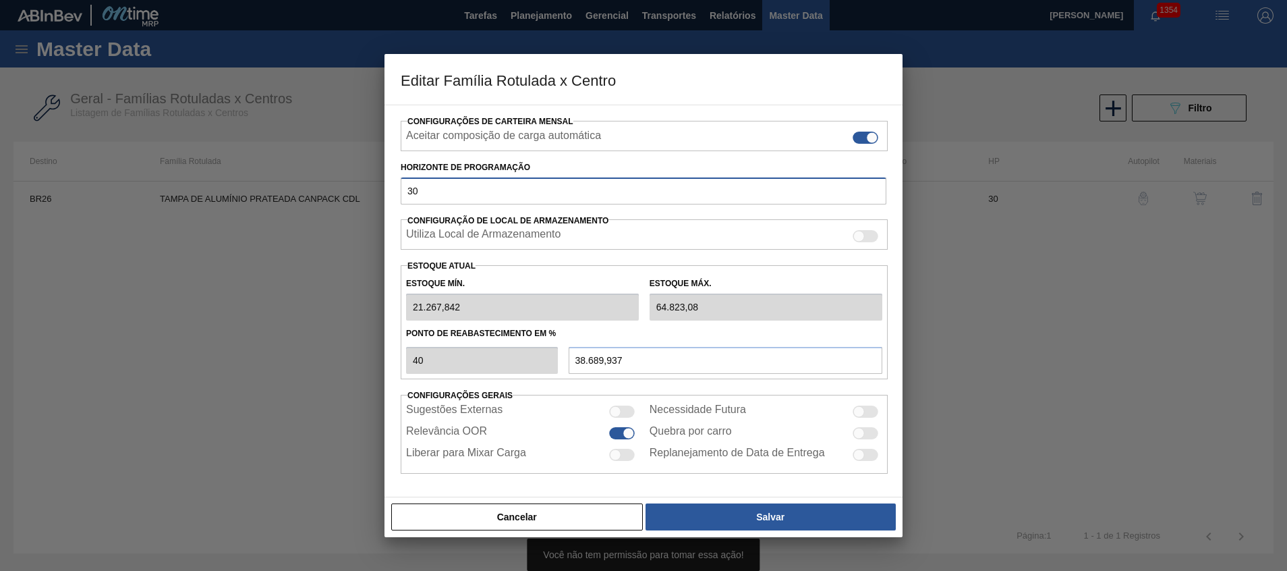
click at [438, 198] on input "30" at bounding box center [644, 190] width 486 height 27
type input "3"
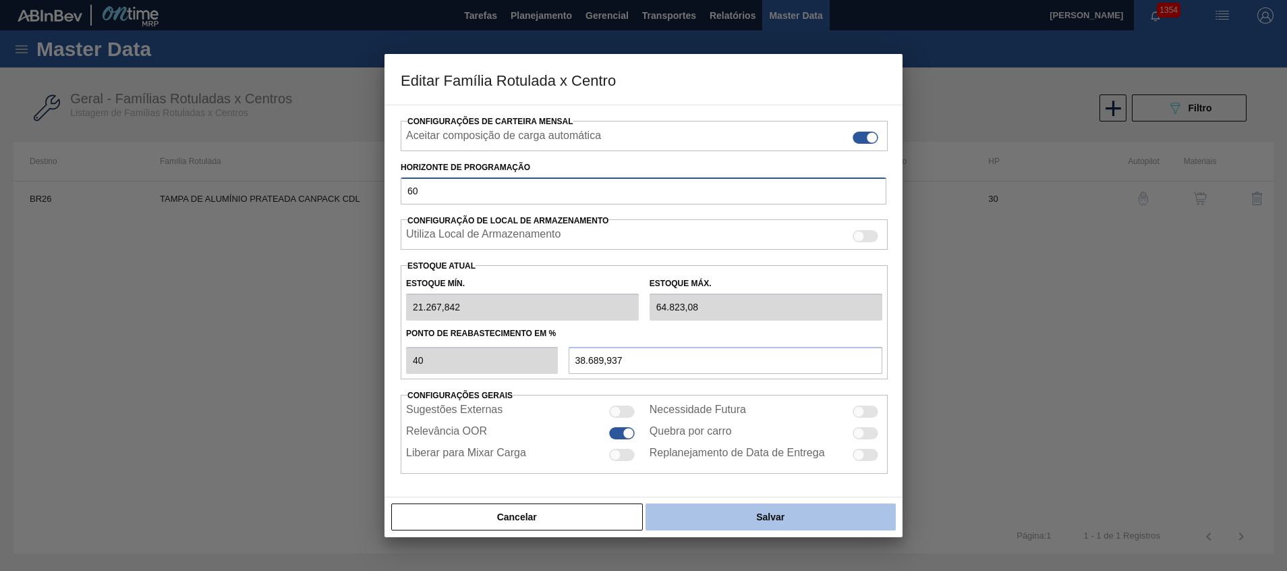
type input "60"
click at [694, 513] on button "Salvar" at bounding box center [770, 516] width 250 height 27
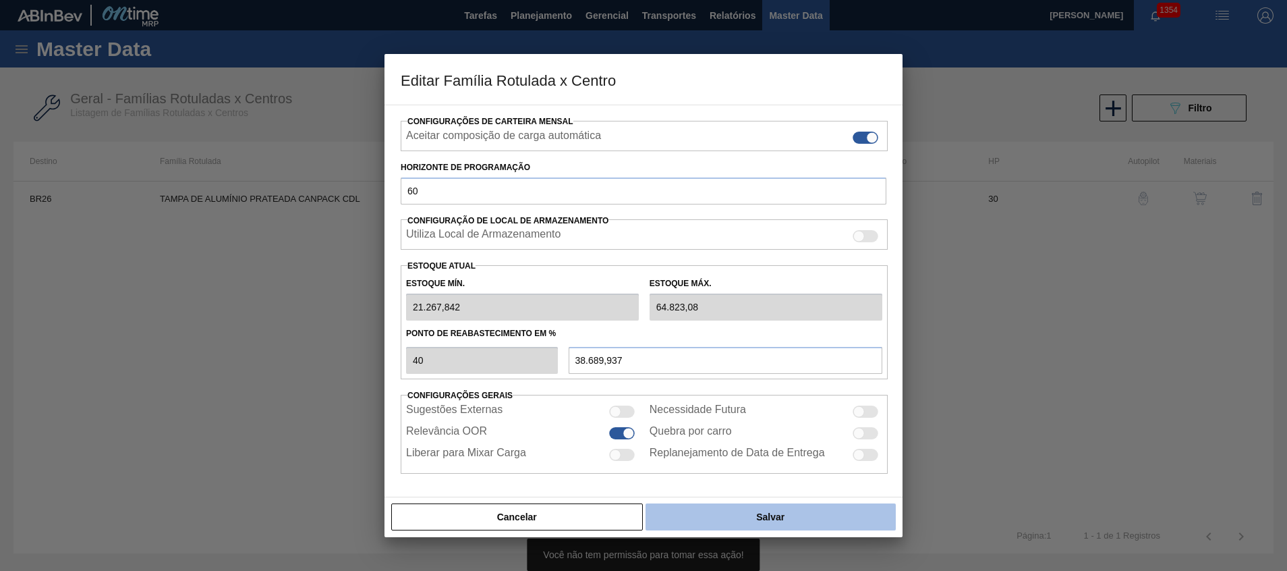
click at [690, 508] on button "Salvar" at bounding box center [770, 516] width 250 height 27
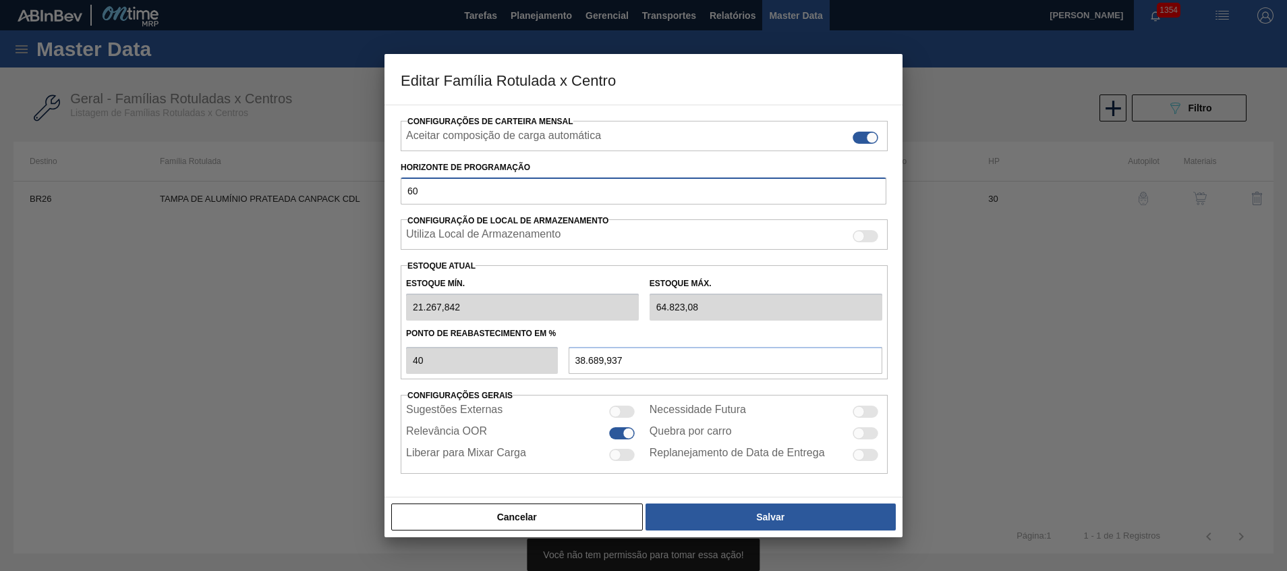
click at [503, 192] on input "60" at bounding box center [644, 190] width 486 height 27
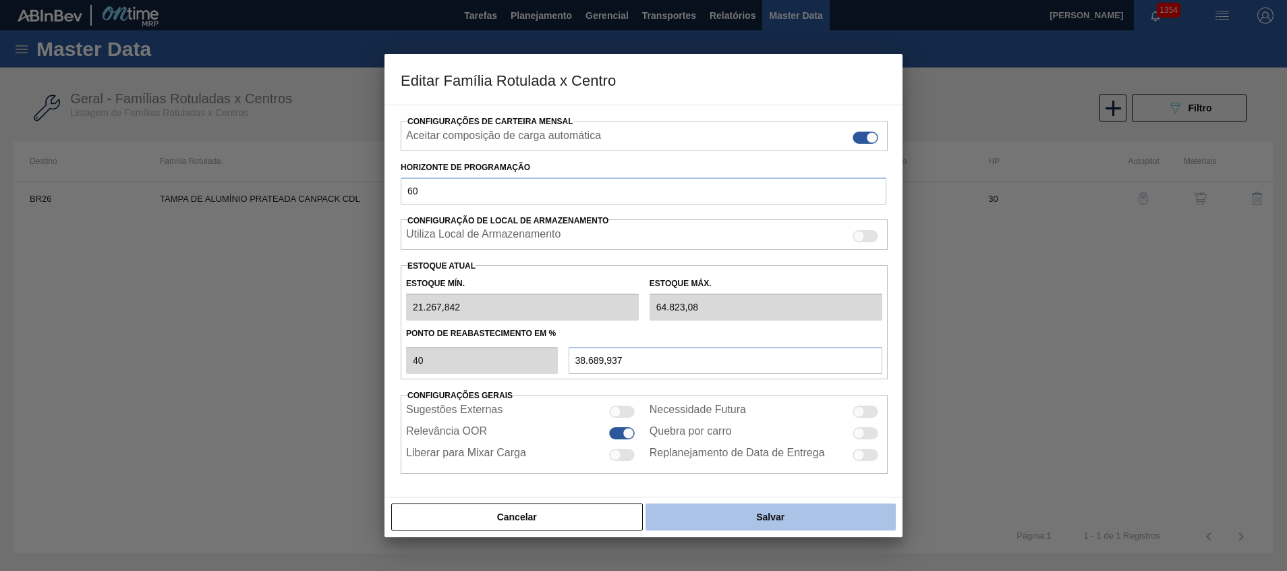
click at [771, 520] on button "Salvar" at bounding box center [770, 516] width 250 height 27
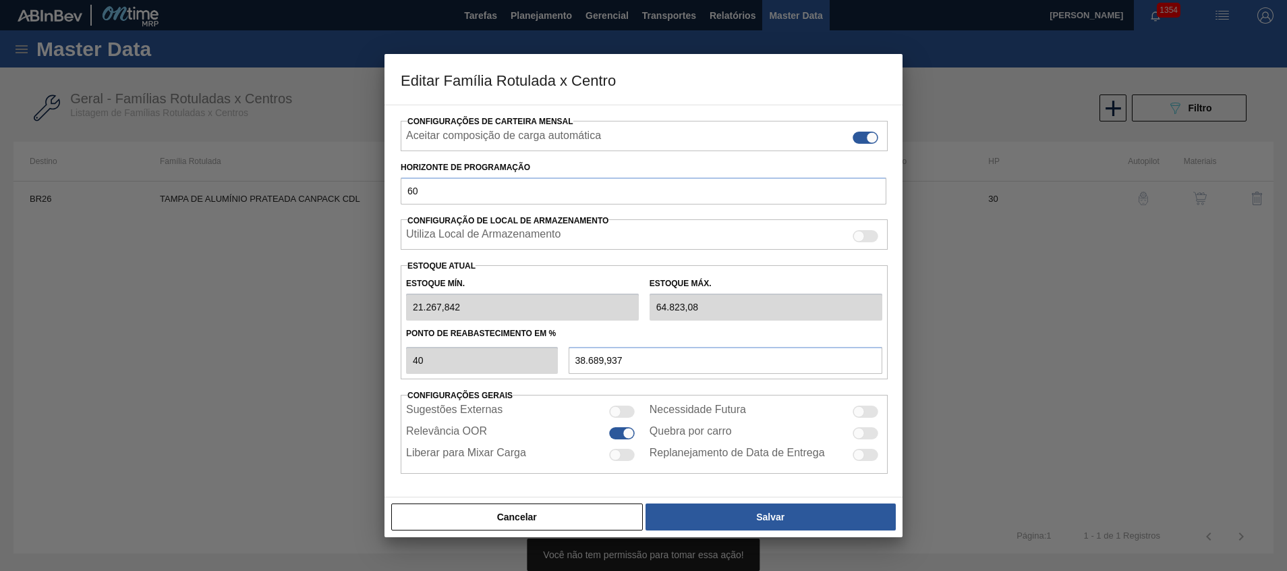
click at [718, 502] on div "Cancelar Salvar" at bounding box center [643, 516] width 518 height 40
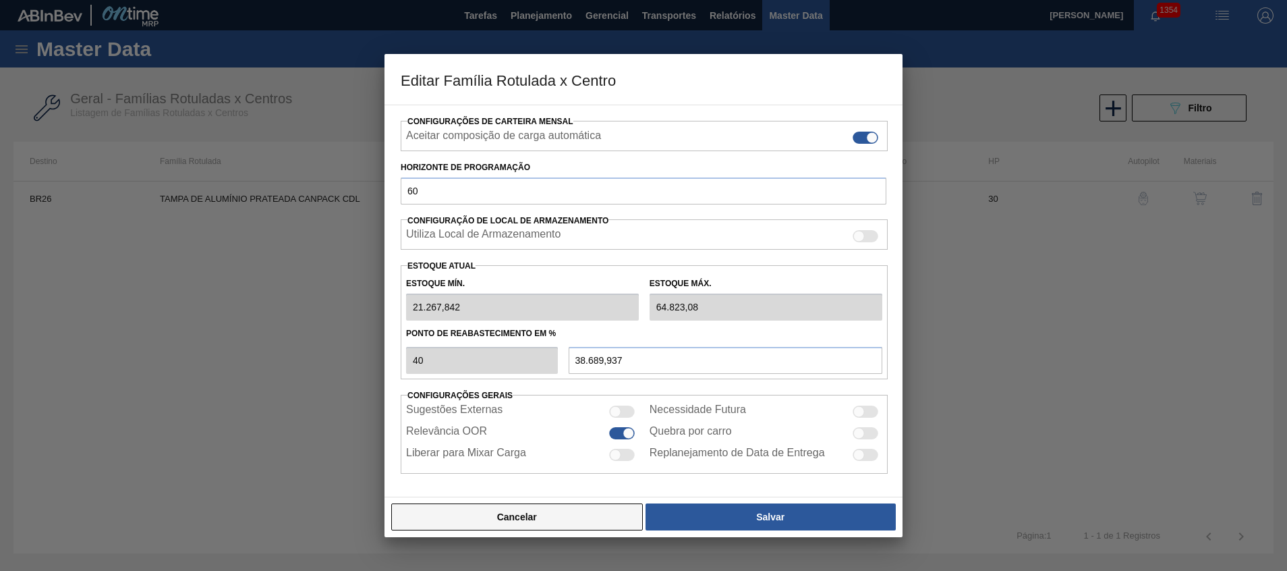
click at [560, 523] on button "Cancelar" at bounding box center [517, 516] width 252 height 27
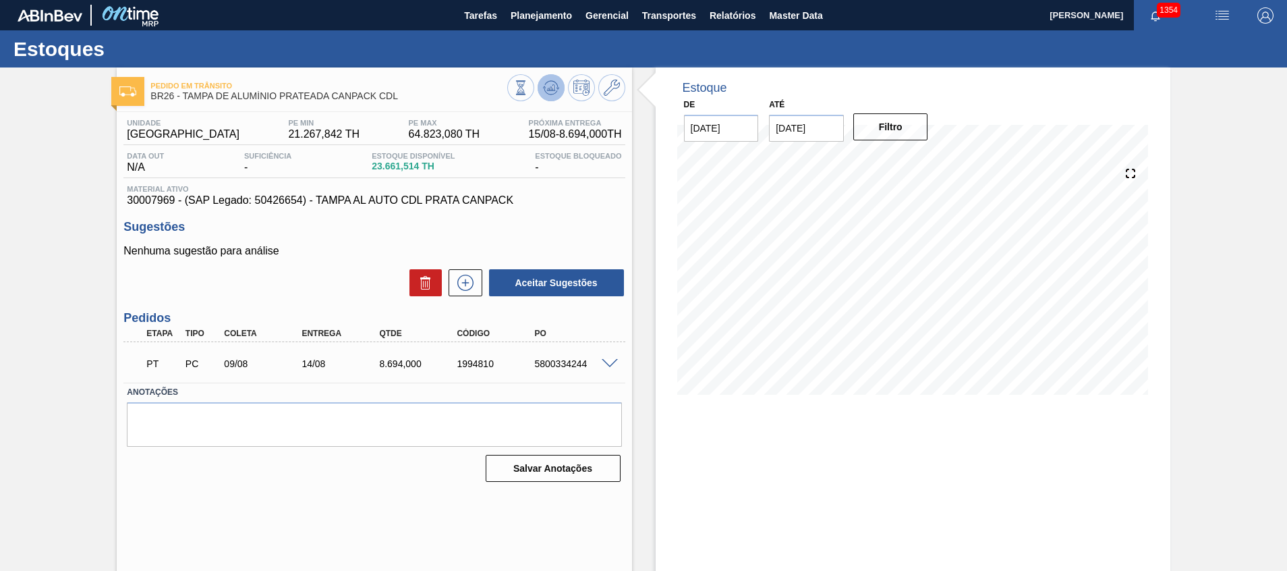
click at [546, 98] on button at bounding box center [550, 87] width 27 height 27
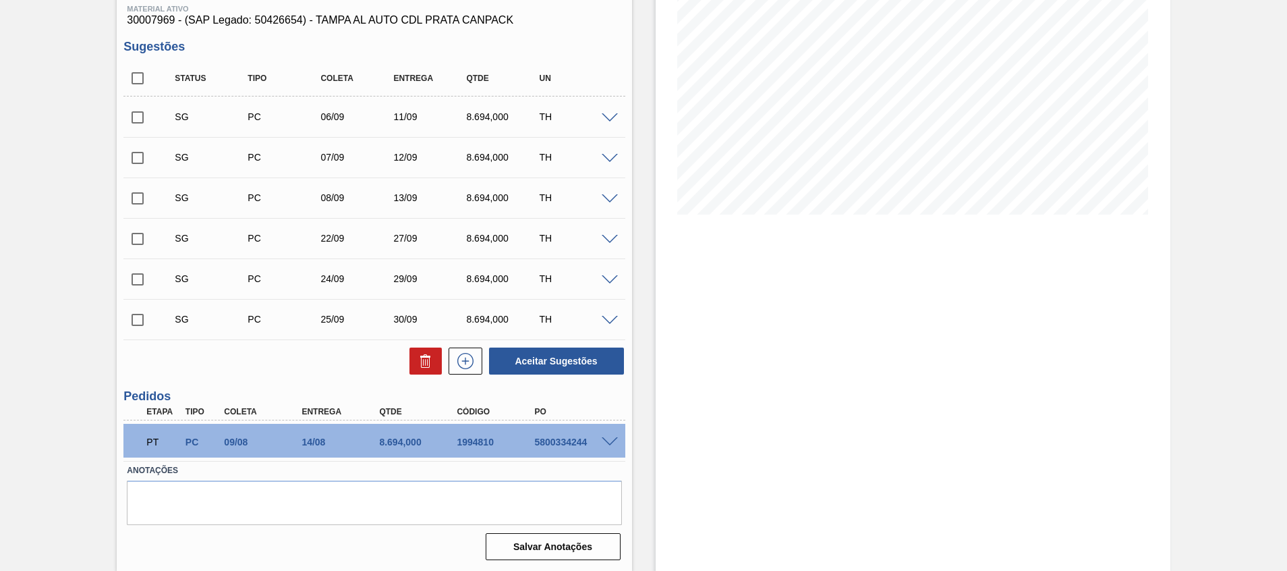
scroll to position [181, 0]
click at [127, 113] on input "checkbox" at bounding box center [137, 117] width 28 height 28
checkbox input "true"
click at [136, 181] on div "SG PC 08/09 13/09 8.694,000 TH" at bounding box center [373, 197] width 501 height 34
click at [134, 190] on input "checkbox" at bounding box center [137, 197] width 28 height 28
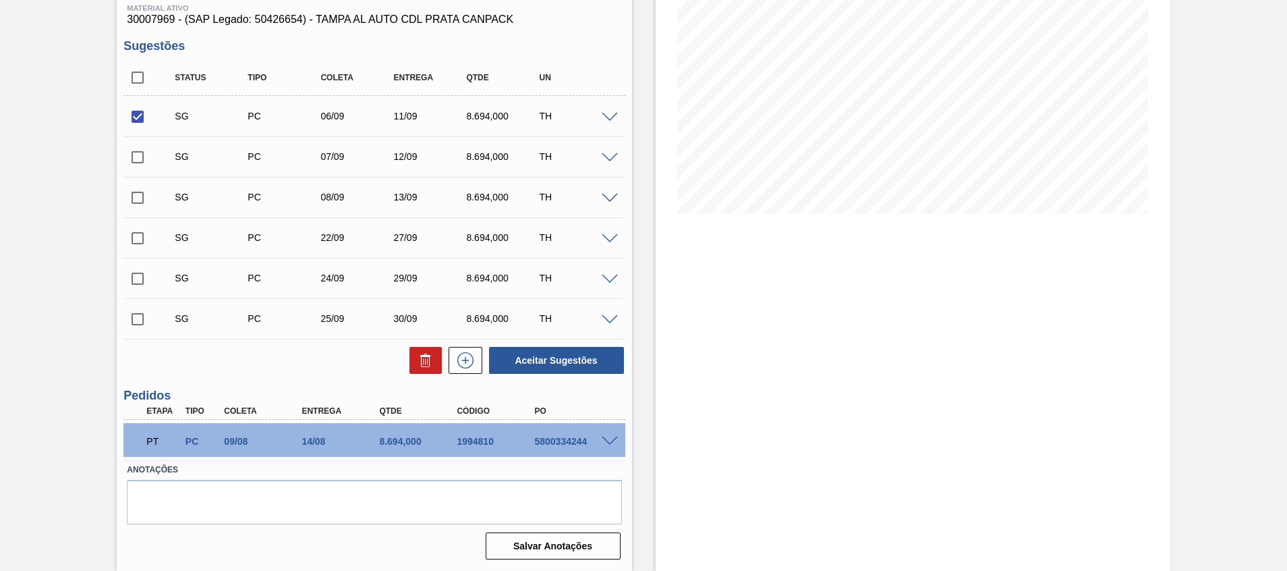
checkbox input "true"
click at [139, 227] on input "checkbox" at bounding box center [137, 238] width 28 height 28
checkbox input "true"
click at [137, 275] on input "checkbox" at bounding box center [137, 278] width 28 height 28
checkbox input "true"
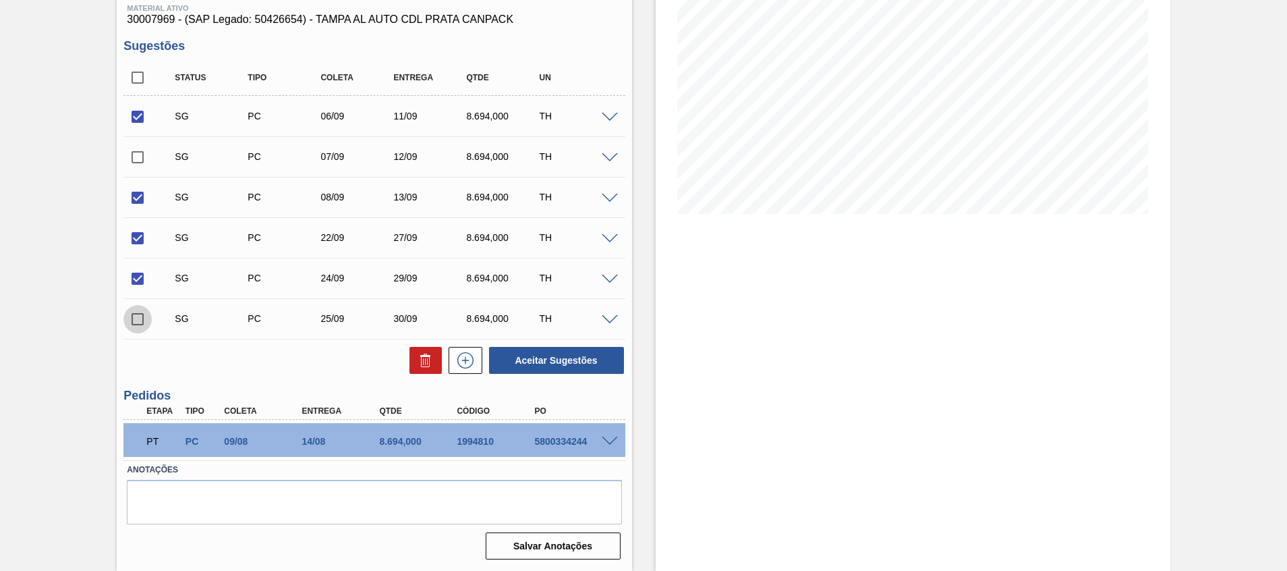
click at [133, 324] on input "checkbox" at bounding box center [137, 319] width 28 height 28
checkbox input "true"
click at [517, 355] on button "Aceitar Sugestões" at bounding box center [556, 360] width 135 height 27
checkbox input "false"
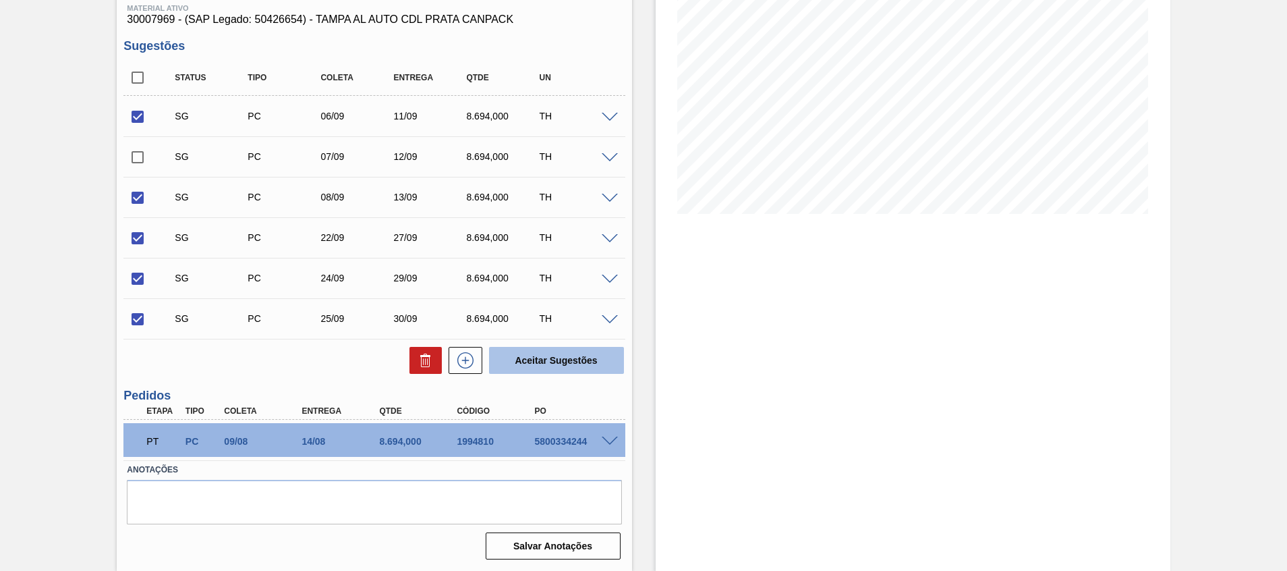
checkbox input "false"
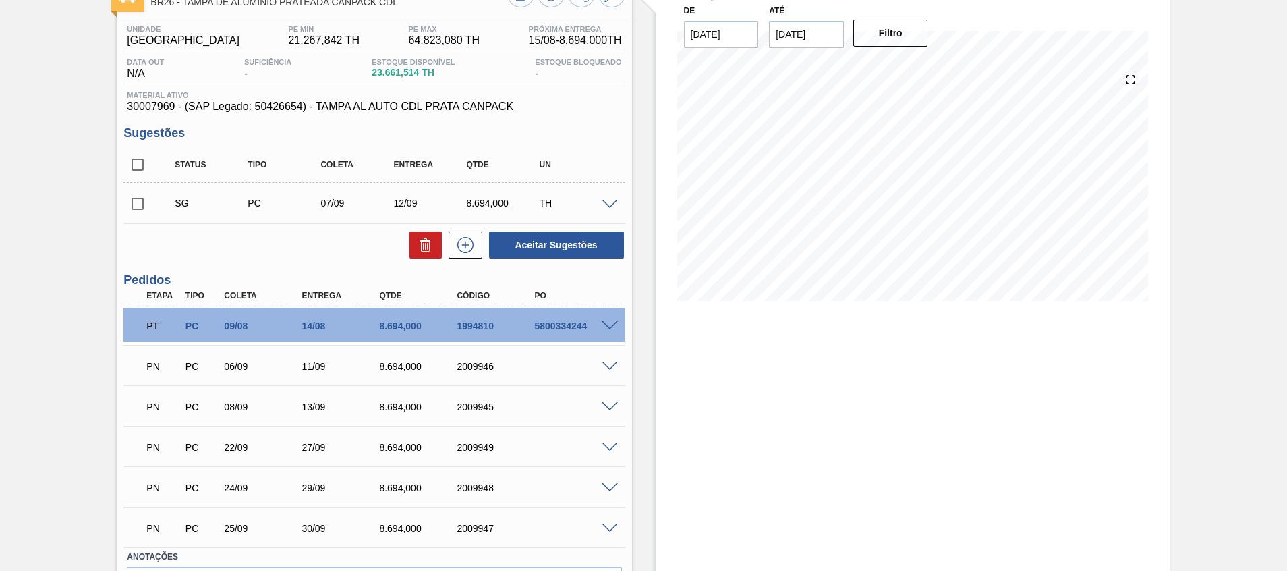
scroll to position [0, 0]
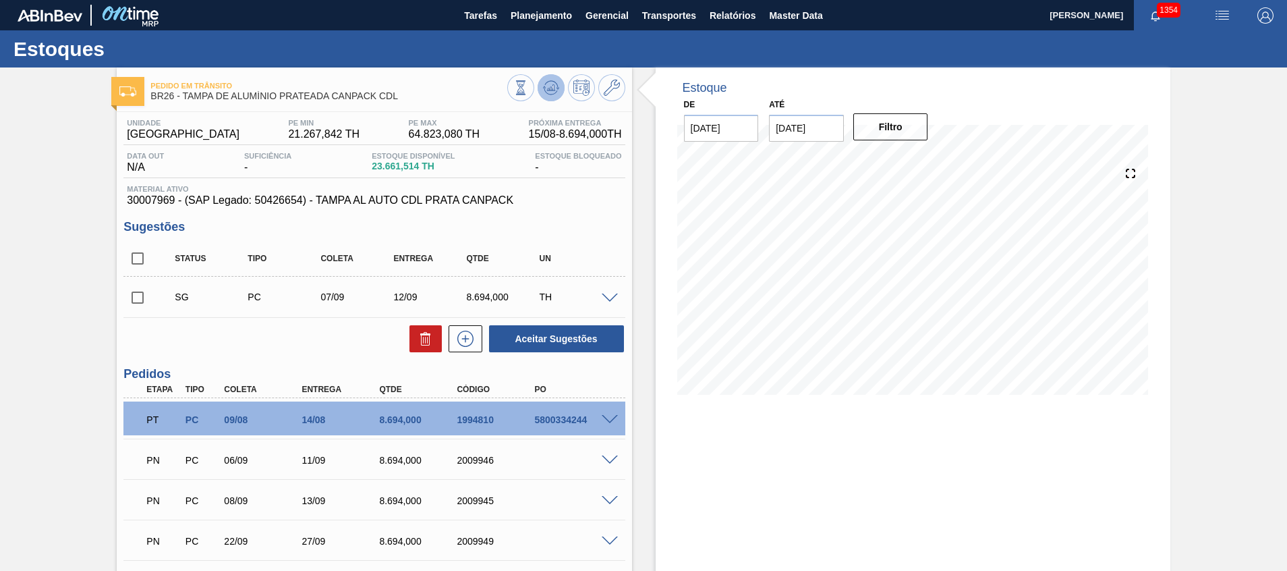
click at [528, 87] on icon at bounding box center [520, 87] width 15 height 15
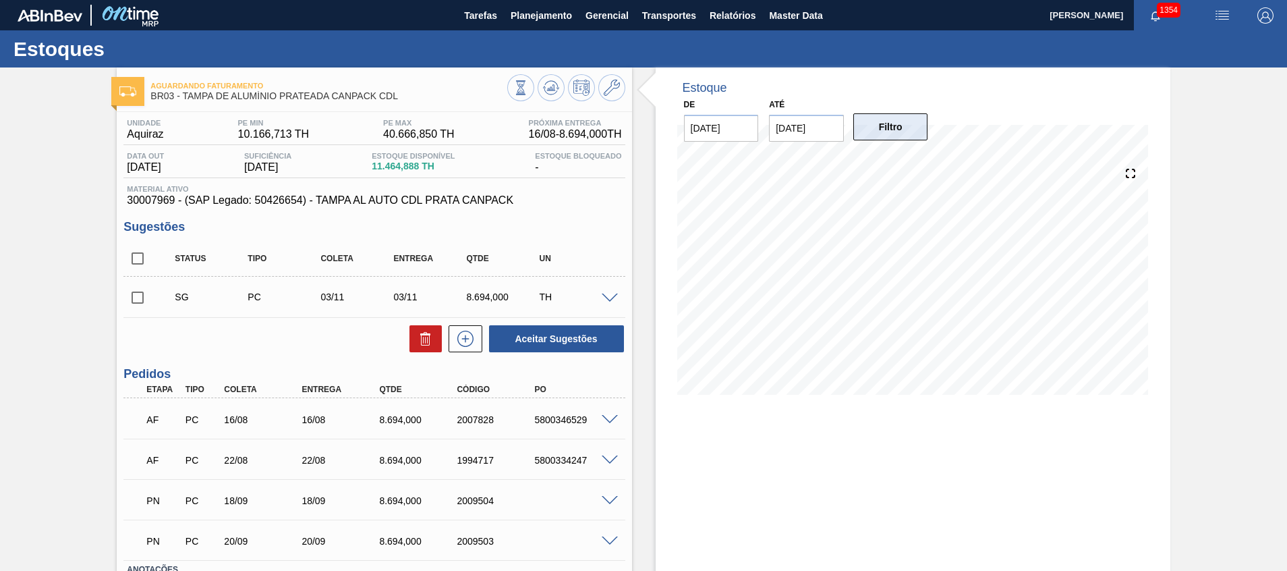
click at [878, 127] on button "Filtro" at bounding box center [890, 126] width 75 height 27
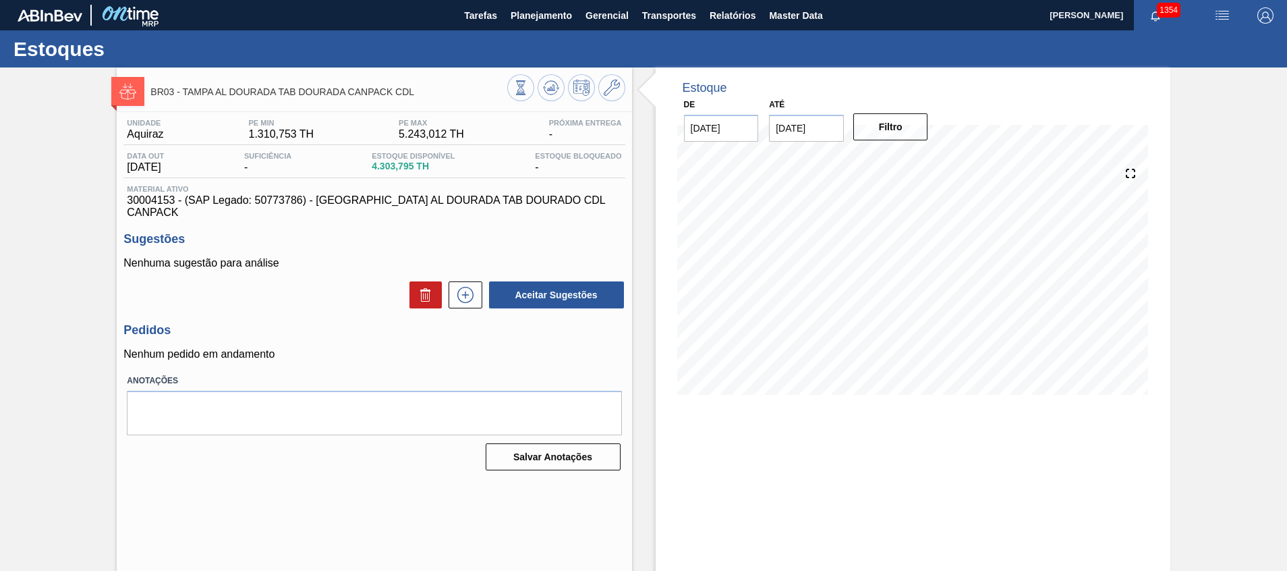
click at [533, 88] on div at bounding box center [566, 89] width 118 height 30
click at [543, 87] on icon at bounding box center [544, 87] width 3 height 2
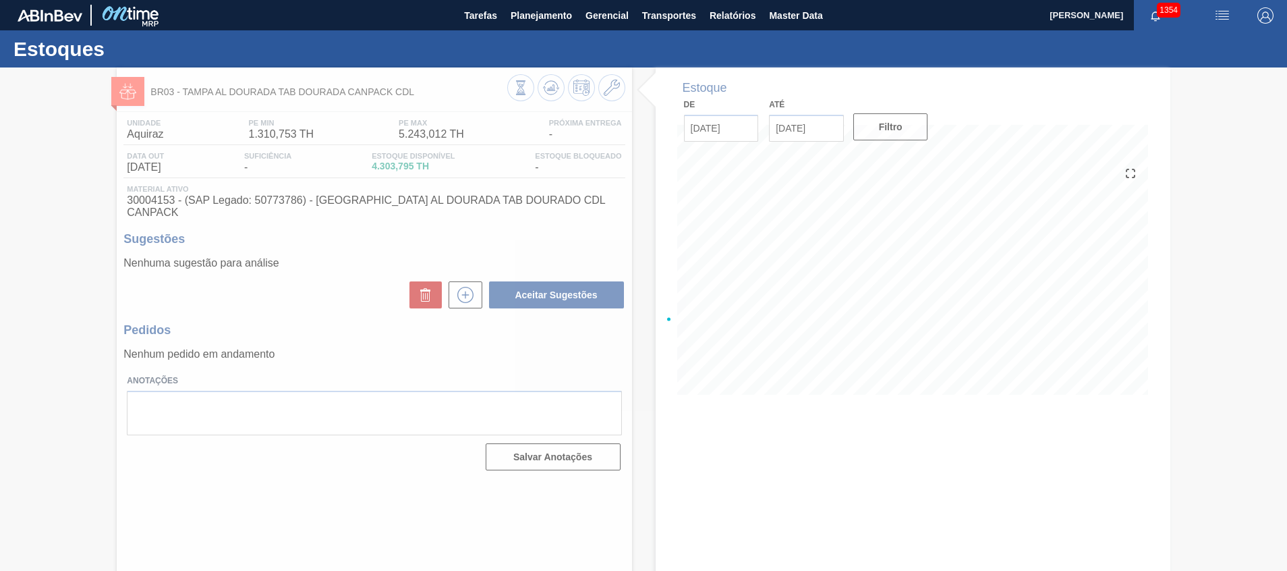
click at [807, 434] on div at bounding box center [643, 318] width 1287 height 503
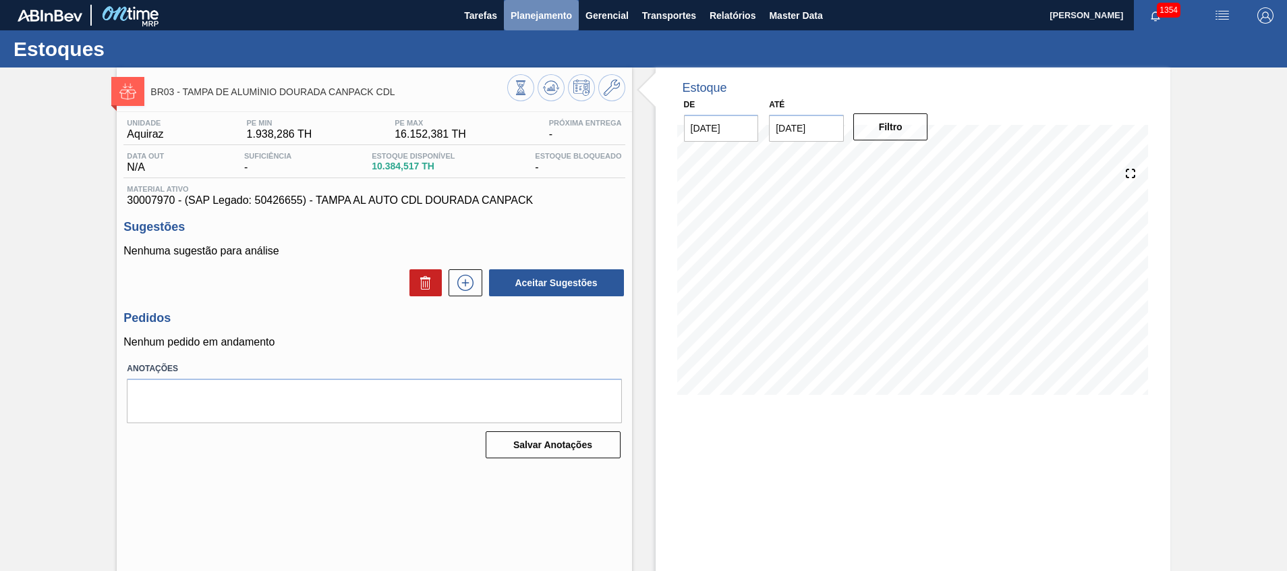
click at [562, 9] on span "Planejamento" at bounding box center [540, 15] width 61 height 16
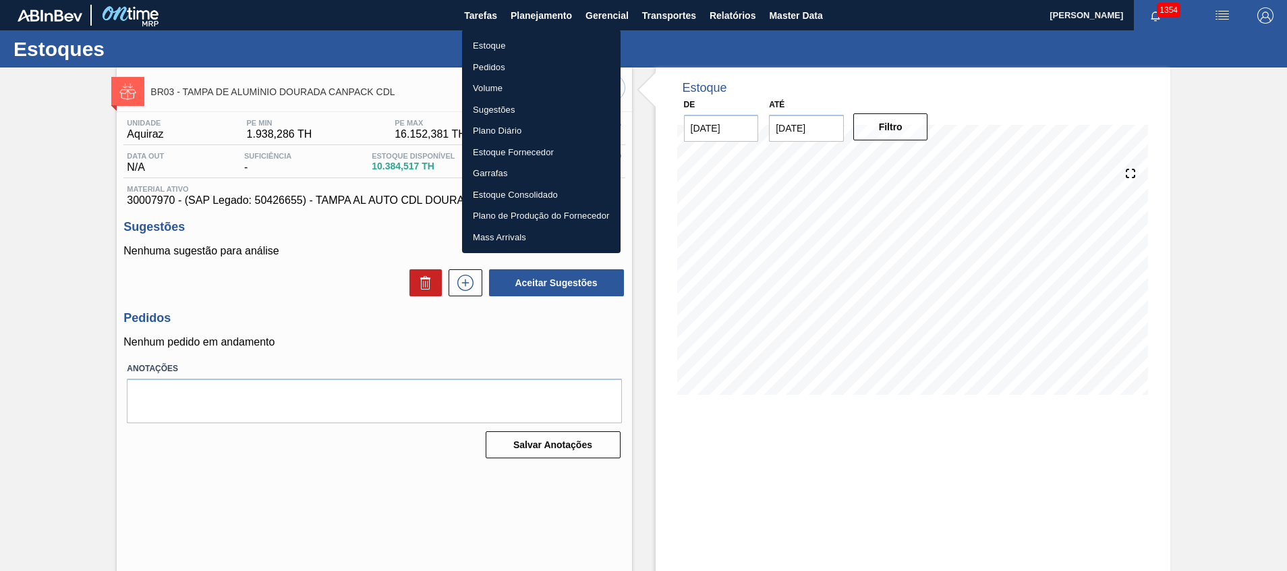
drag, startPoint x: 630, startPoint y: 51, endPoint x: 604, endPoint y: 67, distance: 30.9
click at [630, 51] on div at bounding box center [643, 285] width 1287 height 571
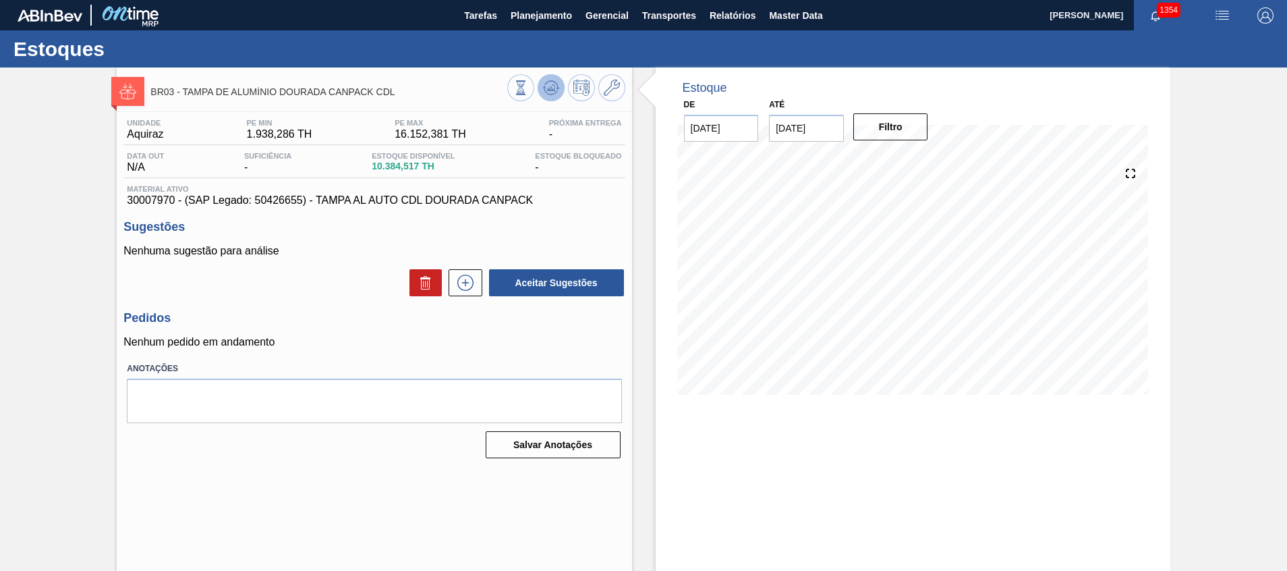
click at [552, 86] on icon at bounding box center [550, 87] width 9 height 6
click at [528, 94] on icon at bounding box center [520, 87] width 15 height 15
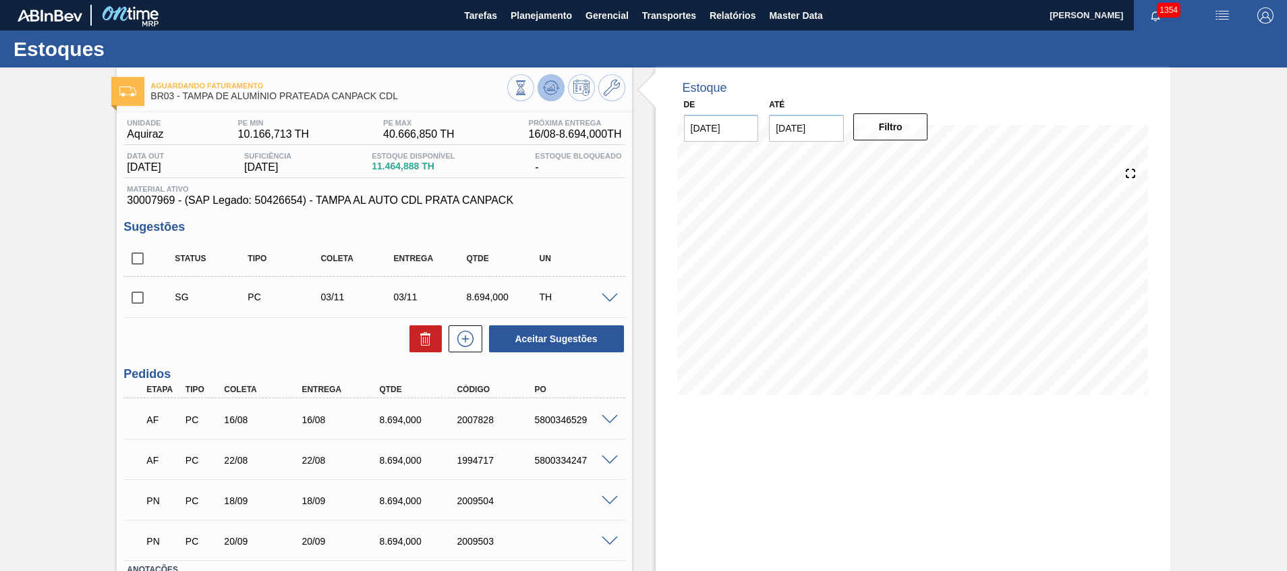
click at [528, 82] on icon at bounding box center [520, 87] width 15 height 15
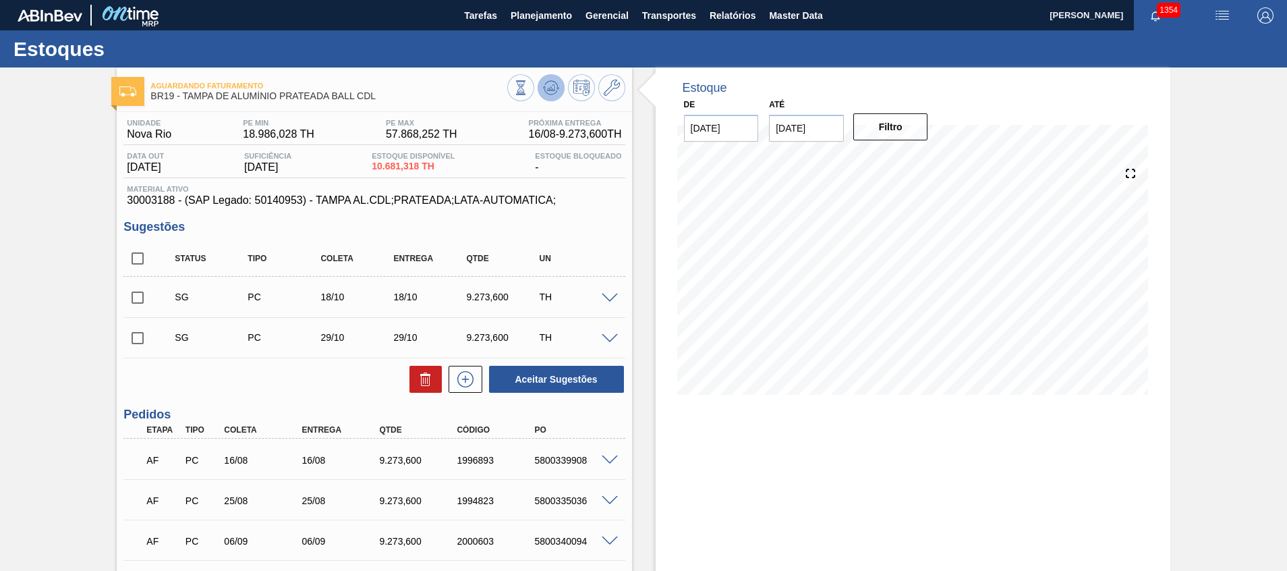
click at [528, 84] on icon at bounding box center [520, 87] width 15 height 15
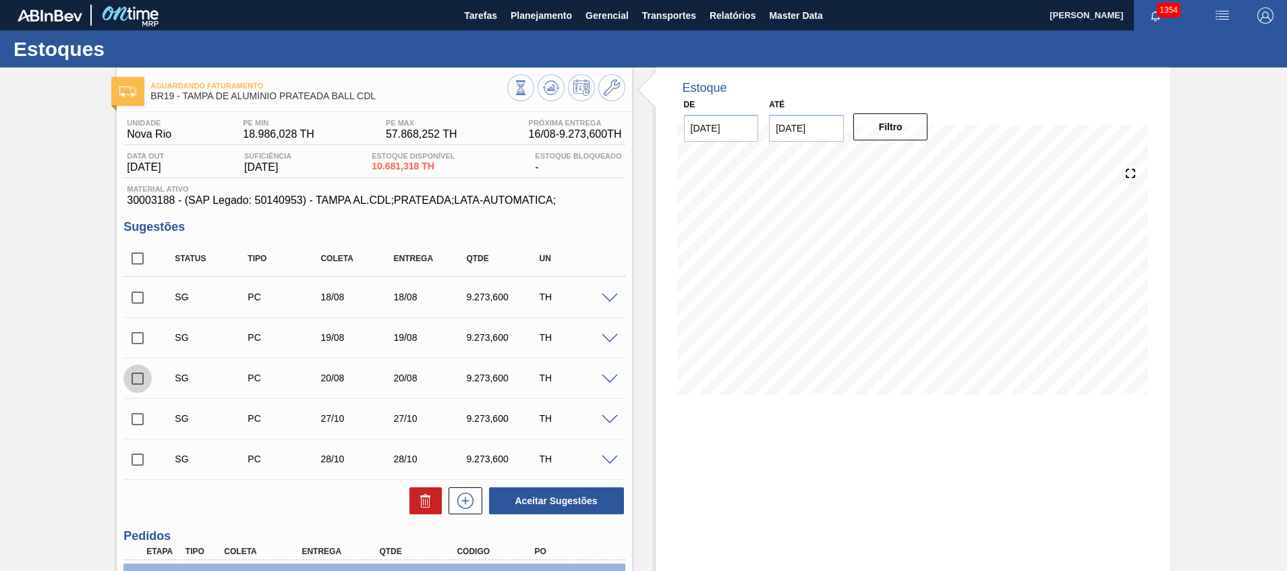
click at [136, 377] on input "checkbox" at bounding box center [137, 378] width 28 height 28
checkbox input "true"
click at [763, 121] on div "Até [DATE]" at bounding box center [806, 118] width 86 height 47
click at [732, 122] on input "[DATE]" at bounding box center [721, 128] width 75 height 27
click at [694, 156] on button "Previous Month" at bounding box center [695, 160] width 9 height 9
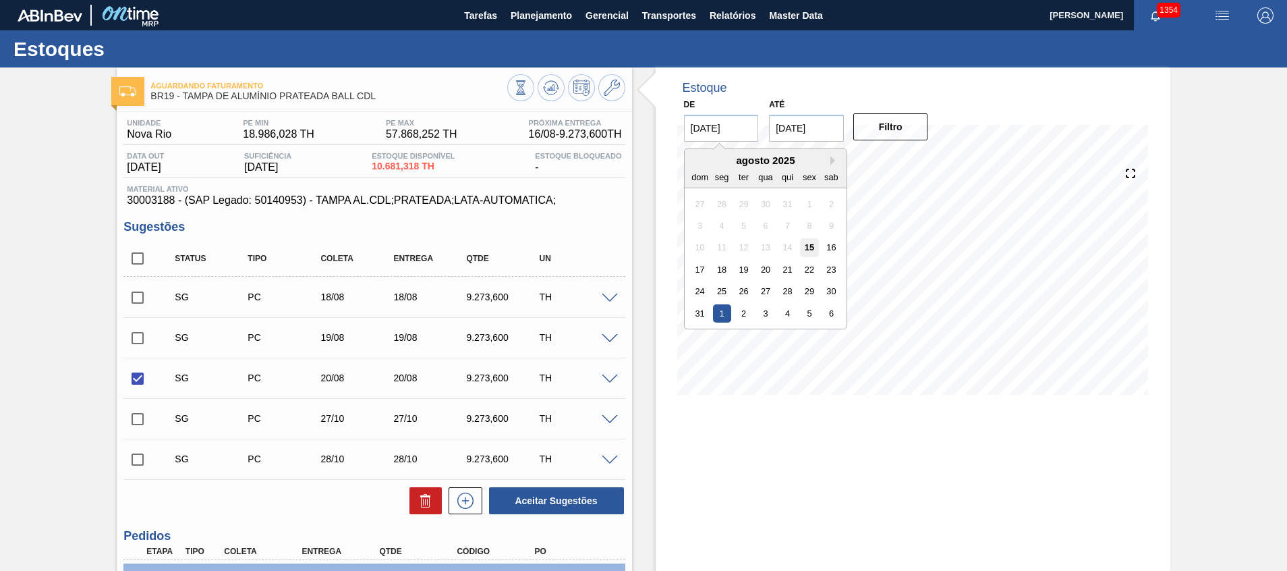
click at [809, 247] on div "15" at bounding box center [809, 247] width 18 height 18
type input "[DATE]"
click at [800, 138] on input "[DATE]" at bounding box center [806, 128] width 75 height 27
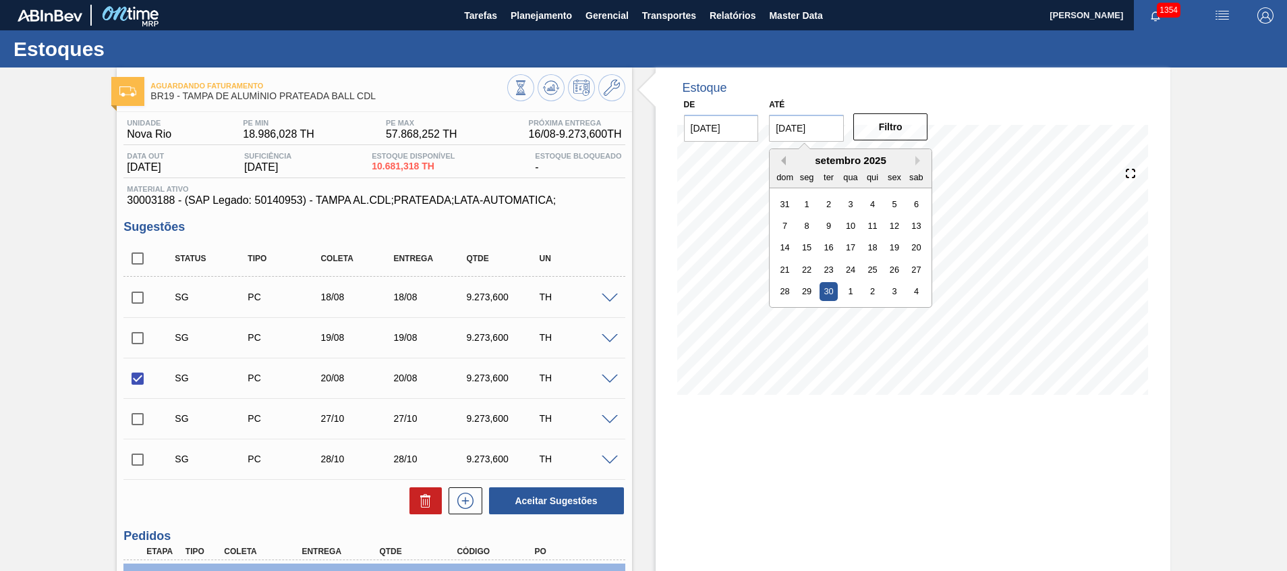
click at [783, 163] on button "Previous Month" at bounding box center [780, 160] width 9 height 9
click at [786, 312] on div "31" at bounding box center [785, 313] width 18 height 18
type input "[DATE]"
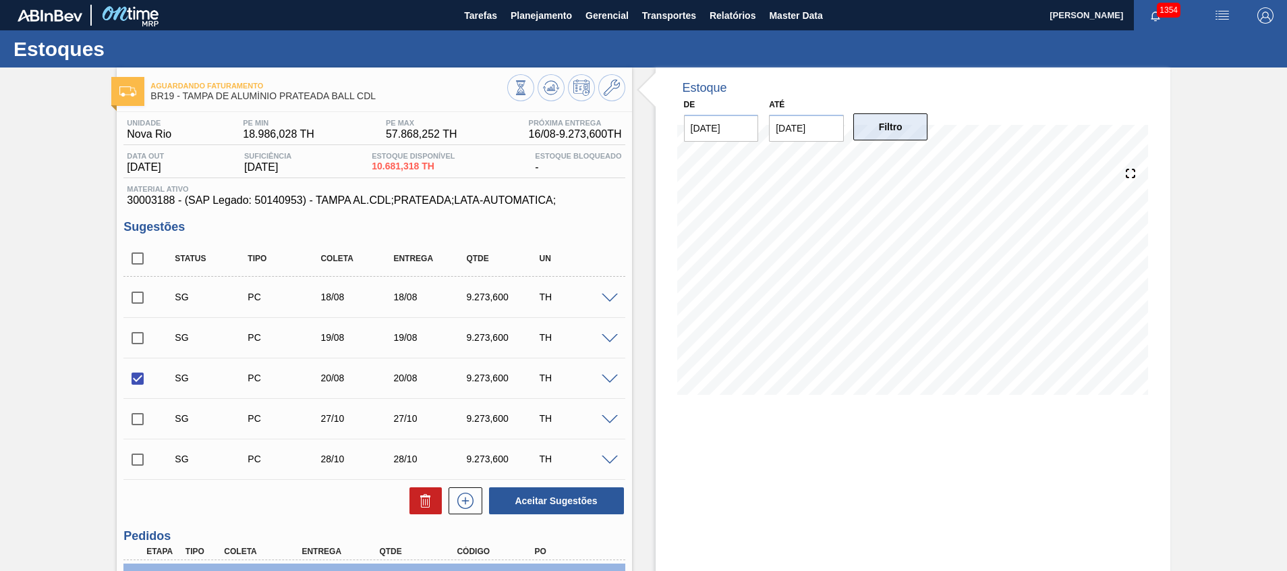
click at [872, 130] on button "Filtro" at bounding box center [890, 126] width 75 height 27
click at [146, 254] on input "checkbox" at bounding box center [137, 258] width 28 height 28
checkbox input "true"
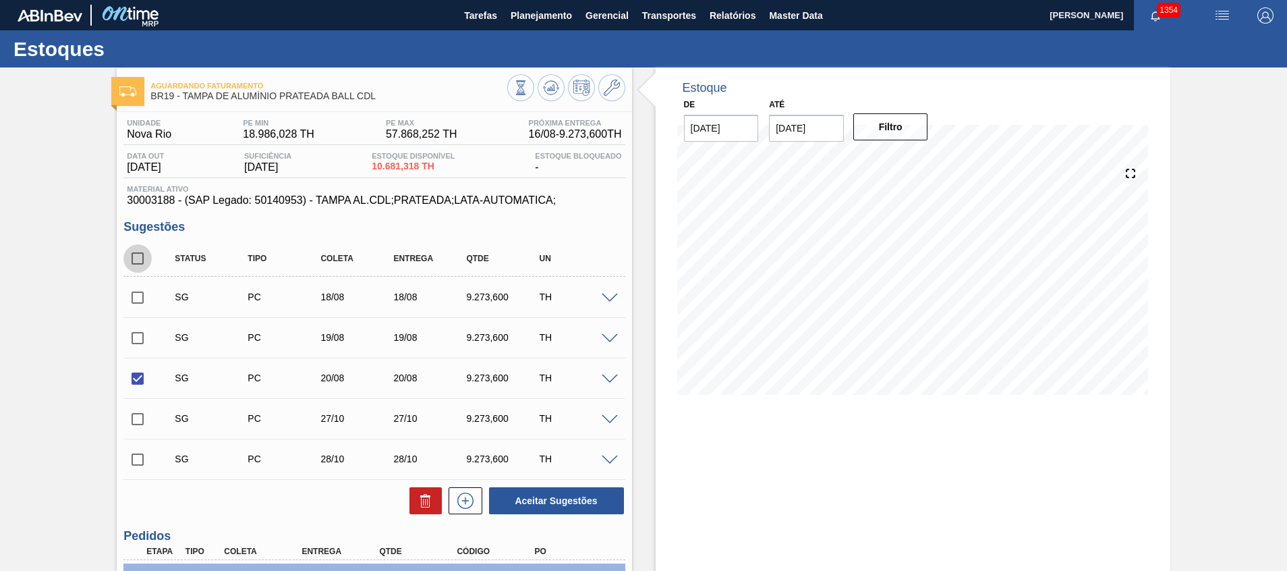
checkbox input "true"
click at [430, 508] on icon at bounding box center [425, 500] width 16 height 16
checkbox input "false"
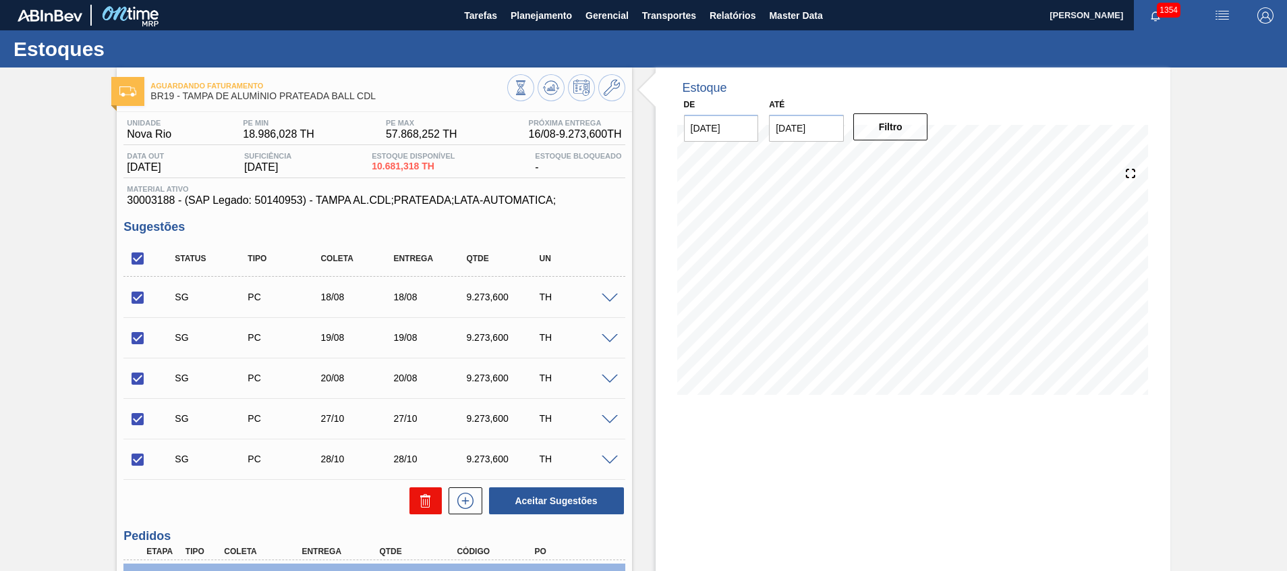
checkbox input "false"
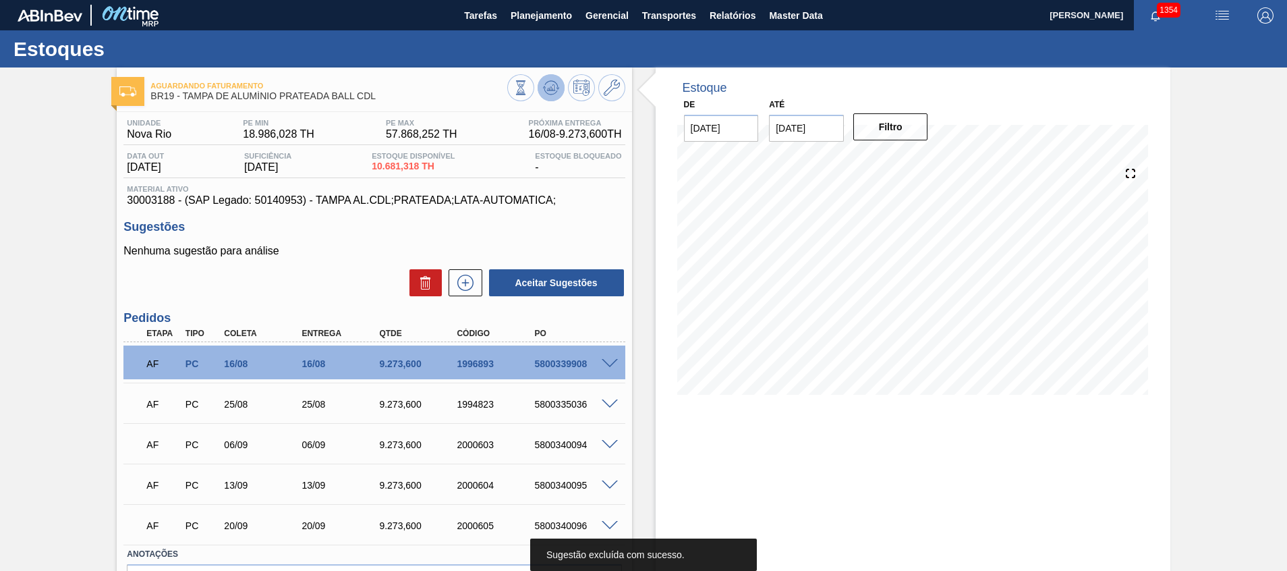
click at [549, 98] on button at bounding box center [550, 87] width 27 height 27
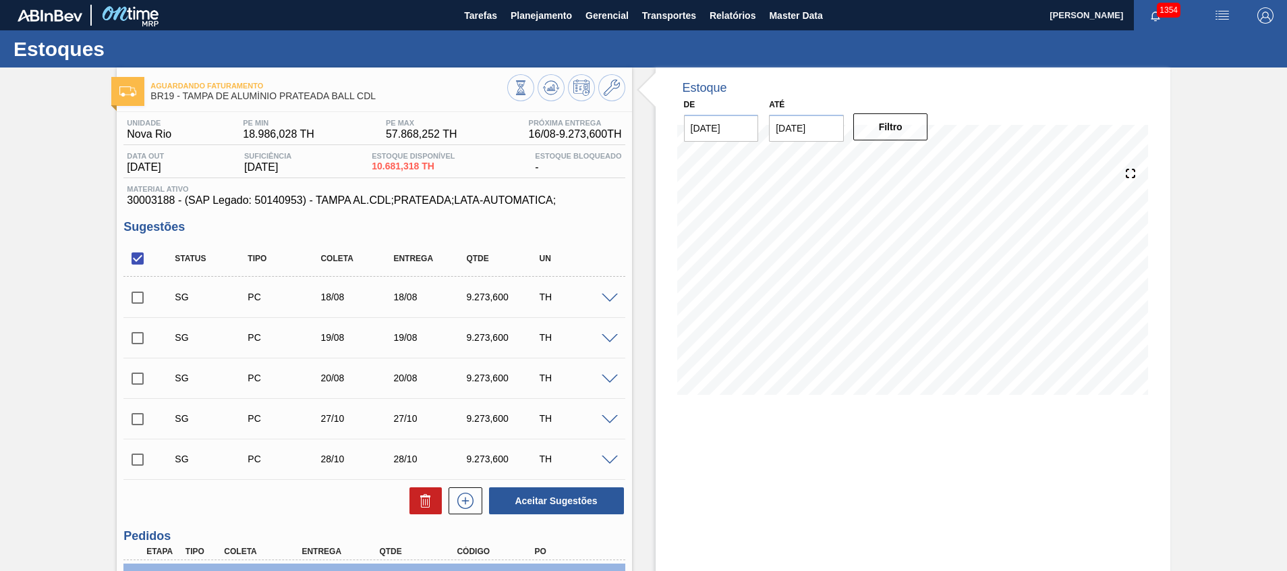
click at [138, 299] on input "checkbox" at bounding box center [137, 297] width 28 height 28
checkbox input "true"
click at [134, 378] on input "checkbox" at bounding box center [137, 378] width 28 height 28
checkbox input "true"
click at [534, 493] on button "Aceitar Sugestões" at bounding box center [556, 500] width 135 height 27
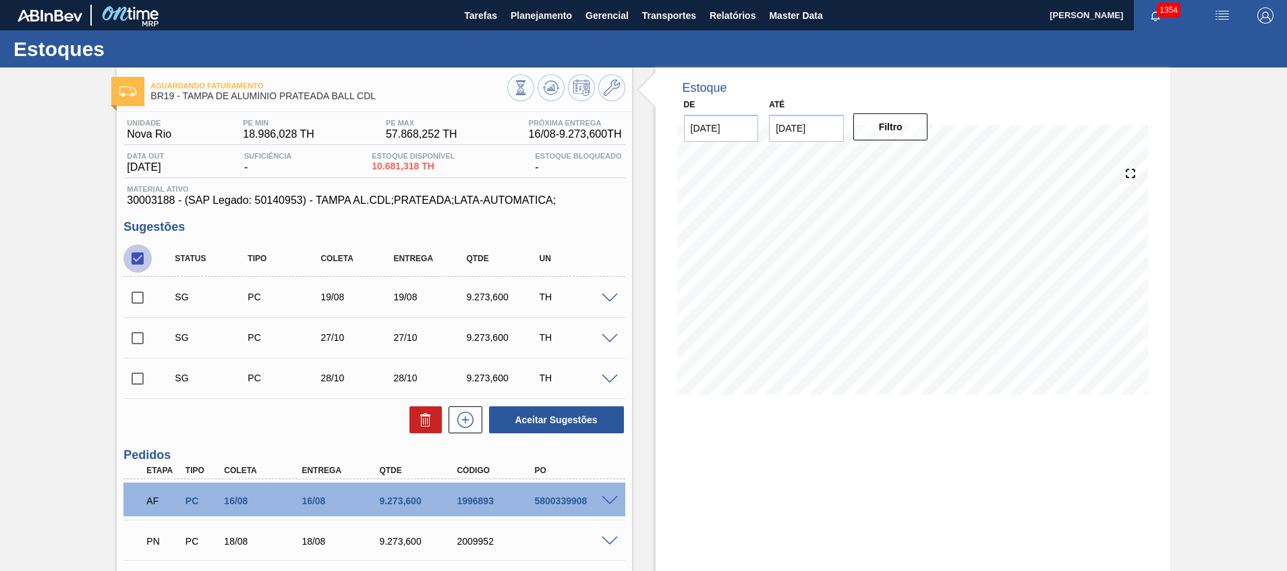
click at [141, 250] on input "checkbox" at bounding box center [137, 258] width 28 height 28
checkbox input "true"
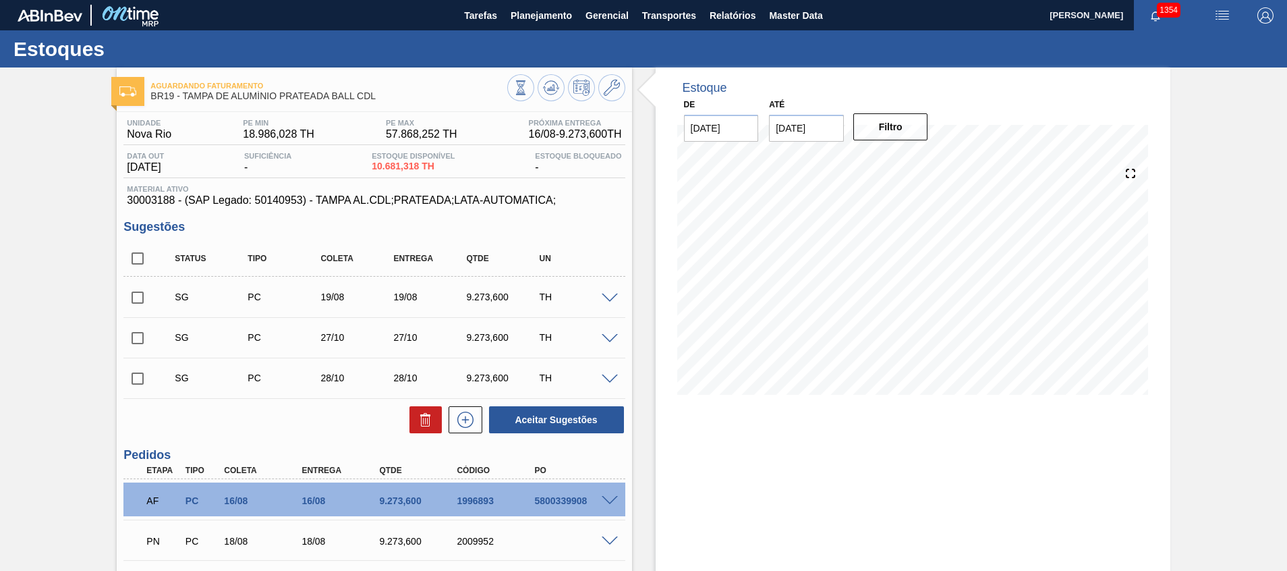
checkbox input "true"
click at [0, 0] on icon at bounding box center [0, 0] width 0 height 0
checkbox input "false"
